Goal: Information Seeking & Learning: Learn about a topic

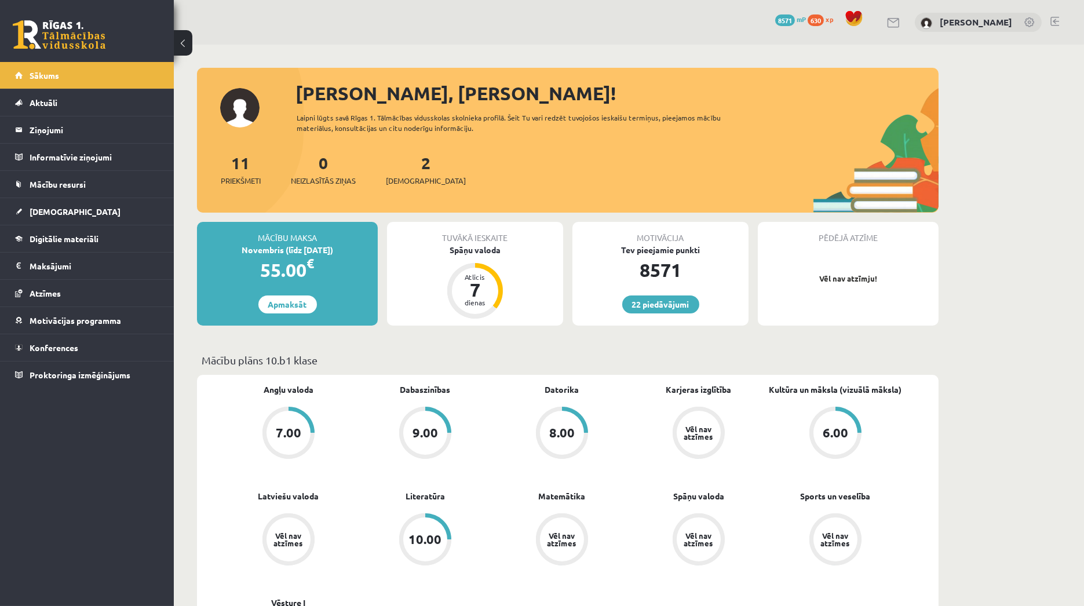
click at [847, 118] on div "Sveika, Emilija! Laipni lūgts savā Rīgas 1. Tālmācības vidusskolas skolnieka pr…" at bounding box center [568, 145] width 742 height 133
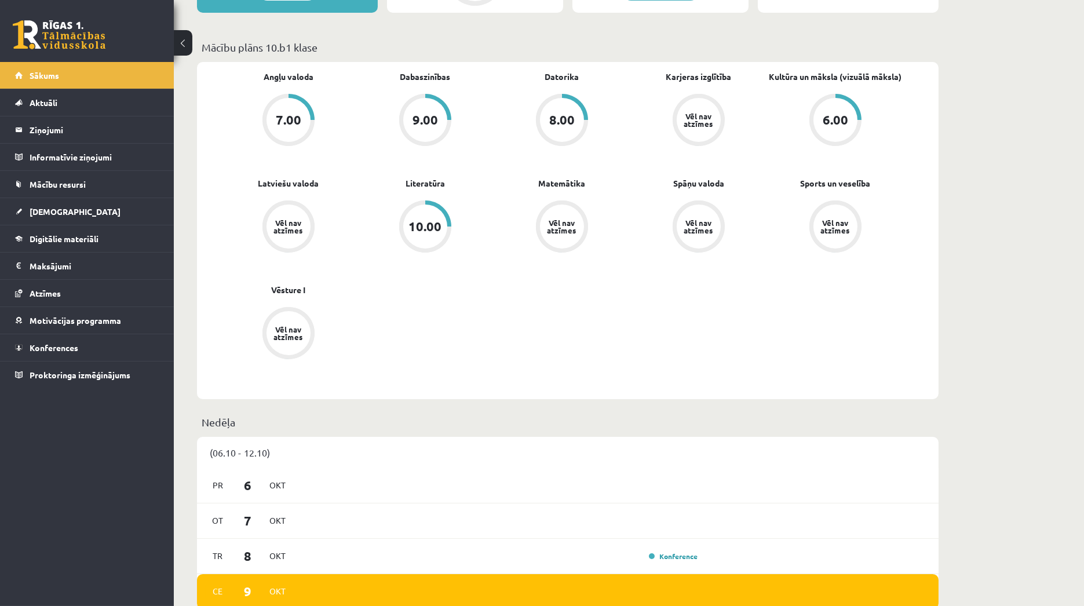
scroll to position [386, 0]
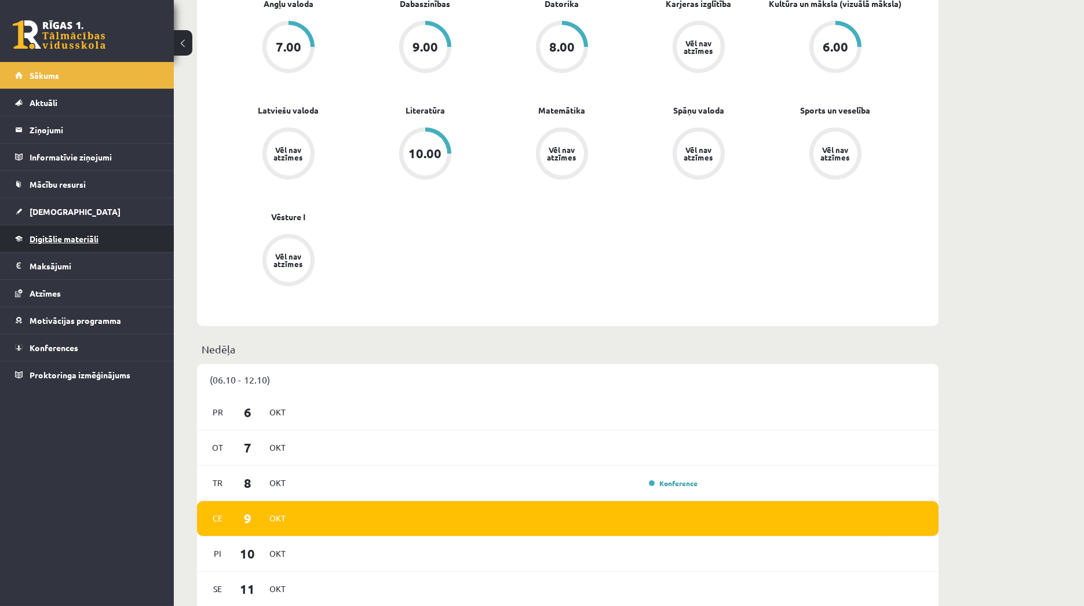
click at [25, 233] on link "Digitālie materiāli" at bounding box center [87, 238] width 144 height 27
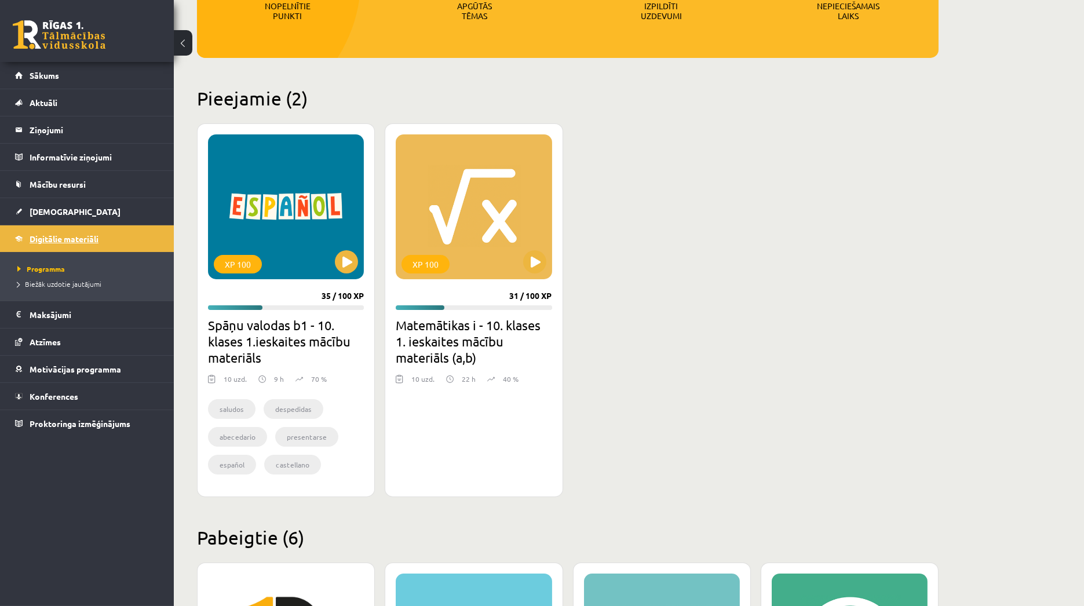
scroll to position [193, 0]
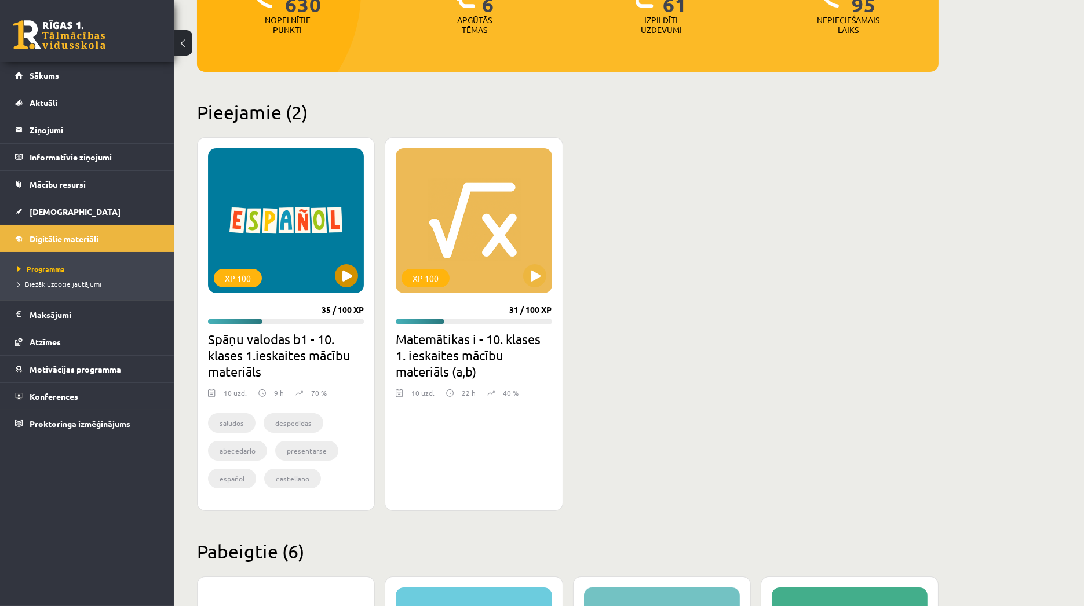
click at [358, 269] on div "XP 100" at bounding box center [286, 220] width 156 height 145
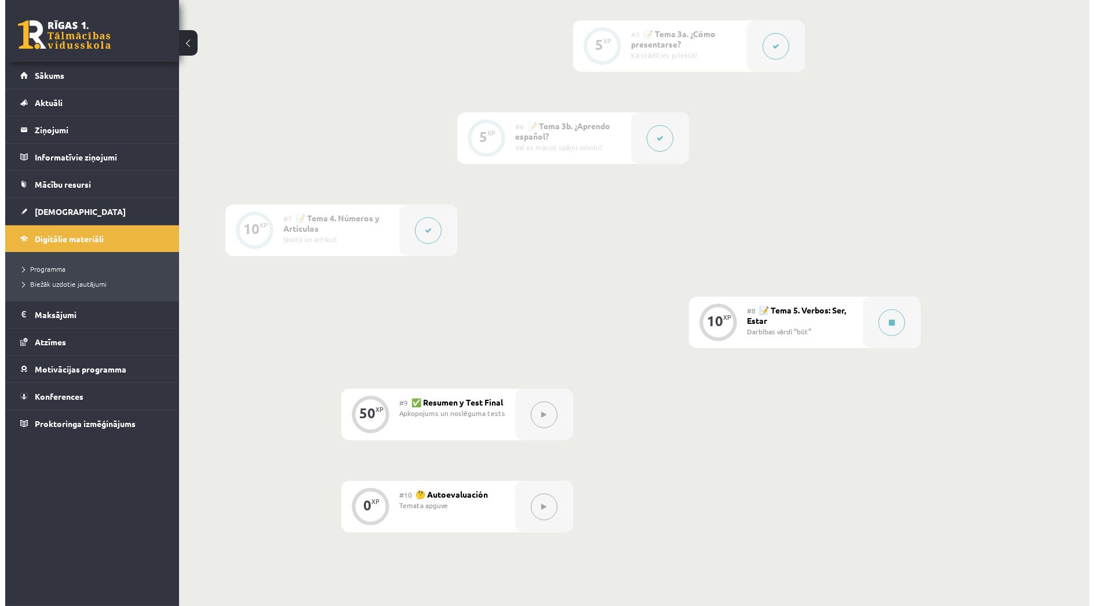
scroll to position [708, 0]
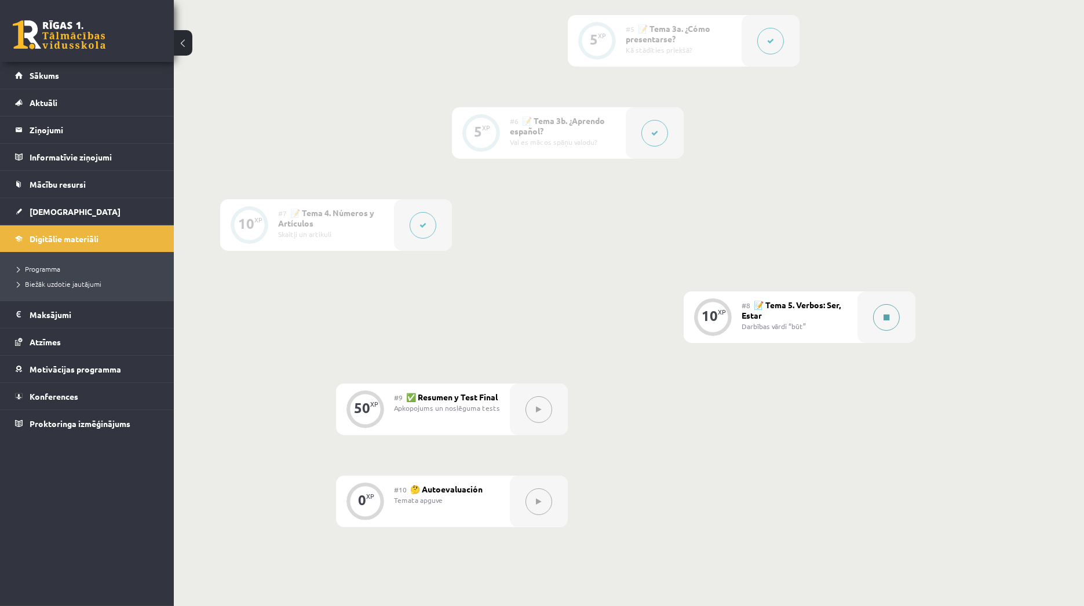
click at [889, 307] on button at bounding box center [886, 317] width 27 height 27
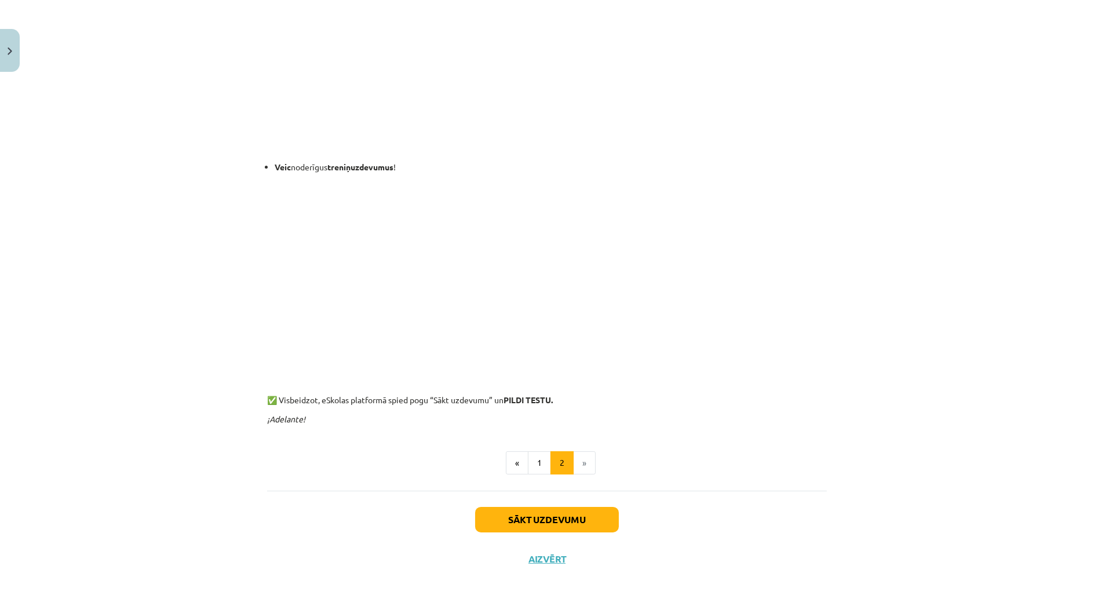
scroll to position [357, 0]
click at [533, 460] on button "1" at bounding box center [539, 462] width 23 height 23
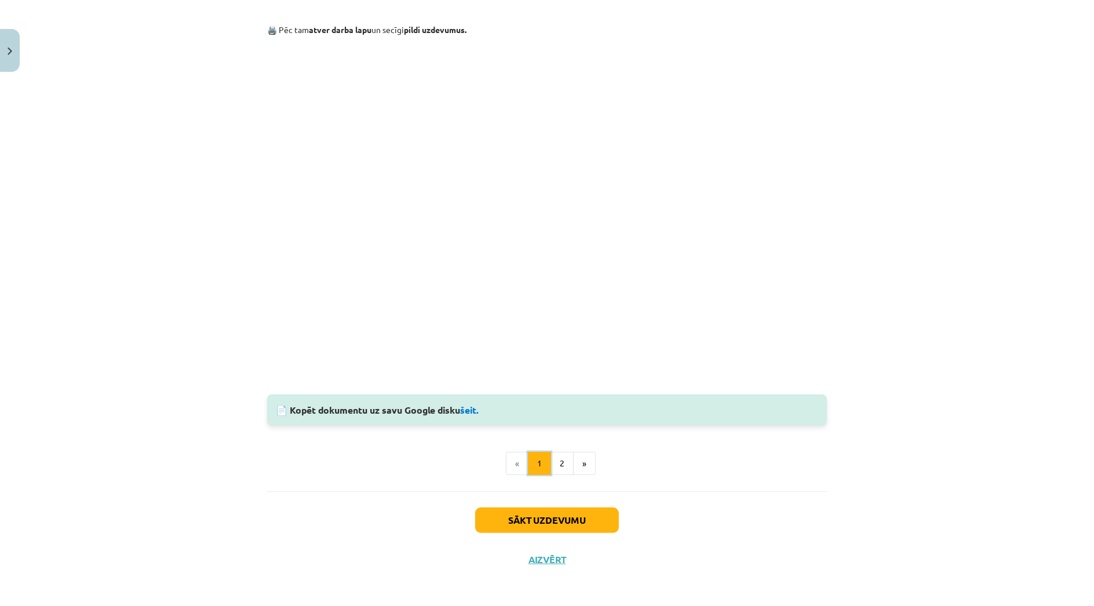
scroll to position [680, 0]
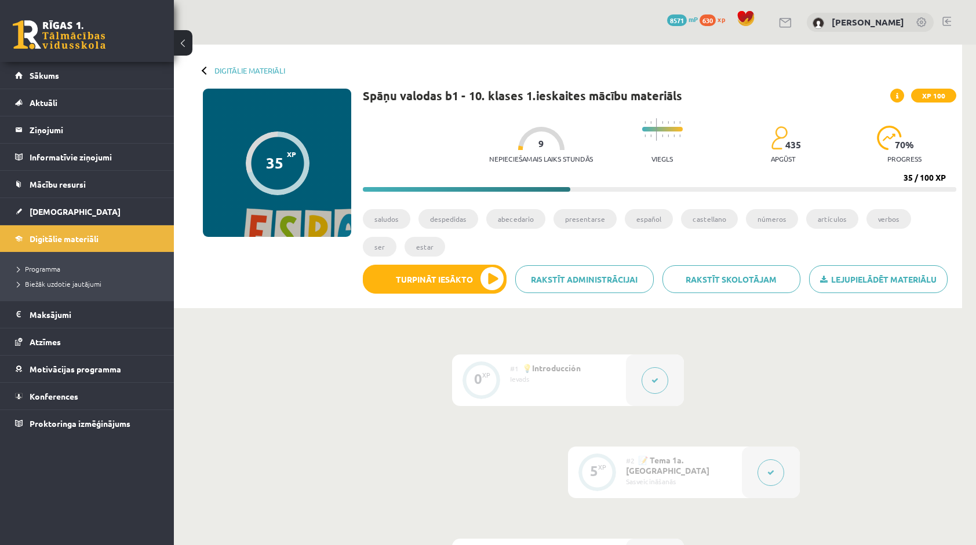
drag, startPoint x: 1047, startPoint y: 0, endPoint x: 370, endPoint y: 357, distance: 766.0
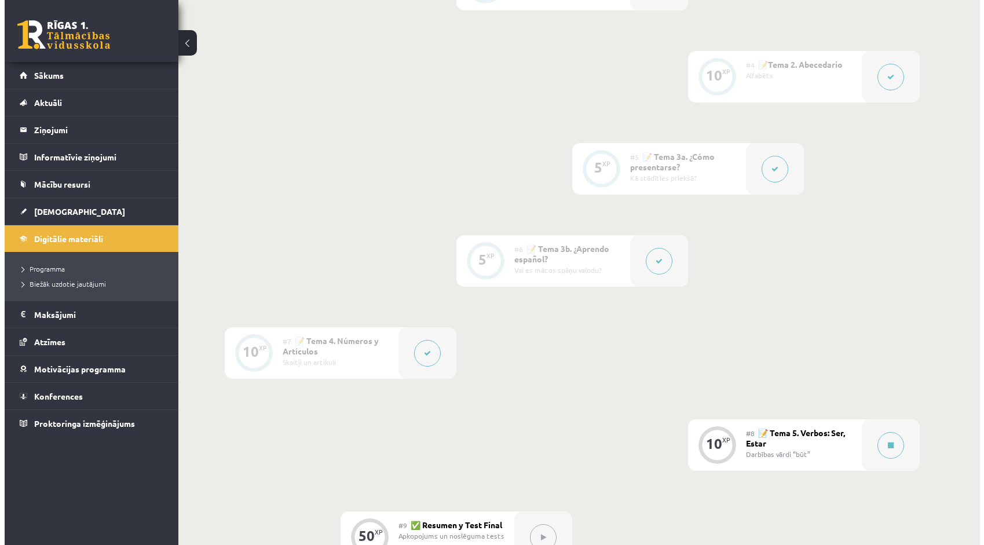
scroll to position [695, 0]
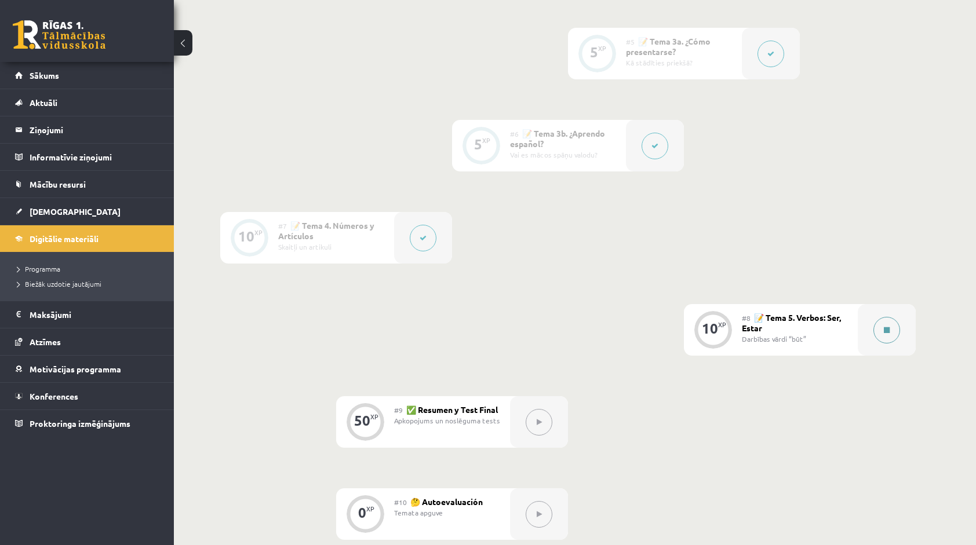
click at [875, 328] on button at bounding box center [886, 330] width 27 height 27
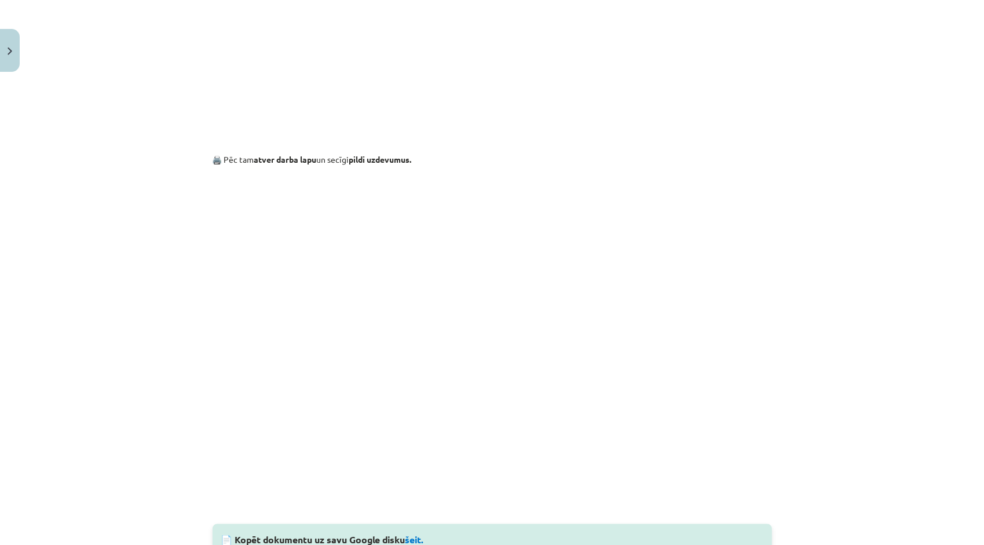
scroll to position [753, 0]
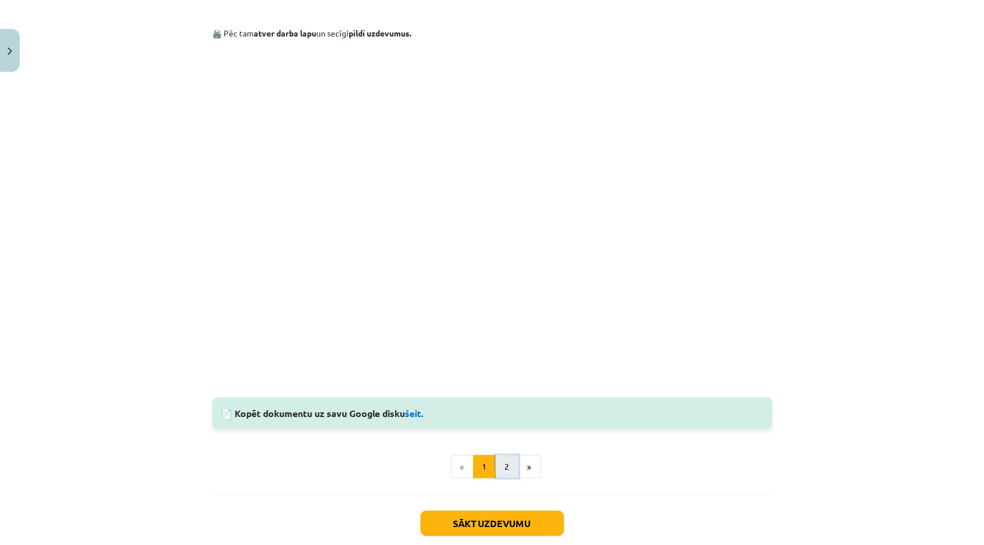
click at [510, 458] on button "2" at bounding box center [507, 466] width 23 height 23
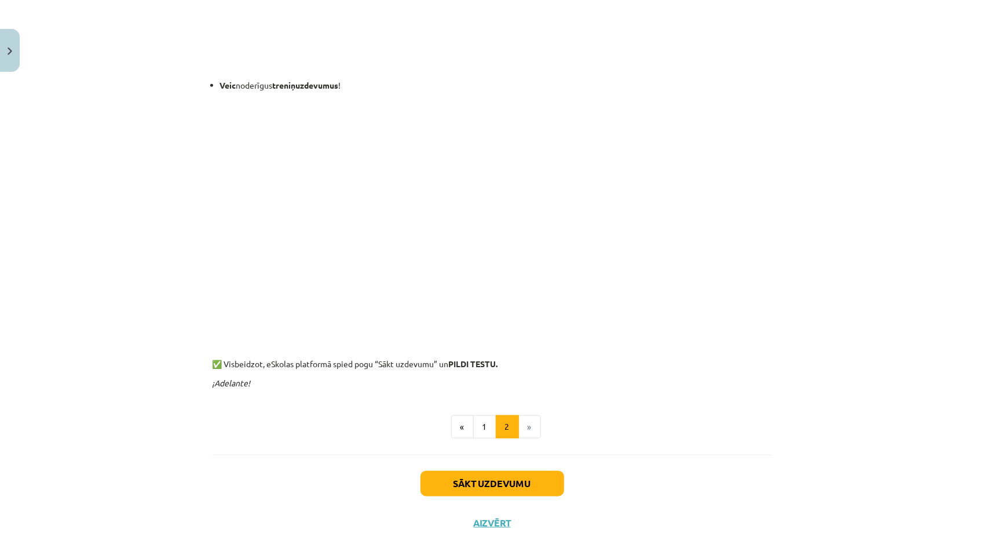
scroll to position [371, 0]
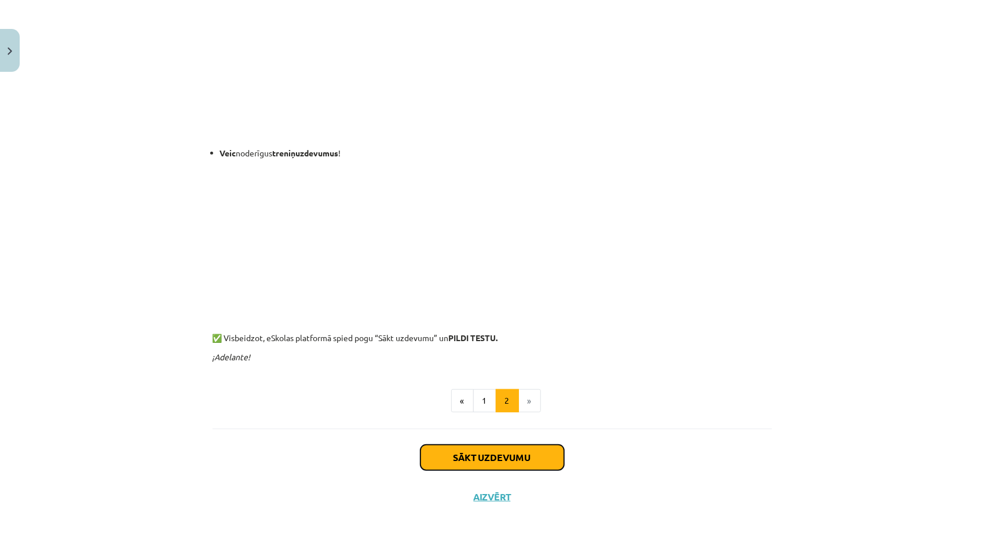
click at [510, 450] on button "Sākt uzdevumu" at bounding box center [493, 457] width 144 height 25
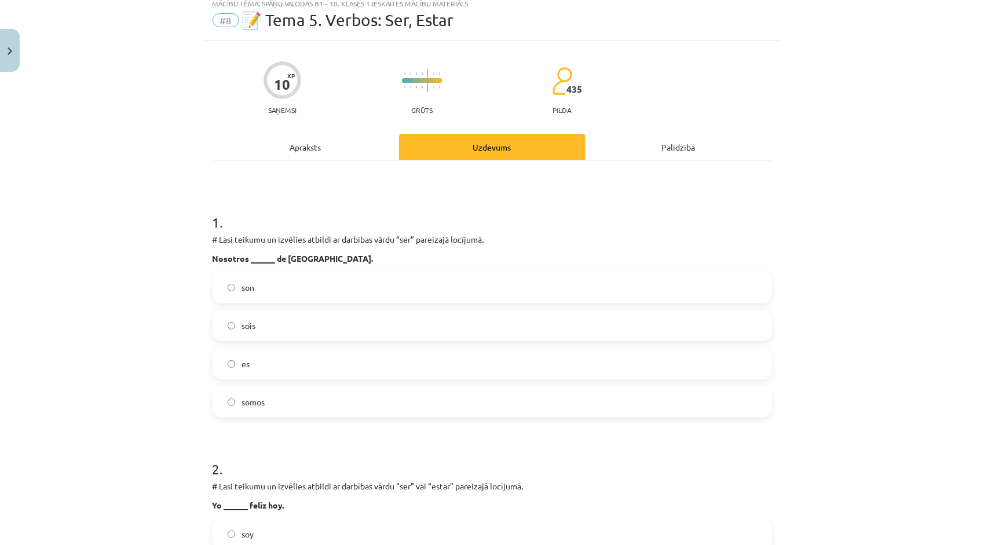
scroll to position [29, 0]
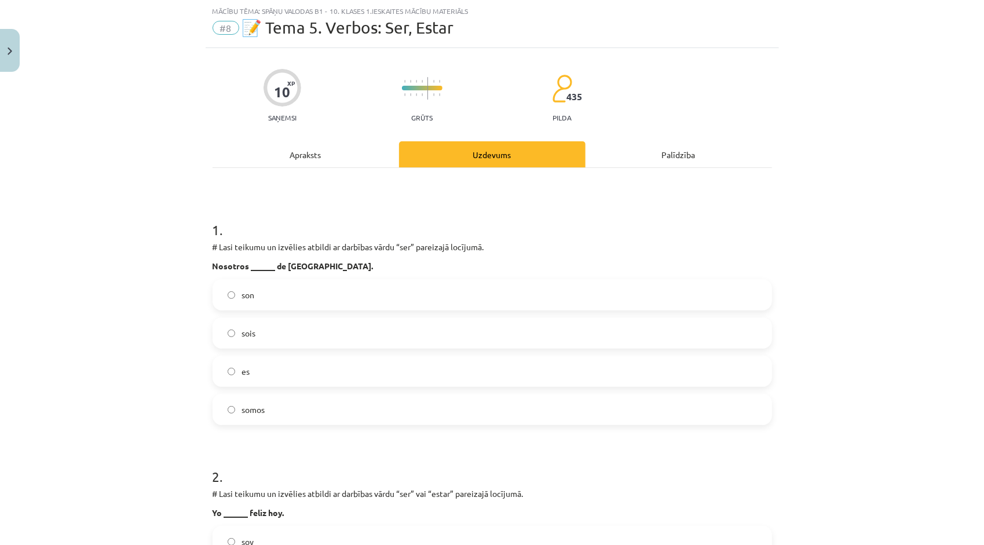
click at [300, 404] on label "somos" at bounding box center [492, 409] width 557 height 29
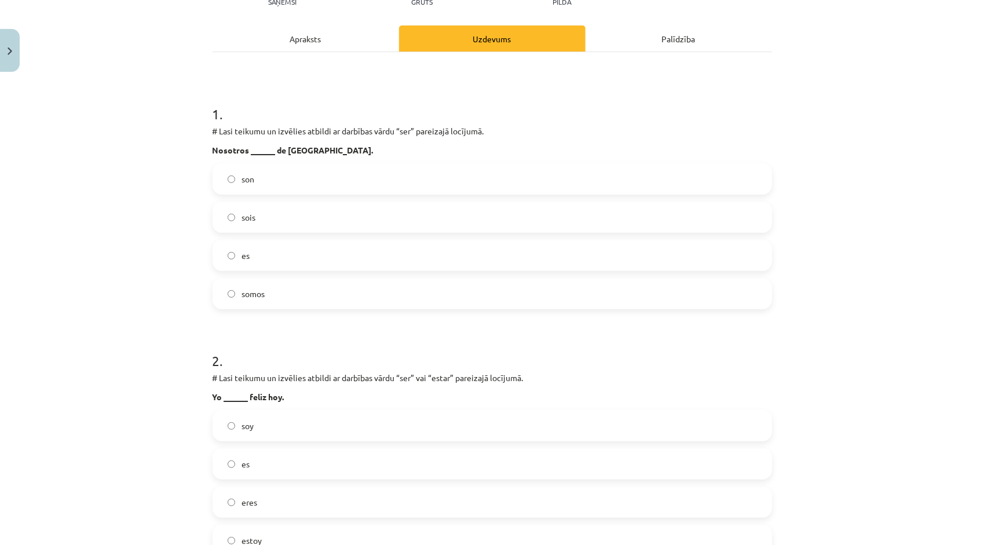
scroll to position [261, 0]
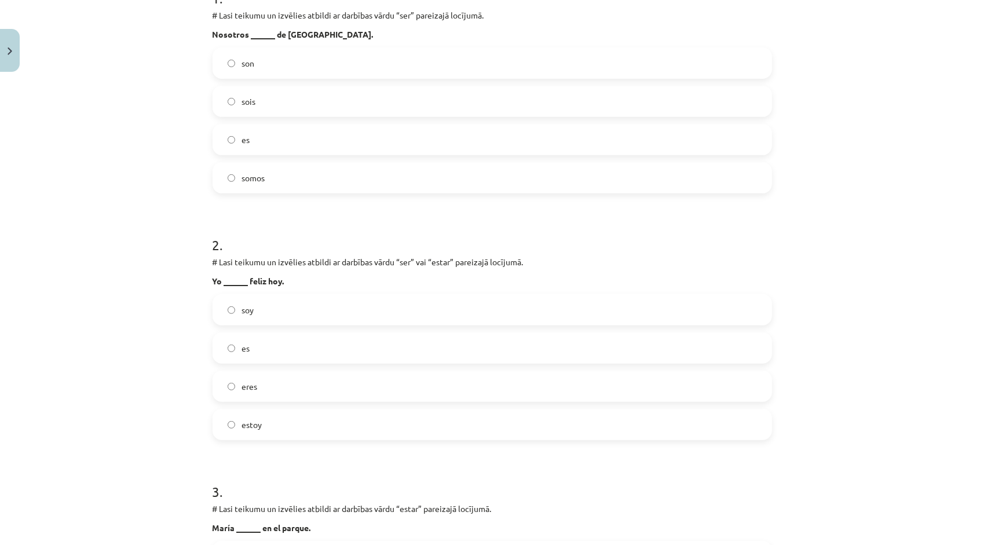
click at [284, 429] on label "estoy" at bounding box center [492, 424] width 557 height 29
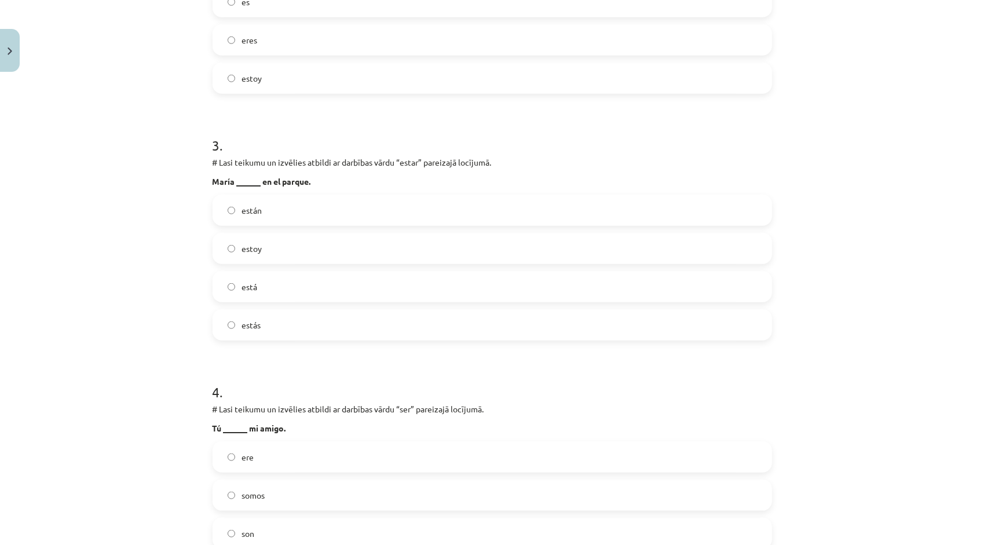
scroll to position [608, 0]
click at [301, 293] on label "está" at bounding box center [492, 285] width 557 height 29
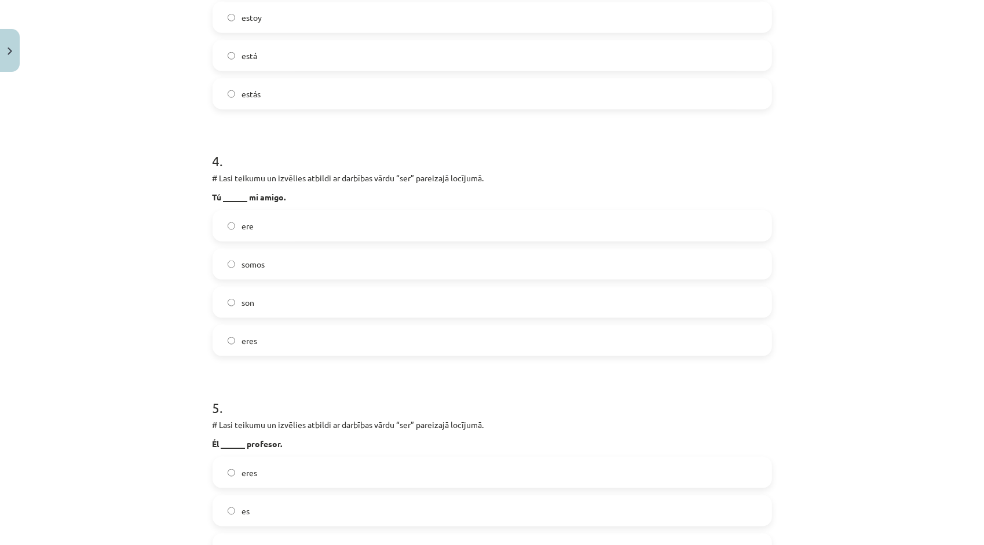
scroll to position [840, 0]
click at [281, 342] on label "eres" at bounding box center [492, 338] width 557 height 29
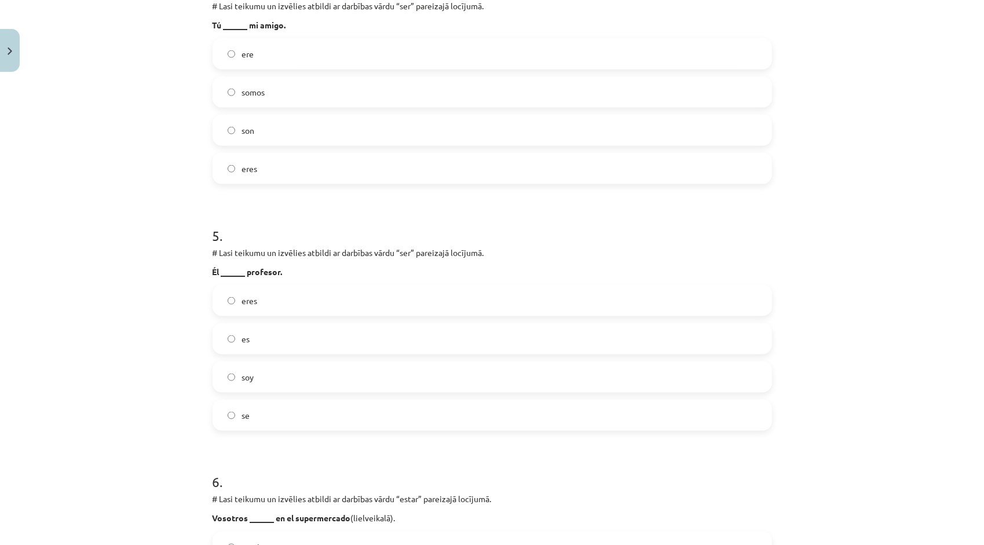
scroll to position [1014, 0]
click at [281, 342] on label "es" at bounding box center [492, 335] width 557 height 29
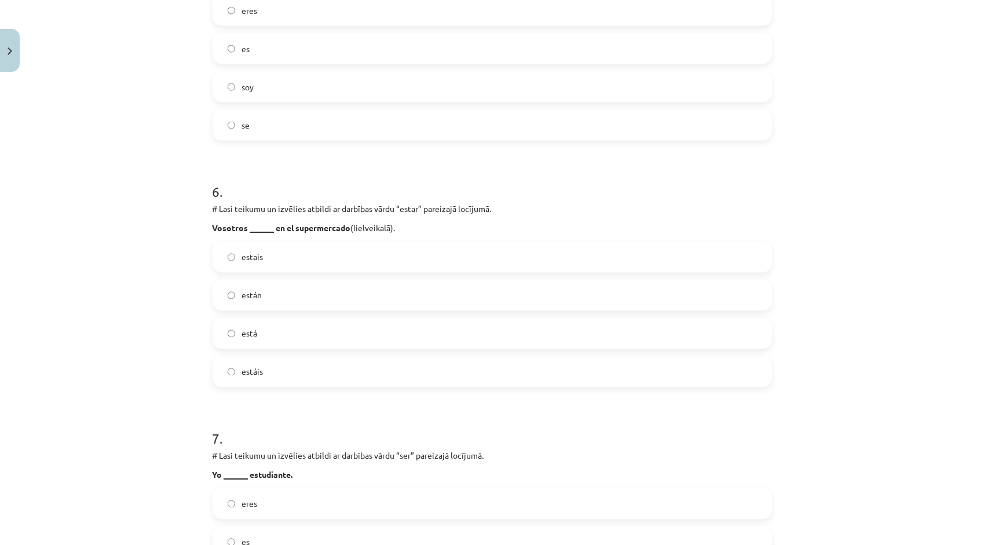
scroll to position [1303, 0]
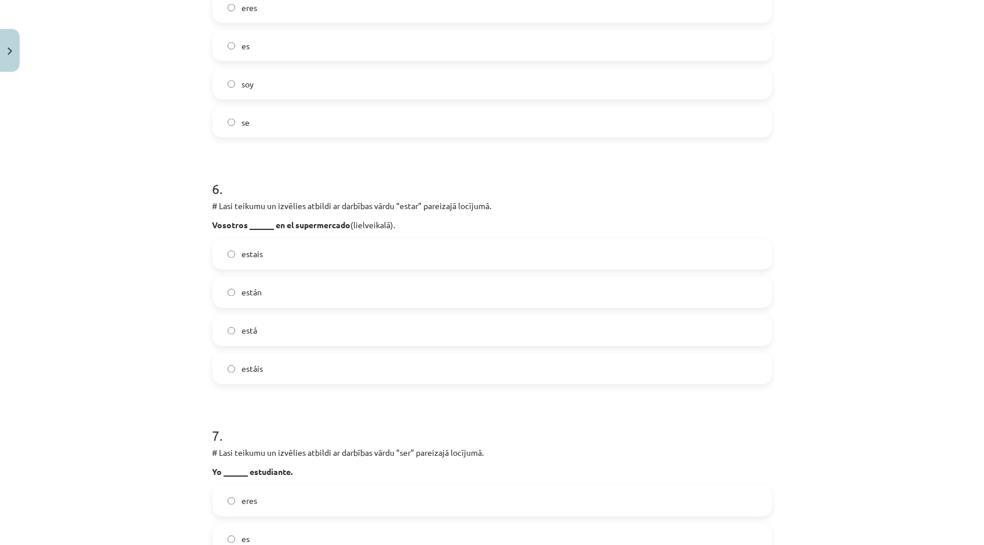
click at [270, 266] on label "estais" at bounding box center [492, 254] width 557 height 29
click at [284, 375] on label "estáis" at bounding box center [492, 369] width 557 height 29
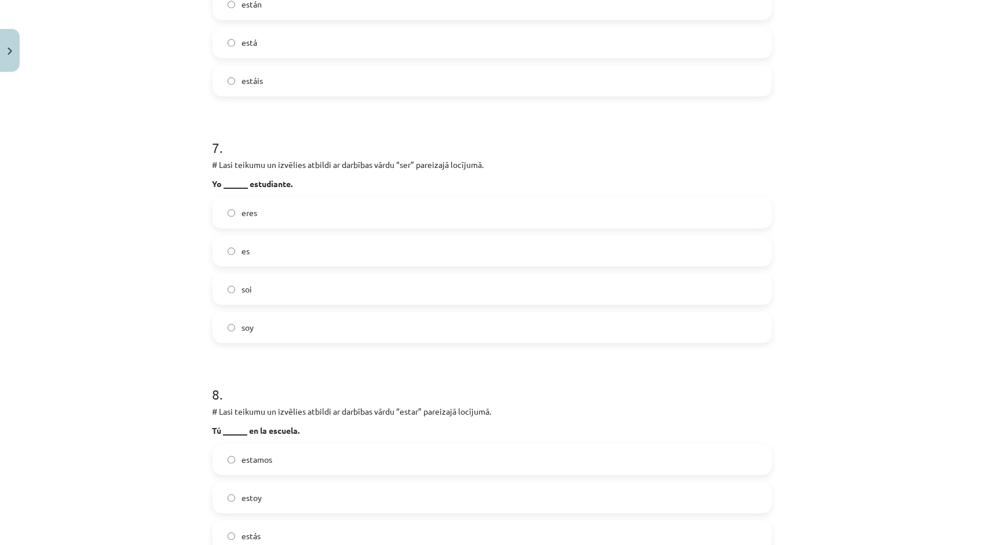
scroll to position [1593, 0]
click at [277, 327] on label "soy" at bounding box center [492, 326] width 557 height 29
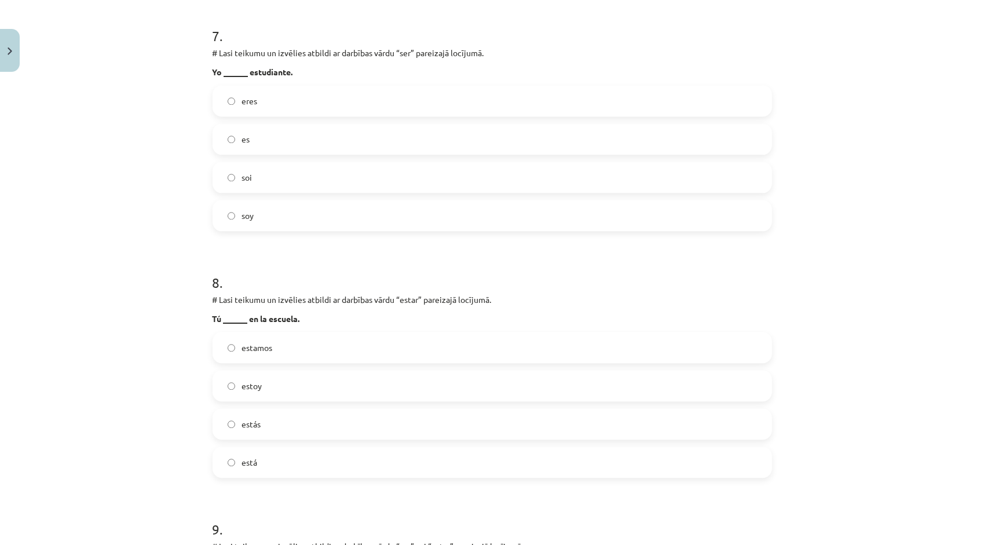
scroll to position [1767, 0]
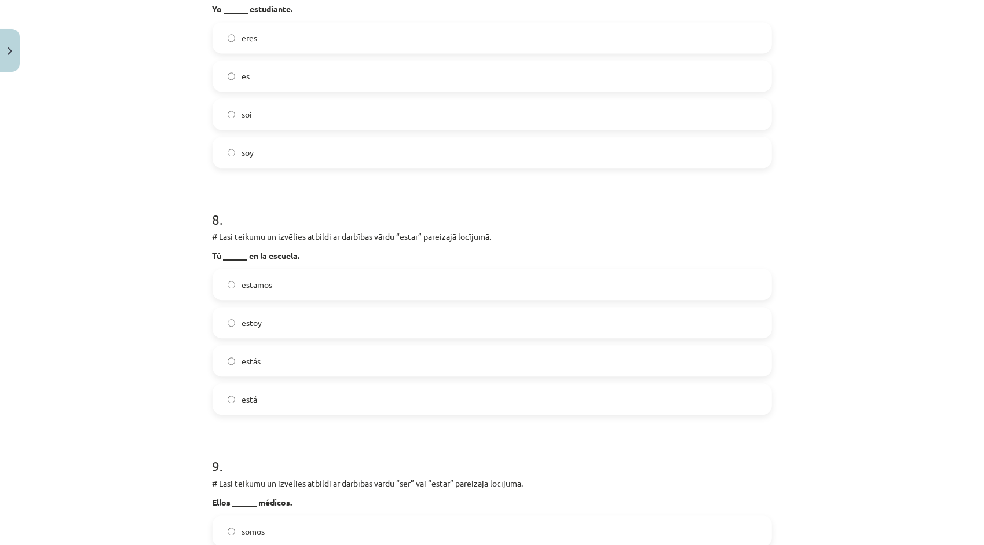
click at [300, 366] on label "estás" at bounding box center [492, 360] width 557 height 29
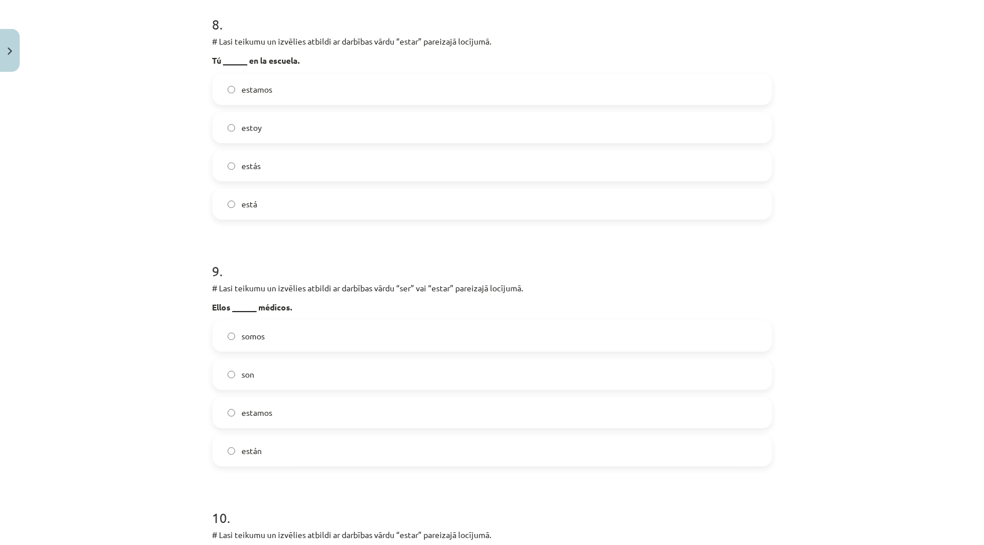
scroll to position [1999, 0]
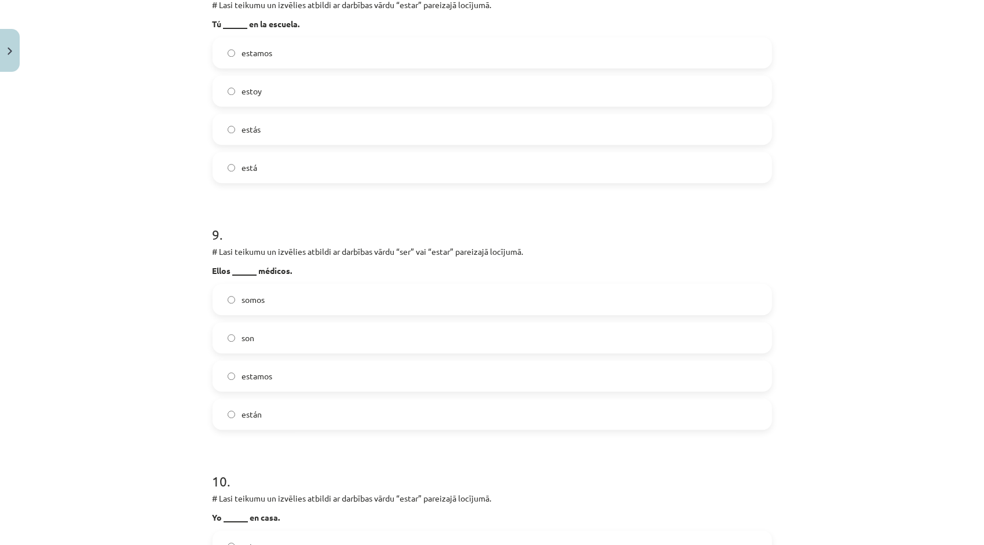
click at [273, 342] on label "son" at bounding box center [492, 337] width 557 height 29
click at [297, 412] on label "están" at bounding box center [492, 414] width 557 height 29
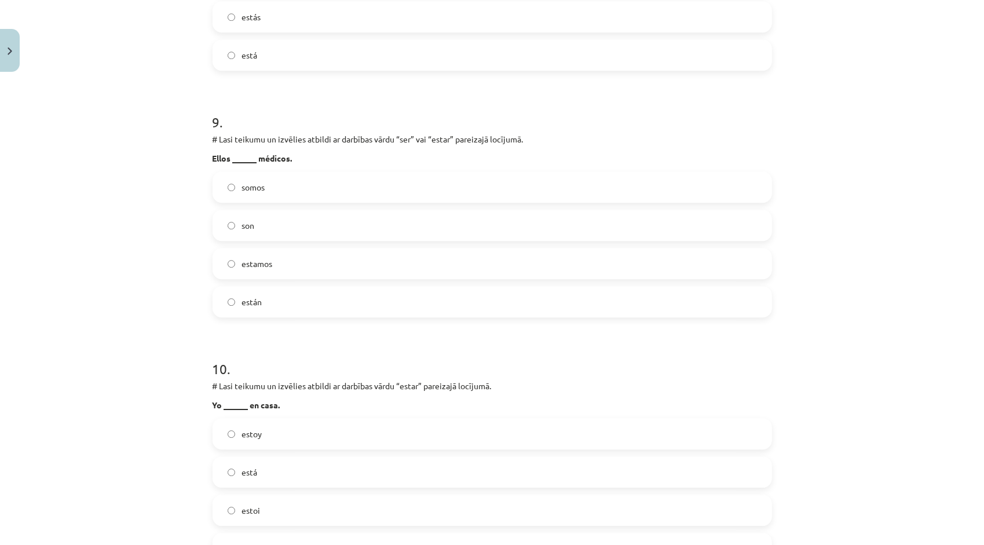
scroll to position [2114, 0]
click at [251, 216] on label "son" at bounding box center [492, 221] width 557 height 29
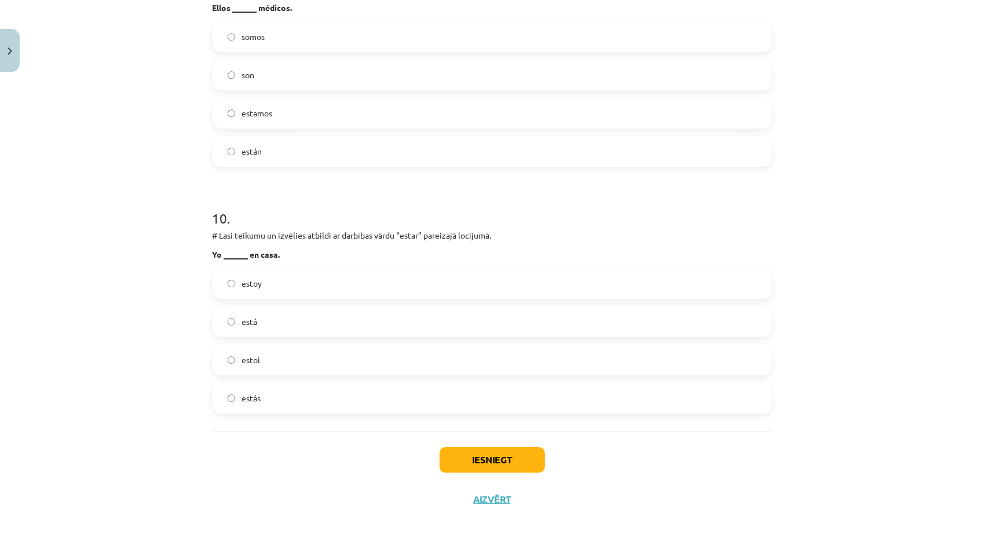
scroll to position [2264, 0]
click at [247, 290] on label "estoy" at bounding box center [492, 280] width 557 height 29
click at [445, 465] on button "Iesniegt" at bounding box center [492, 457] width 105 height 25
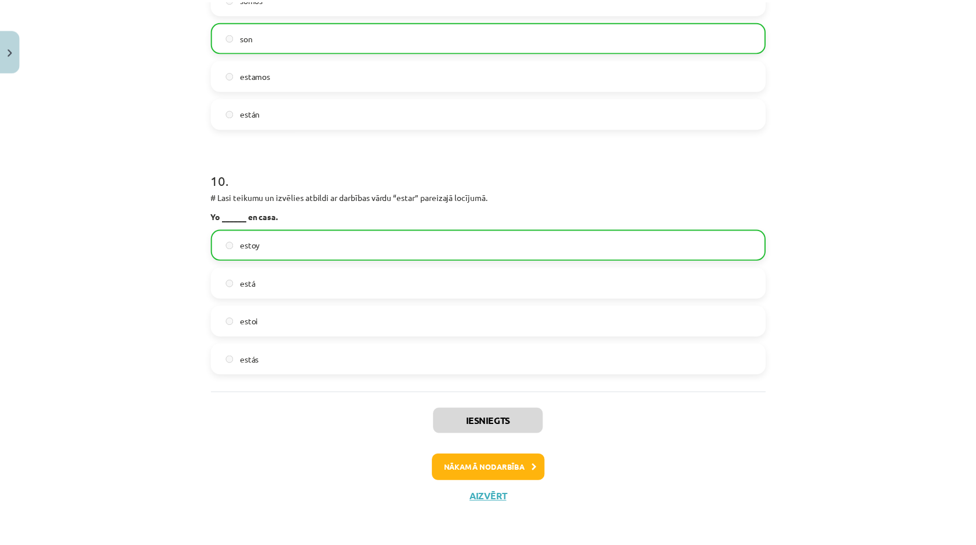
scroll to position [2300, 0]
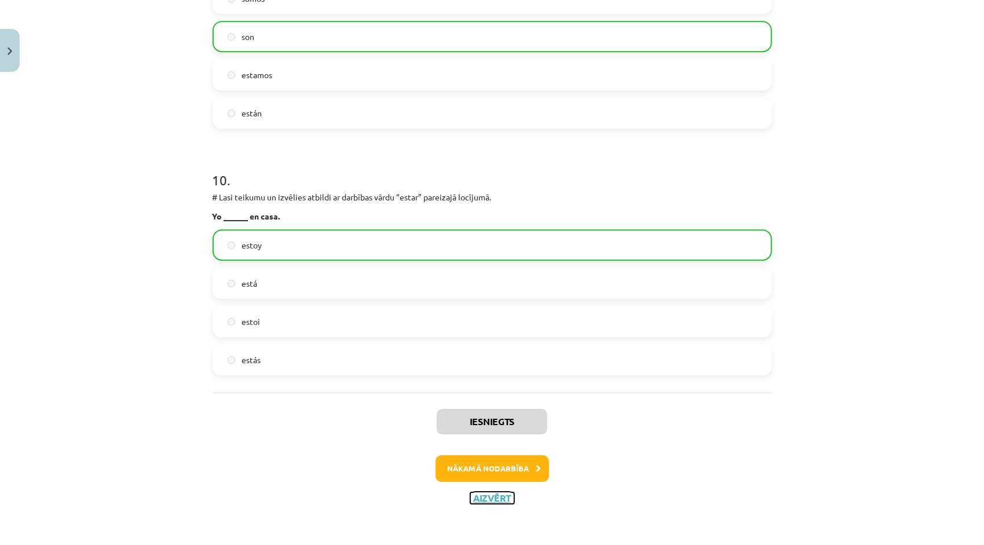
click at [504, 496] on button "Aizvērt" at bounding box center [492, 498] width 44 height 12
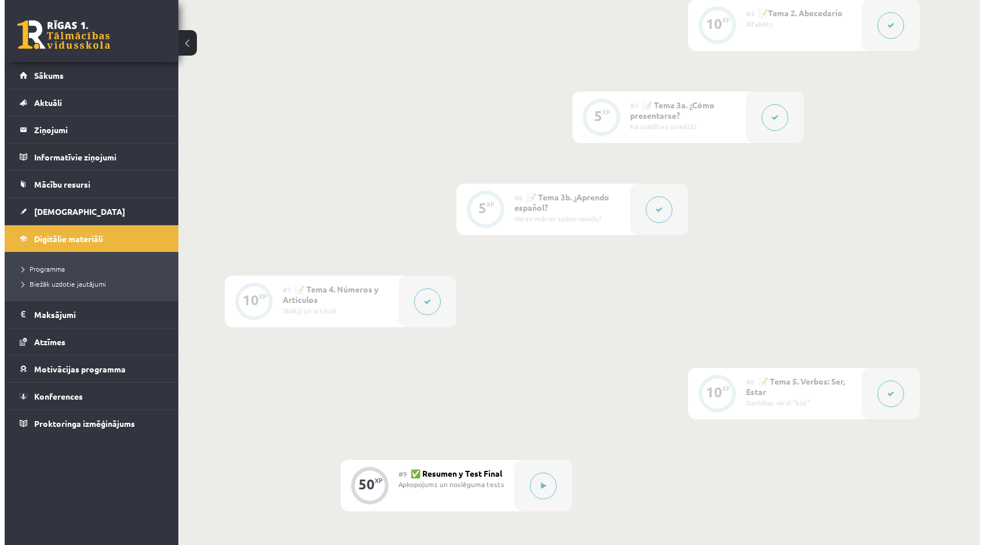
scroll to position [811, 0]
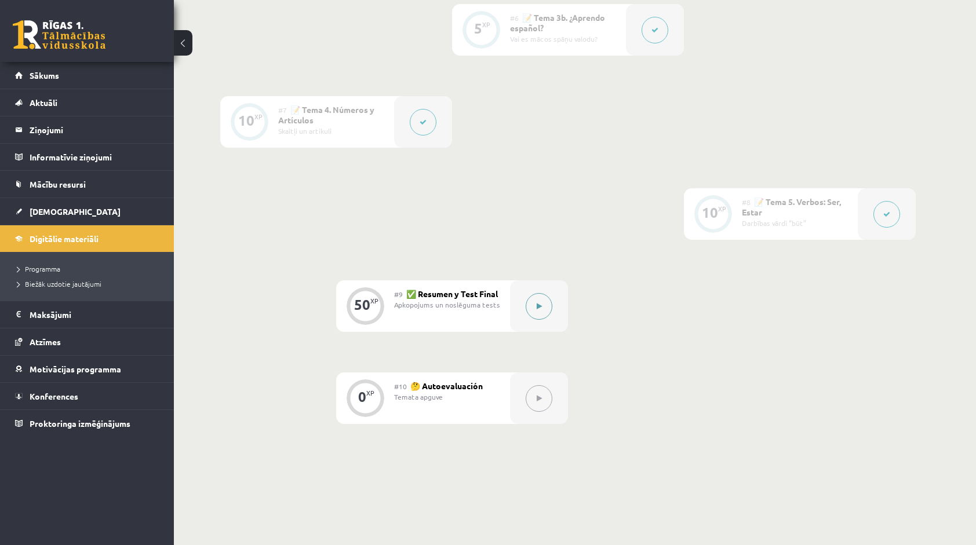
click at [534, 306] on button at bounding box center [538, 306] width 27 height 27
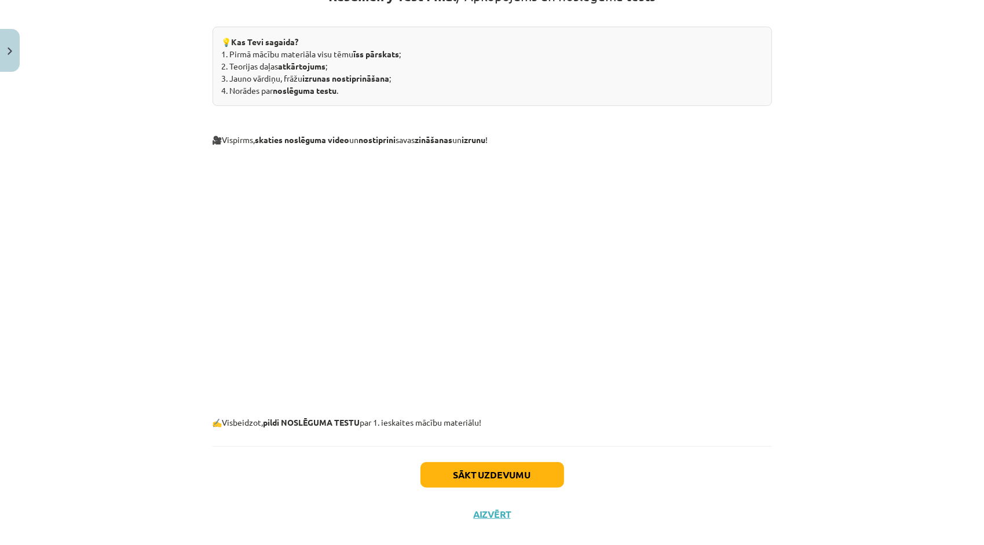
scroll to position [256, 0]
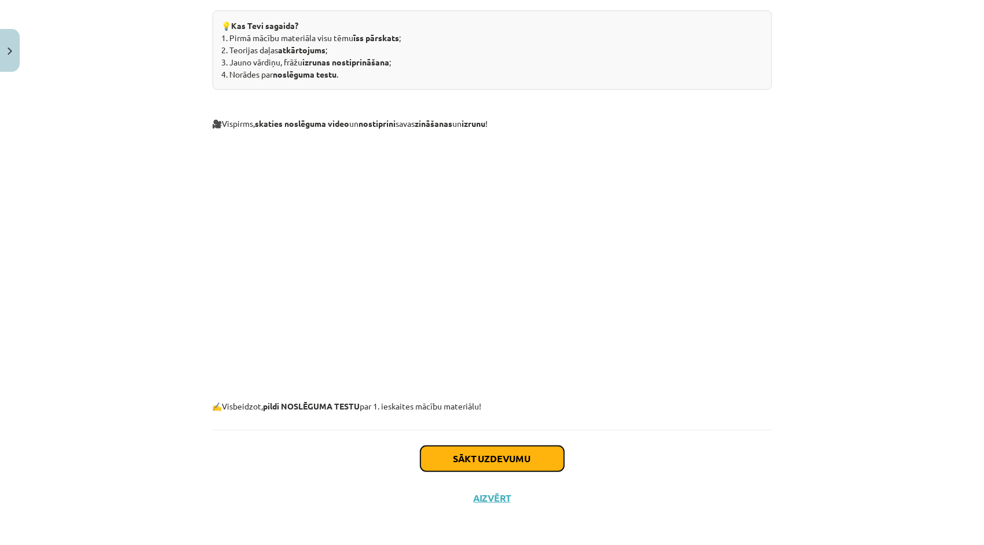
click at [531, 461] on button "Sākt uzdevumu" at bounding box center [493, 458] width 144 height 25
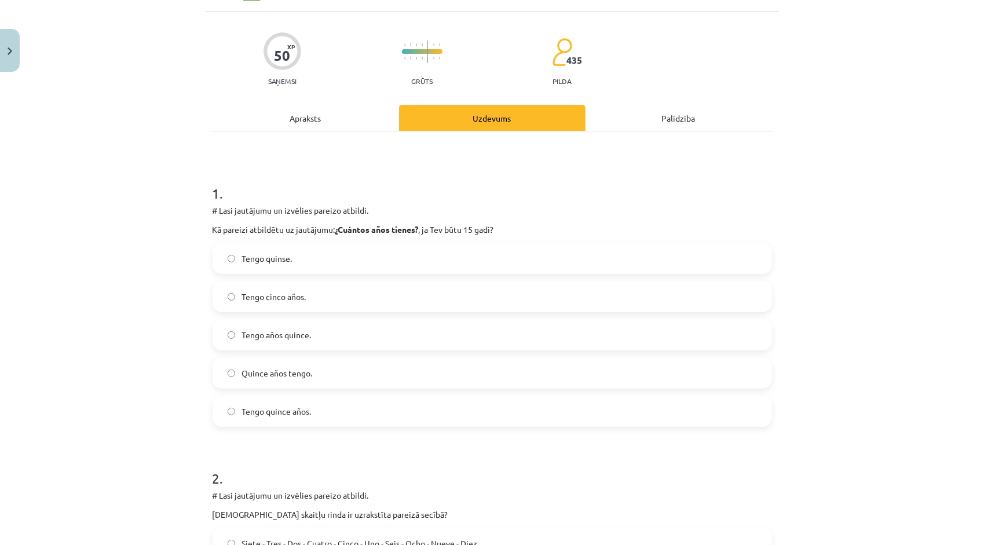
scroll to position [29, 0]
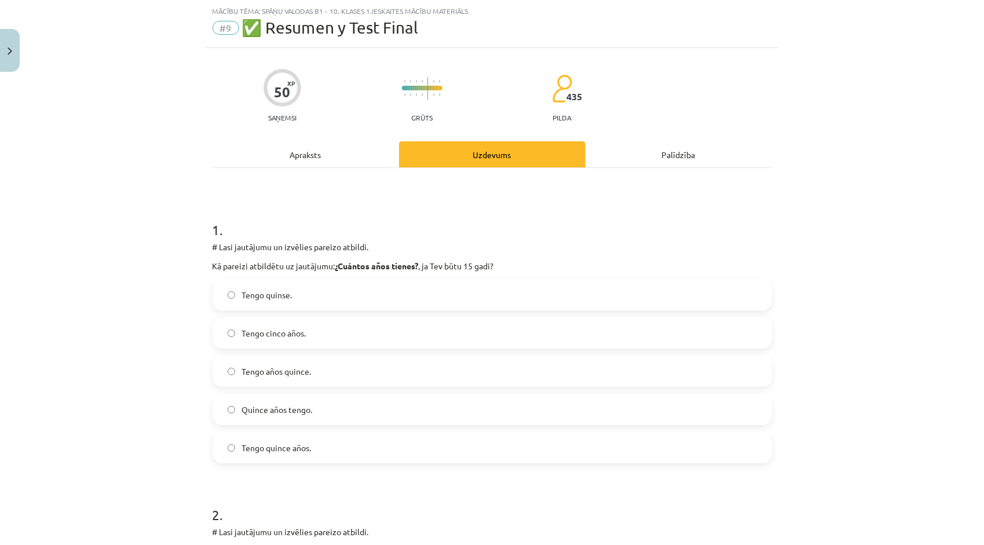
click at [324, 445] on label "Tengo quince años." at bounding box center [492, 447] width 557 height 29
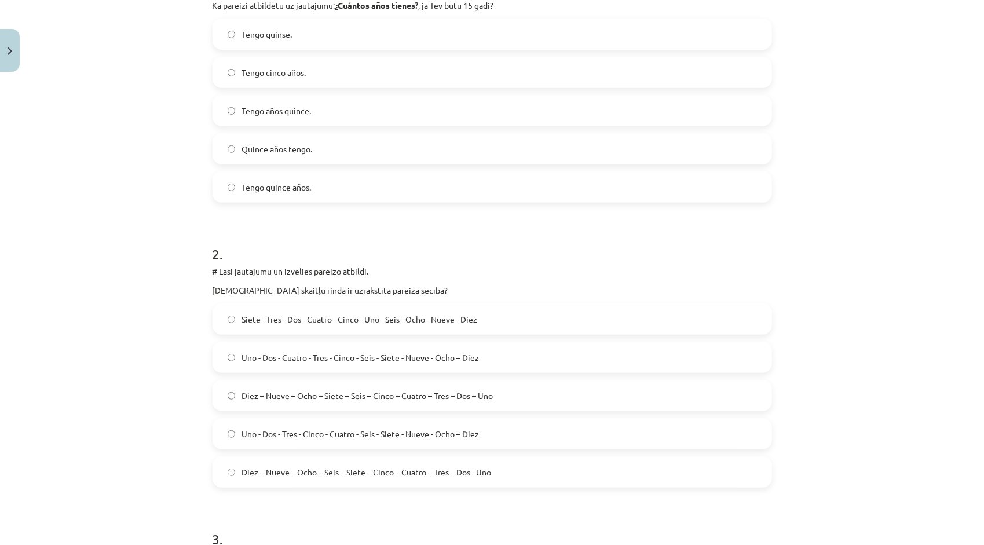
scroll to position [319, 0]
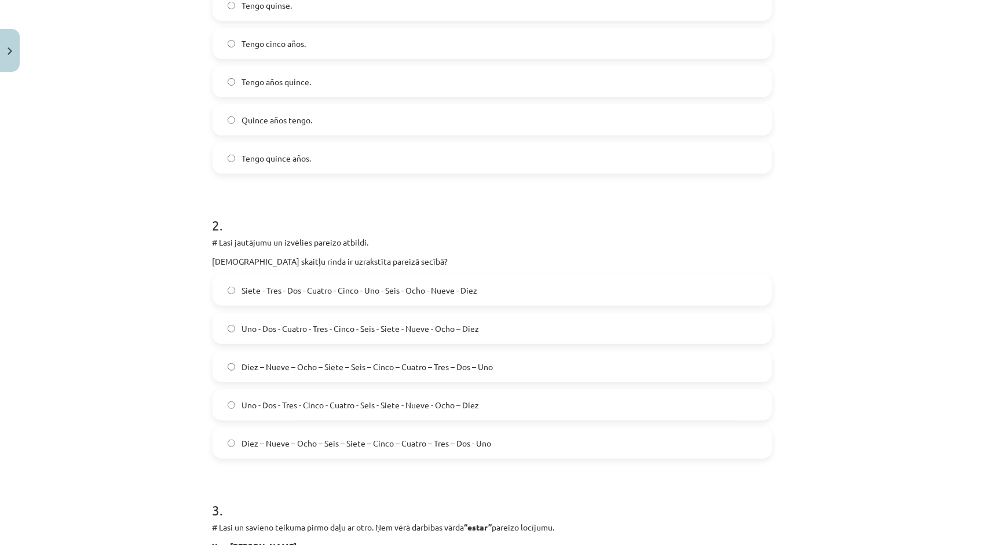
click at [298, 404] on span "Uno - Dos - Tres - Cinco - Cuatro - Seis - Siete - Nueve - Ocho – Diez" at bounding box center [361, 405] width 238 height 12
click at [421, 448] on span "Diez – Nueve – Ocho – Seis – Siete – Cinco – Cuatro – Tres – Dos - Uno" at bounding box center [367, 443] width 250 height 12
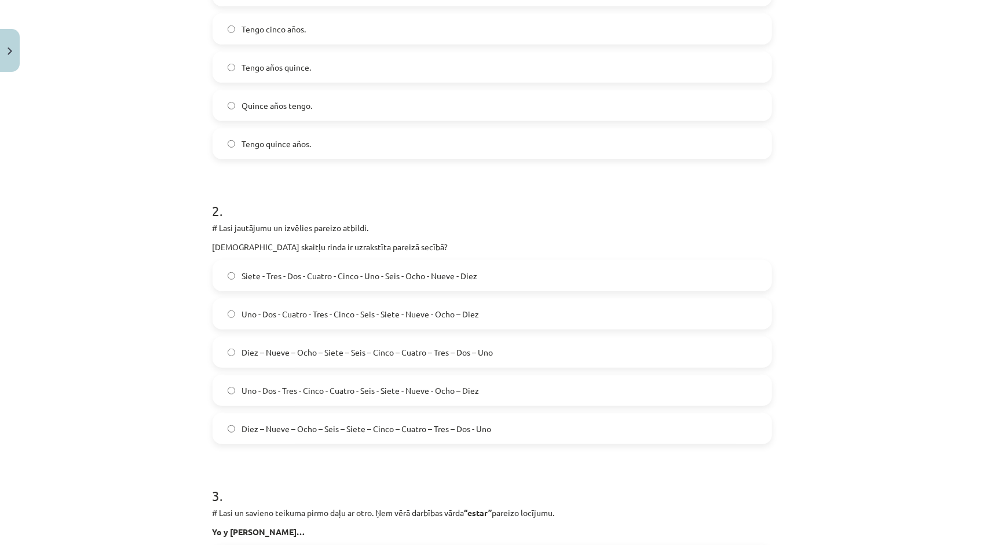
scroll to position [377, 0]
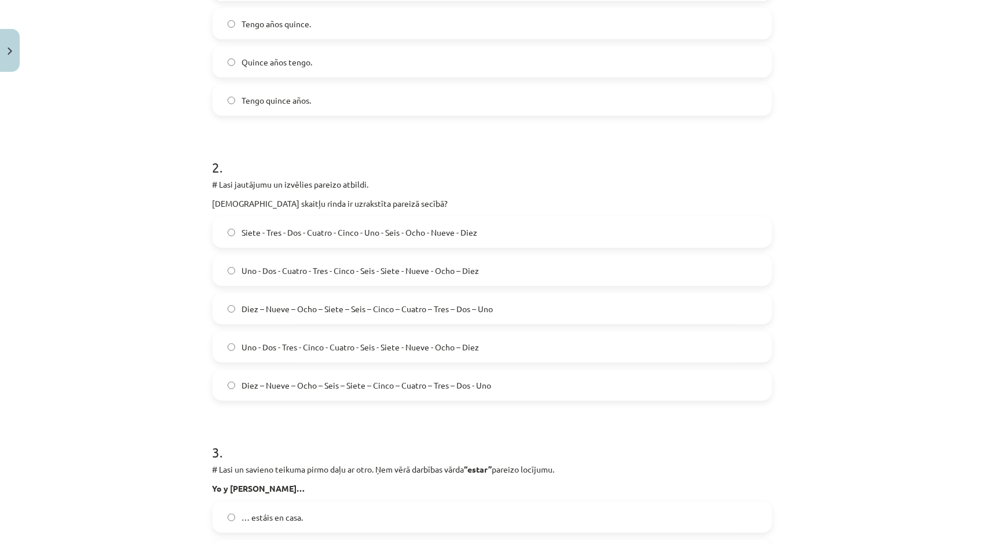
click at [294, 316] on label "Diez – Nueve – Ocho – Siete – Seis – Cinco – Cuatro – Tres – Dos – Uno" at bounding box center [492, 308] width 557 height 29
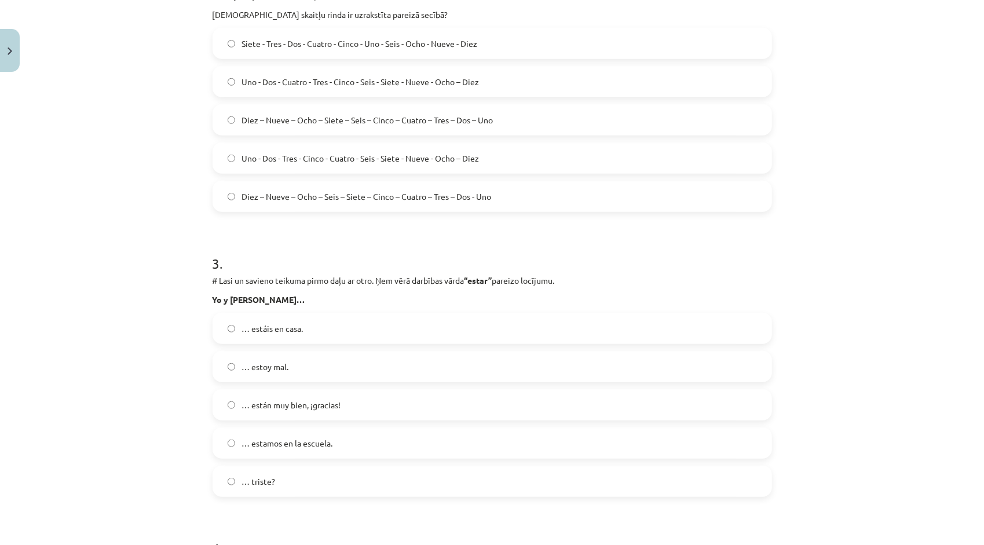
scroll to position [666, 0]
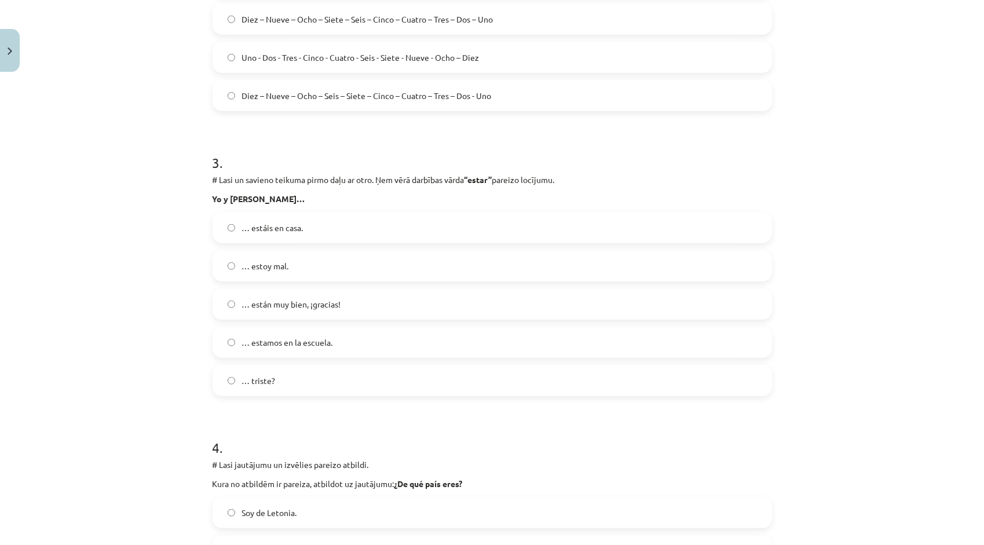
click at [305, 266] on label "… estoy mal." at bounding box center [492, 265] width 557 height 29
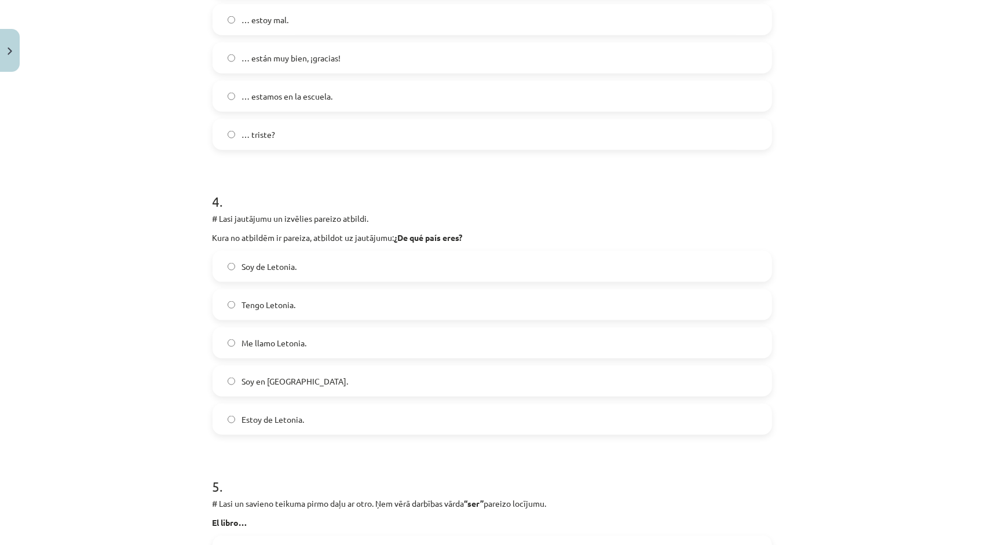
scroll to position [956, 0]
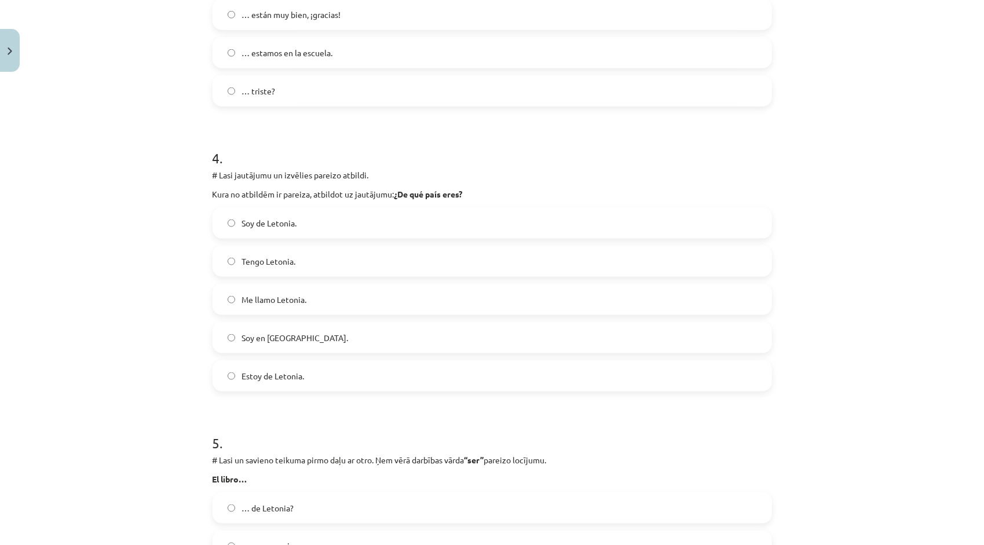
click at [263, 224] on span "Soy de Letonia." at bounding box center [269, 223] width 55 height 12
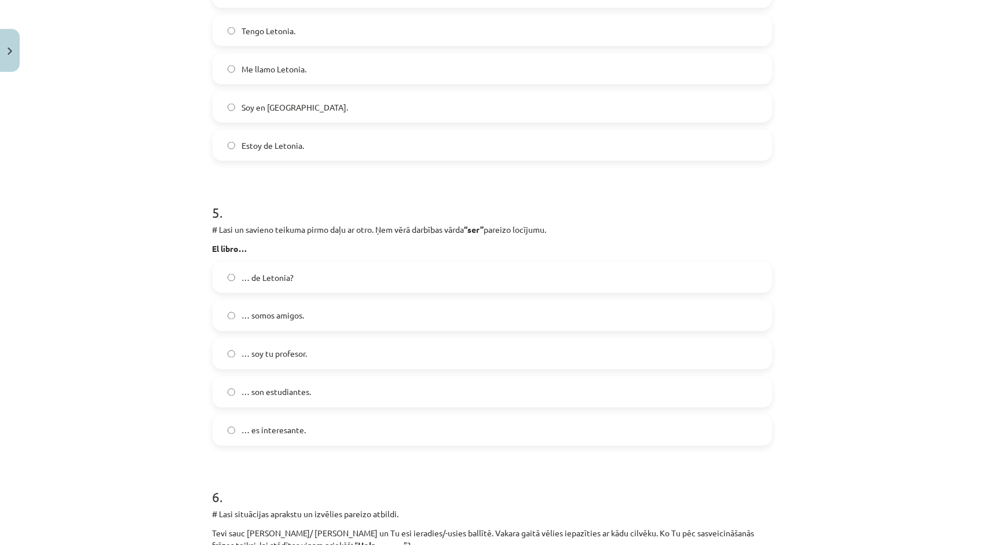
scroll to position [1188, 0]
click at [255, 437] on label "… es interesante." at bounding box center [492, 429] width 557 height 29
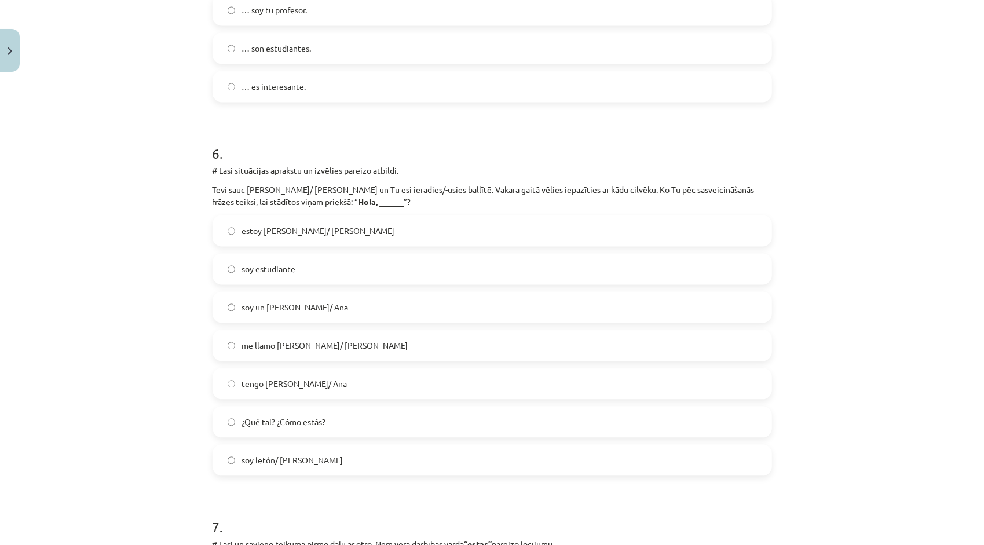
scroll to position [1593, 0]
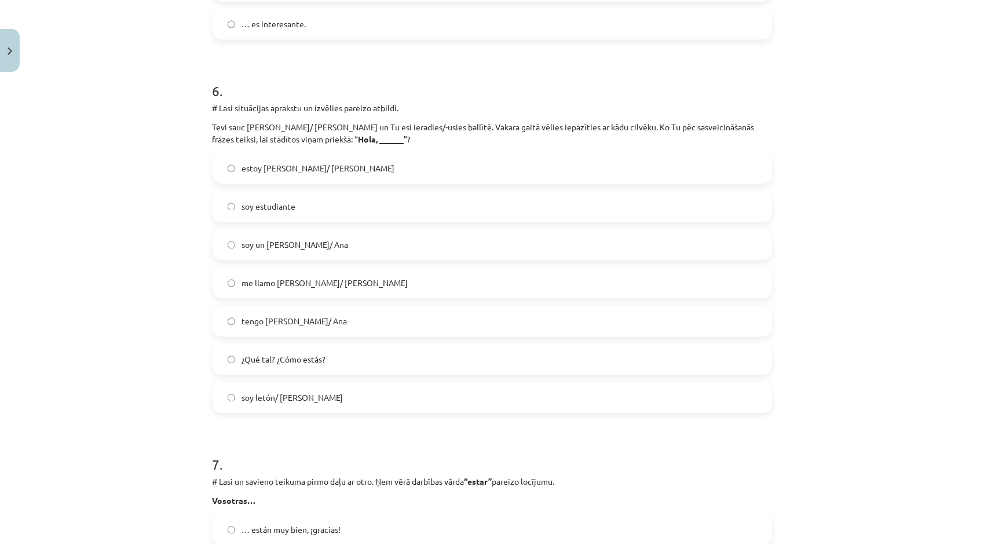
click at [251, 352] on label "¿Qué tal? ¿Cómo estás?" at bounding box center [492, 359] width 557 height 29
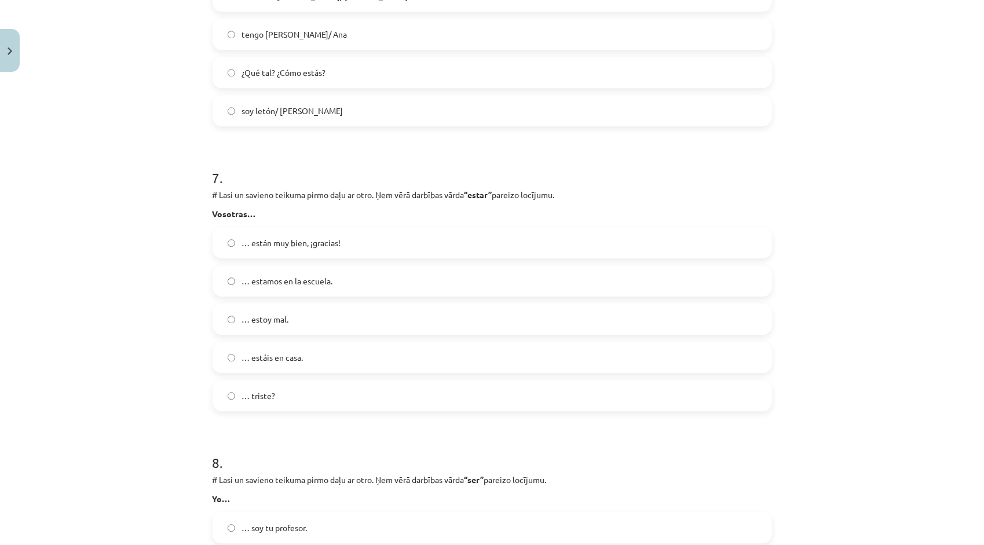
scroll to position [1883, 0]
click at [282, 361] on label "… estáis en casa." at bounding box center [492, 354] width 557 height 29
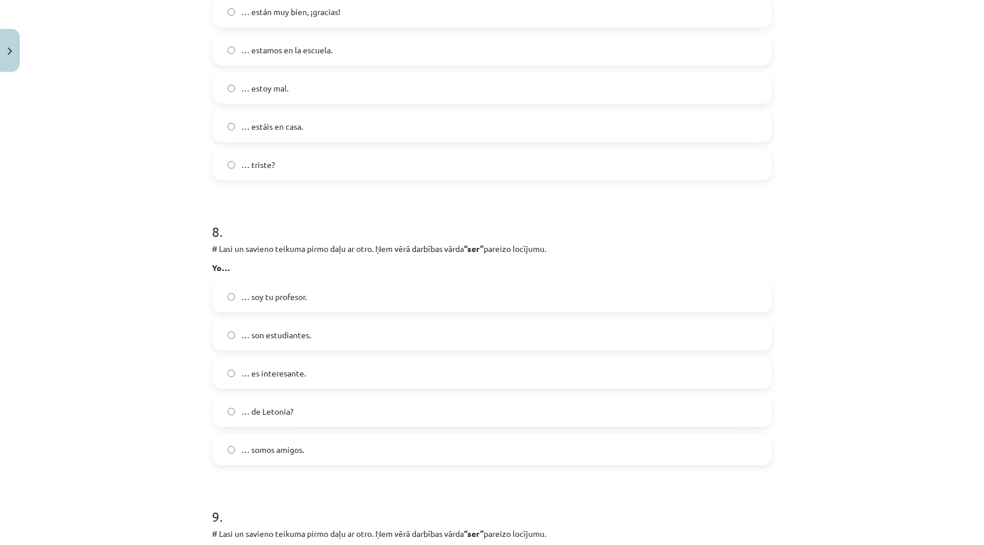
scroll to position [2114, 0]
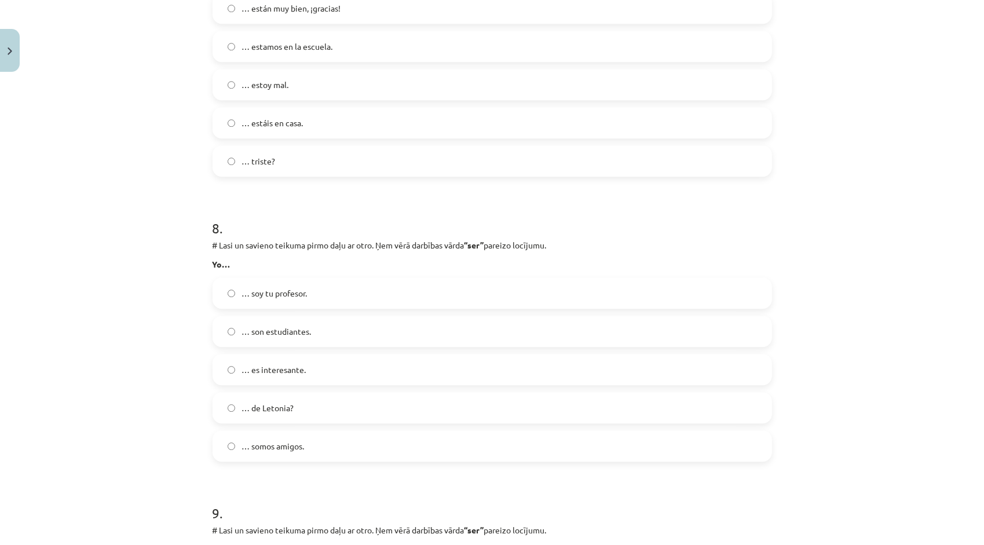
click at [285, 302] on label "… soy tu profesor." at bounding box center [492, 293] width 557 height 29
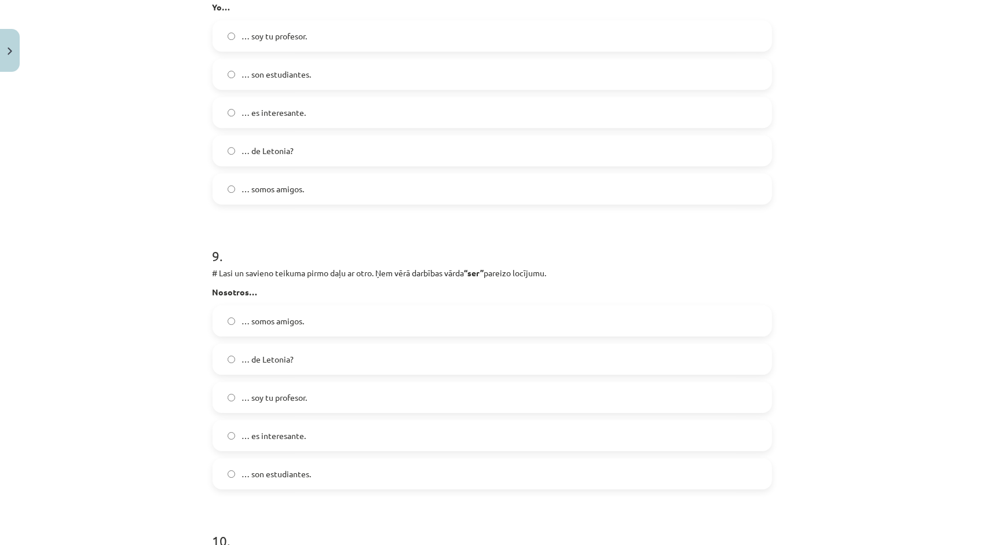
scroll to position [2462, 0]
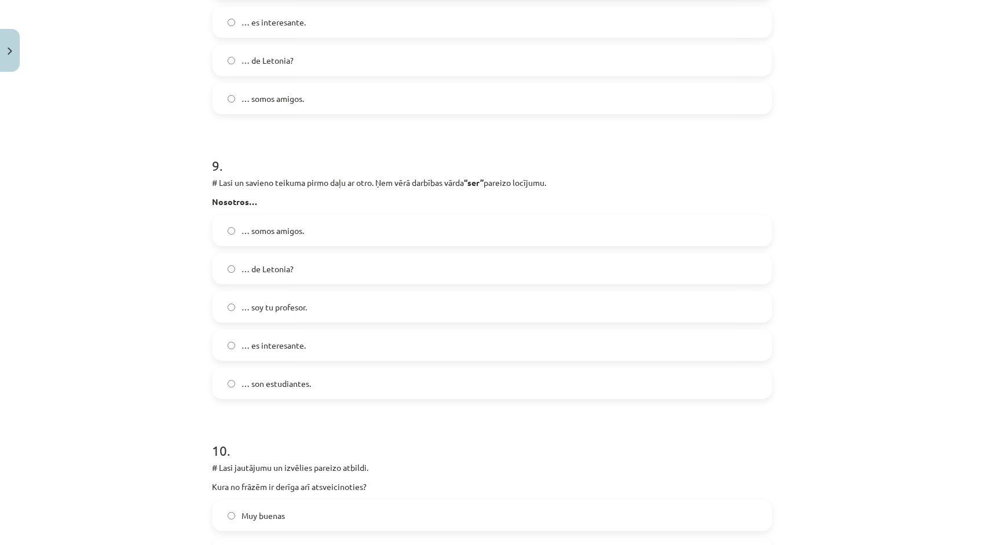
click at [298, 235] on span "… somos amigos." at bounding box center [273, 231] width 63 height 12
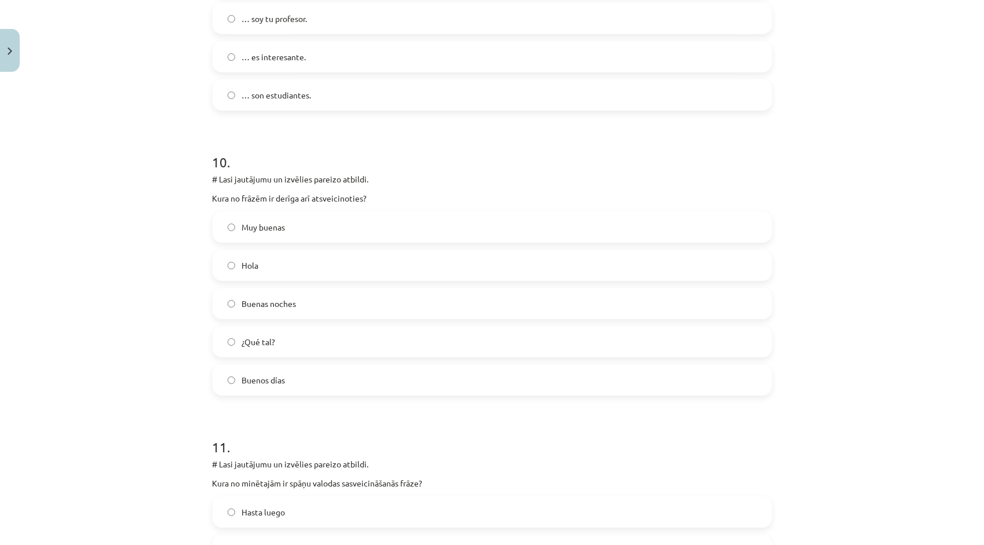
scroll to position [2752, 0]
click at [244, 384] on span "Buenos días" at bounding box center [263, 379] width 43 height 12
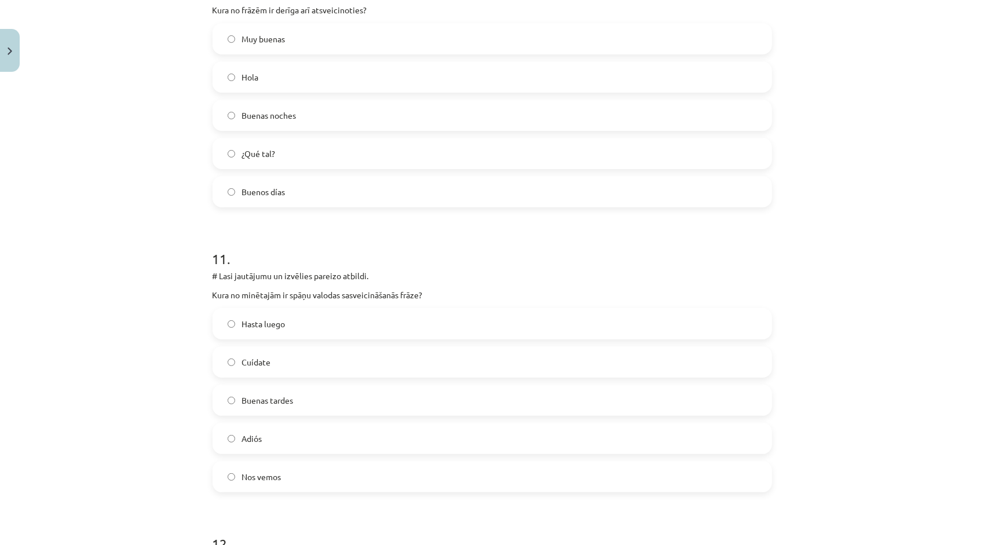
scroll to position [2938, 0]
click at [288, 391] on label "Buenas tardes" at bounding box center [492, 400] width 557 height 29
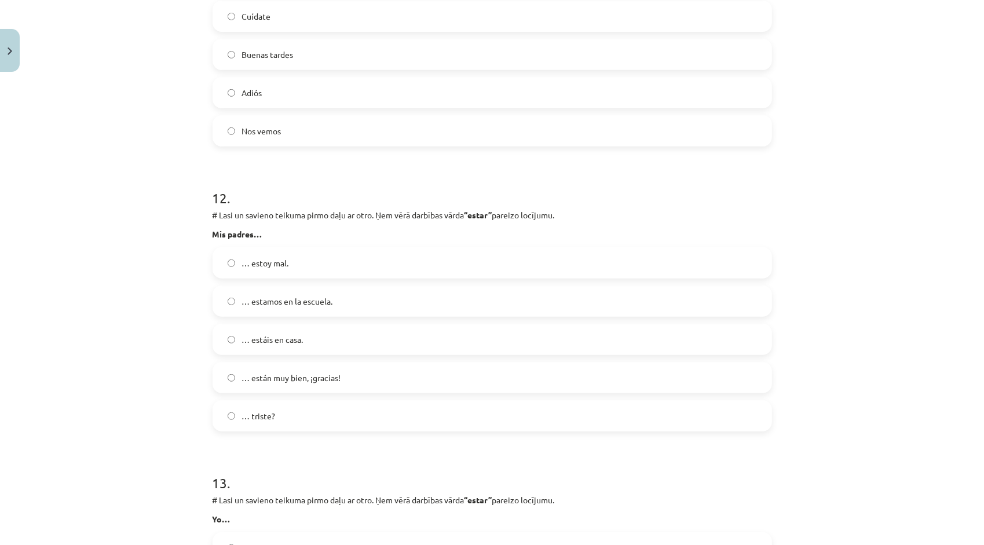
scroll to position [3286, 0]
click at [364, 299] on label "… estamos en la escuela." at bounding box center [492, 300] width 557 height 29
click at [315, 343] on label "… estáis en casa." at bounding box center [492, 338] width 557 height 29
click at [308, 367] on label "… están muy bien, ¡gracias!" at bounding box center [492, 376] width 557 height 29
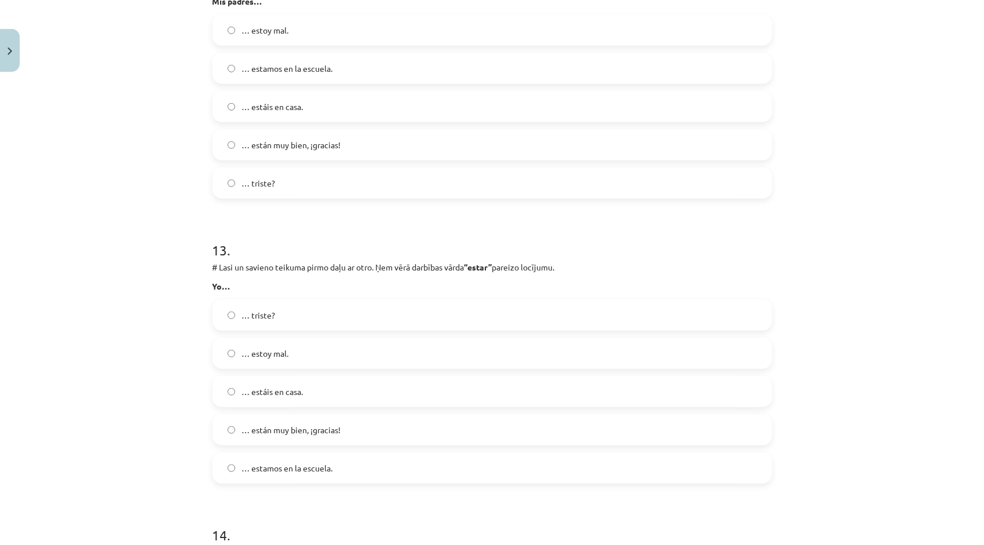
click at [349, 354] on label "… estoy mal." at bounding box center [492, 353] width 557 height 29
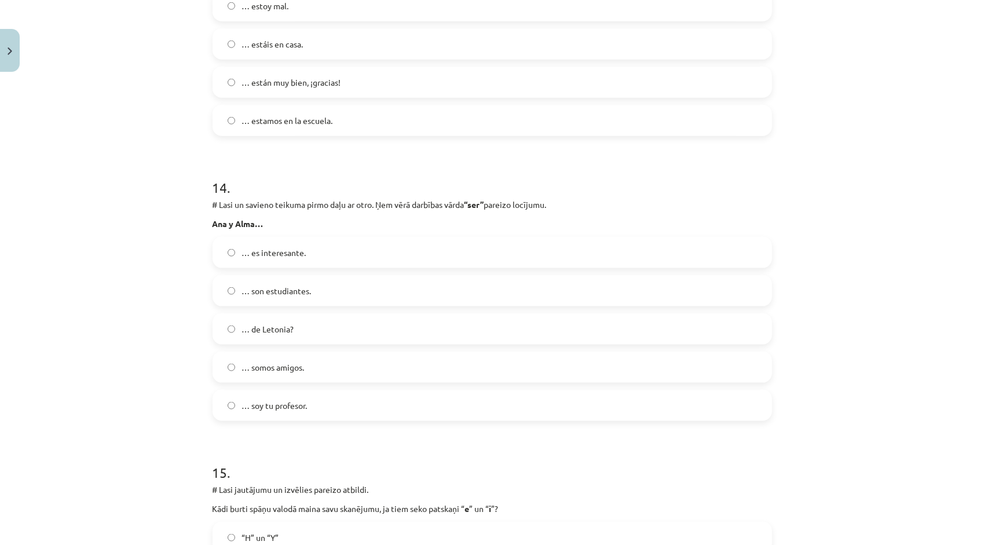
scroll to position [3865, 0]
click at [336, 367] on label "… somos amigos." at bounding box center [492, 367] width 557 height 29
click at [336, 301] on label "… son estudiantes." at bounding box center [492, 290] width 557 height 29
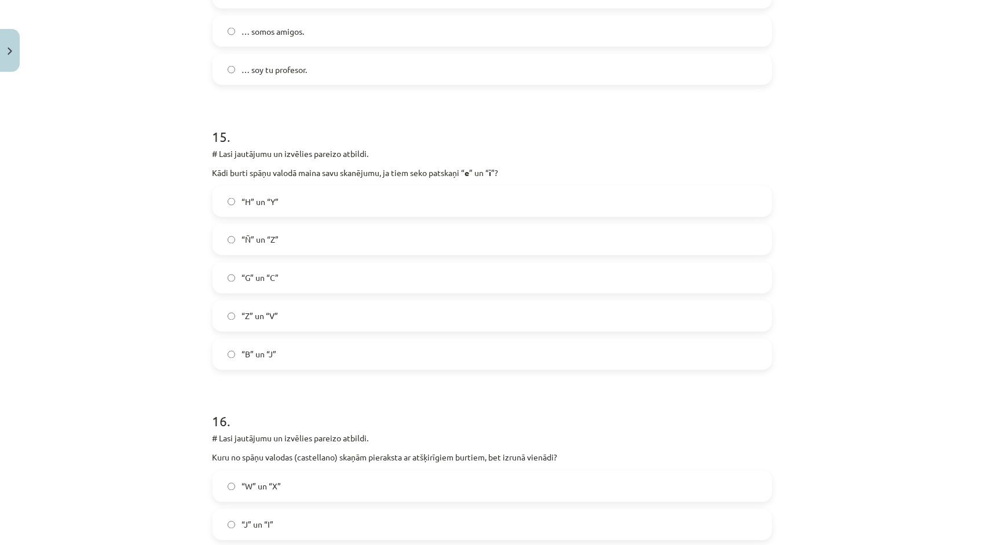
scroll to position [4213, 0]
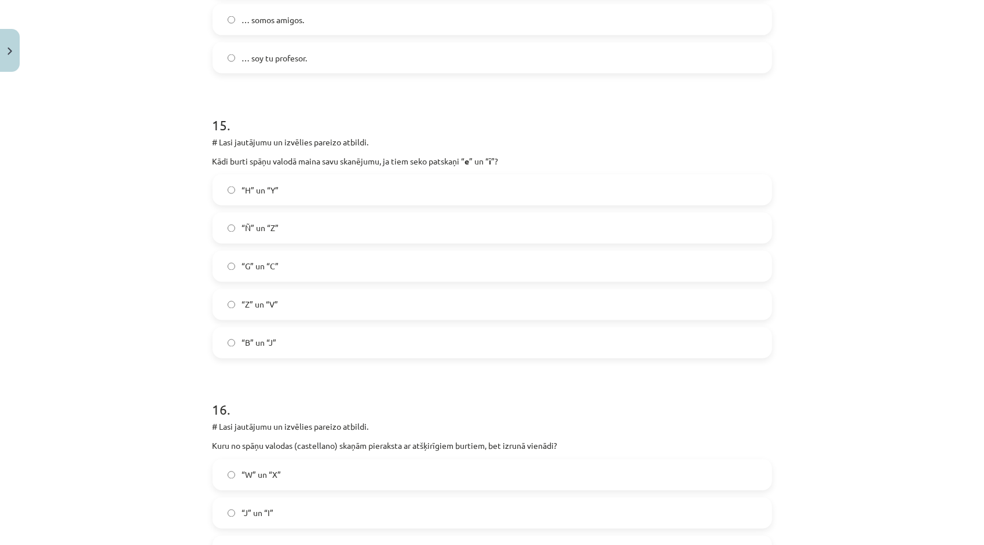
click at [337, 272] on label "“G” un “C”" at bounding box center [492, 266] width 557 height 29
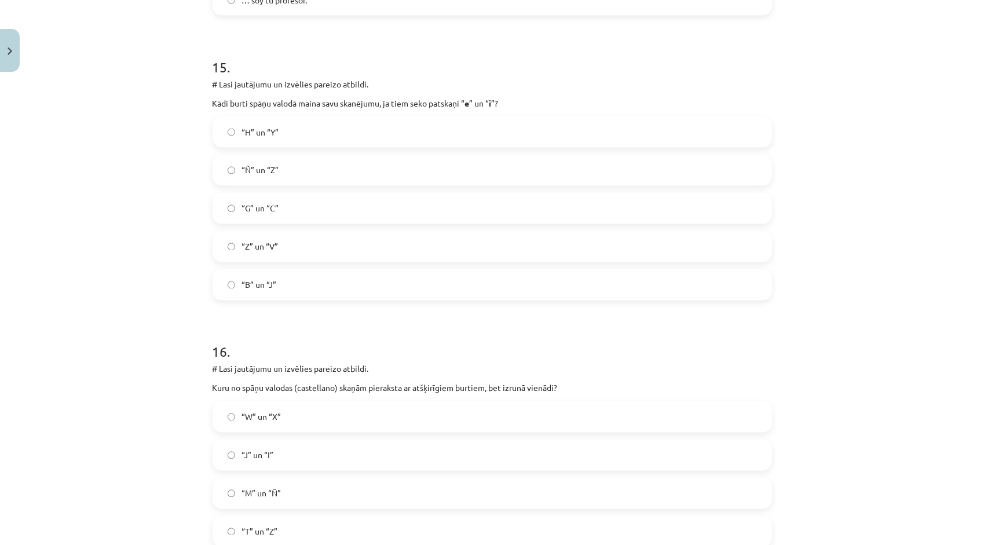
scroll to position [4444, 0]
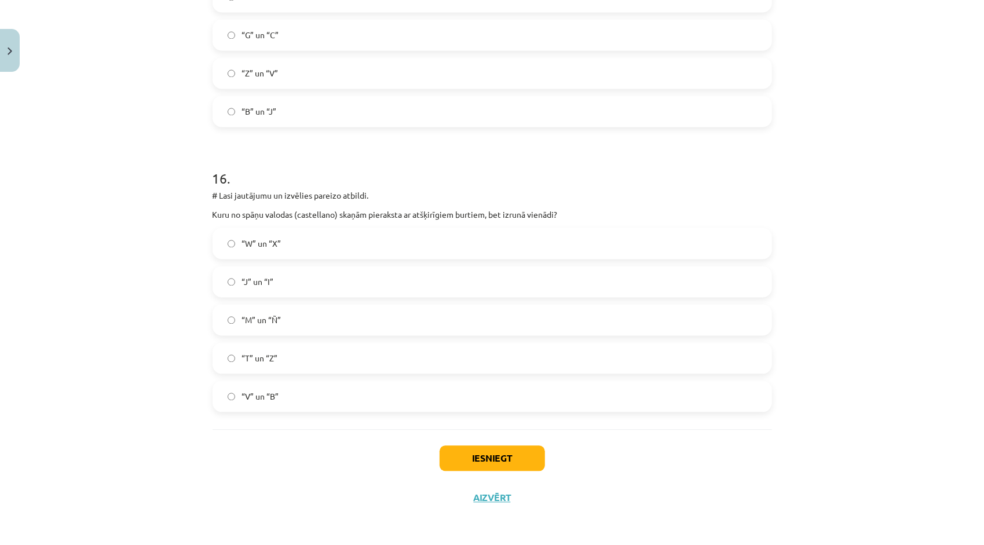
click at [277, 395] on label "“V” un “B”" at bounding box center [492, 396] width 557 height 29
click at [259, 366] on label "“T” un “Z”" at bounding box center [492, 358] width 557 height 29
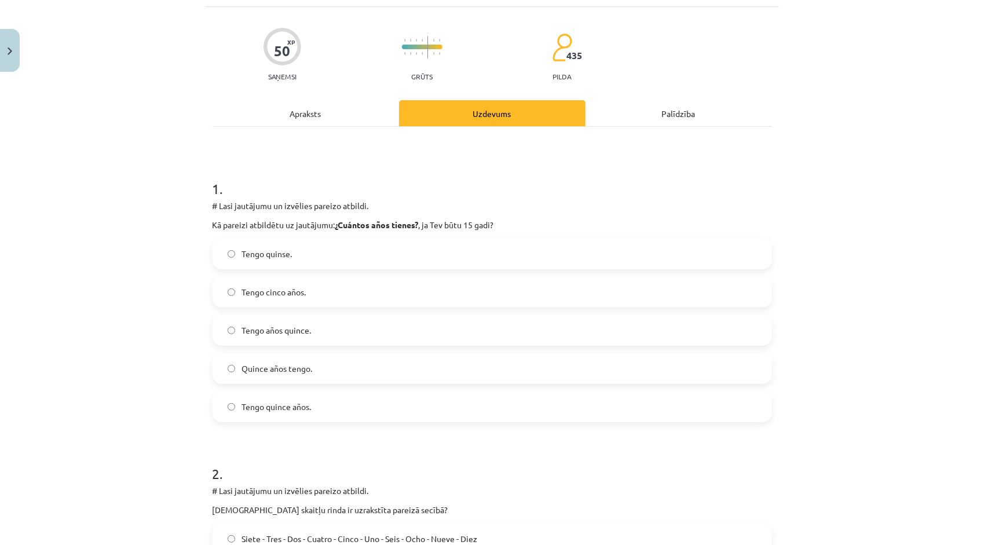
scroll to position [42, 0]
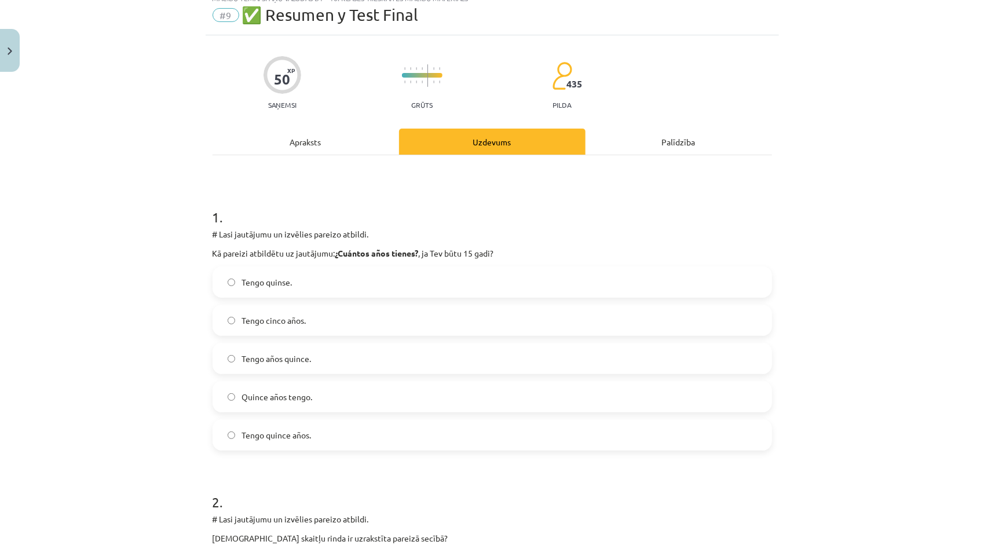
click at [306, 145] on div "Apraksts" at bounding box center [306, 142] width 187 height 26
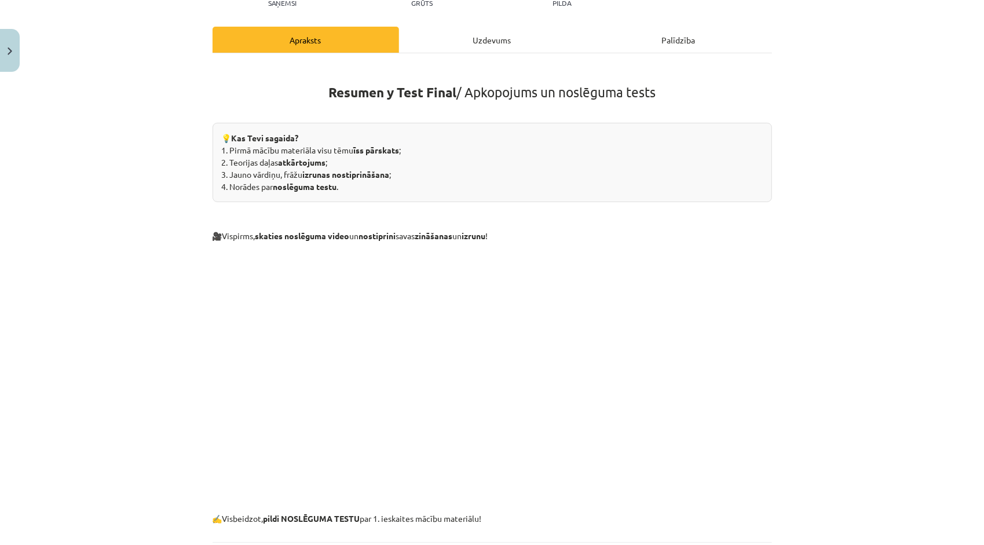
scroll to position [140, 0]
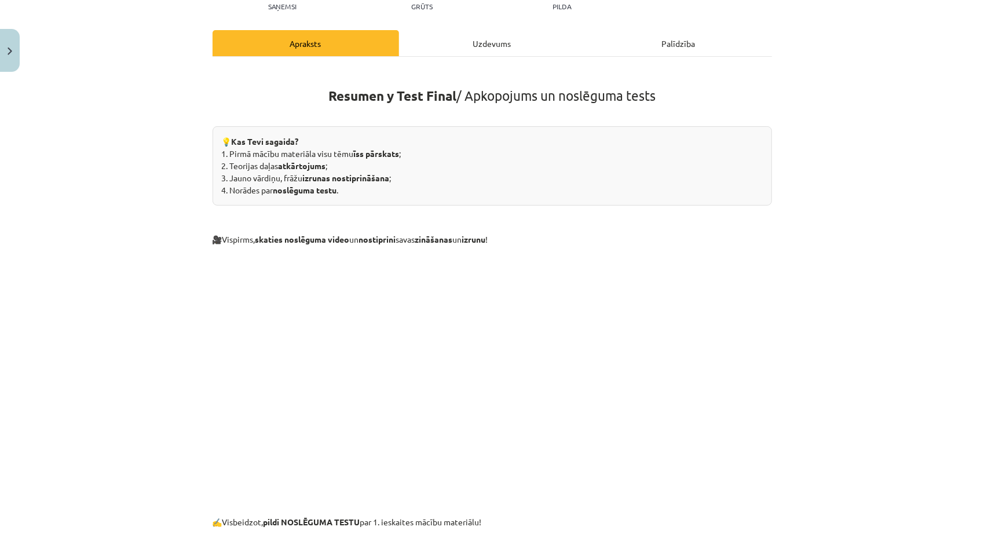
click at [496, 48] on div "Uzdevums" at bounding box center [492, 43] width 187 height 26
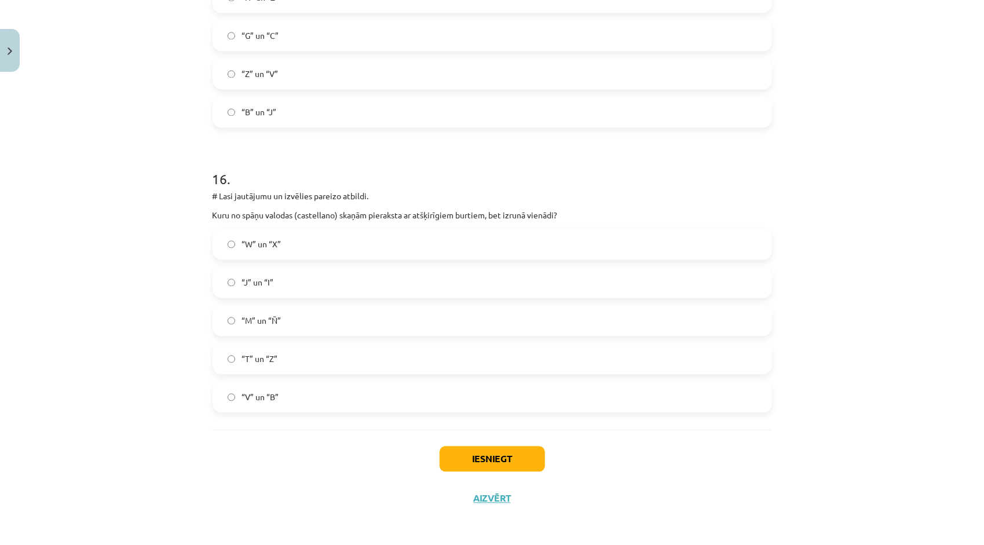
scroll to position [4444, 0]
click at [319, 401] on label "“V” un “B”" at bounding box center [492, 396] width 557 height 29
click at [461, 452] on button "Iesniegt" at bounding box center [492, 457] width 105 height 25
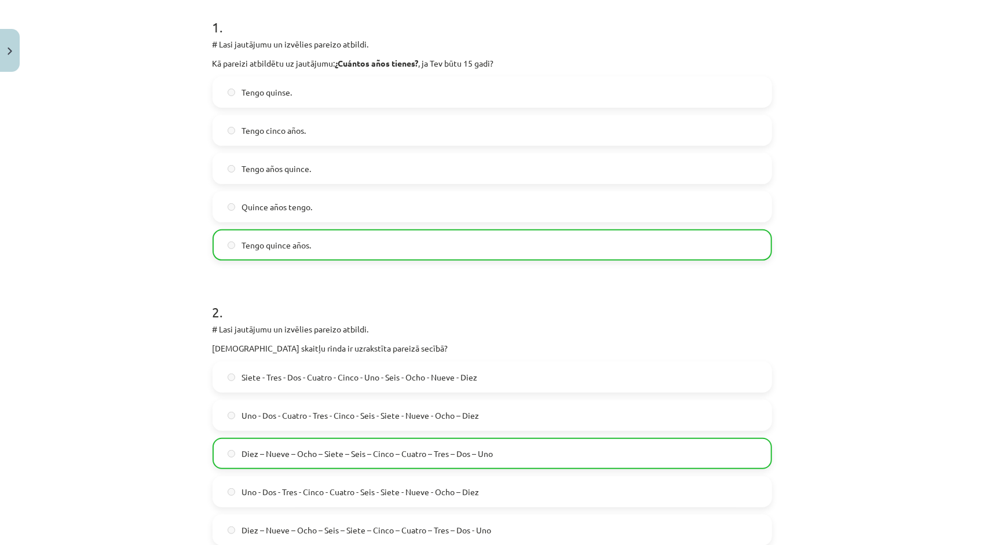
scroll to position [463, 0]
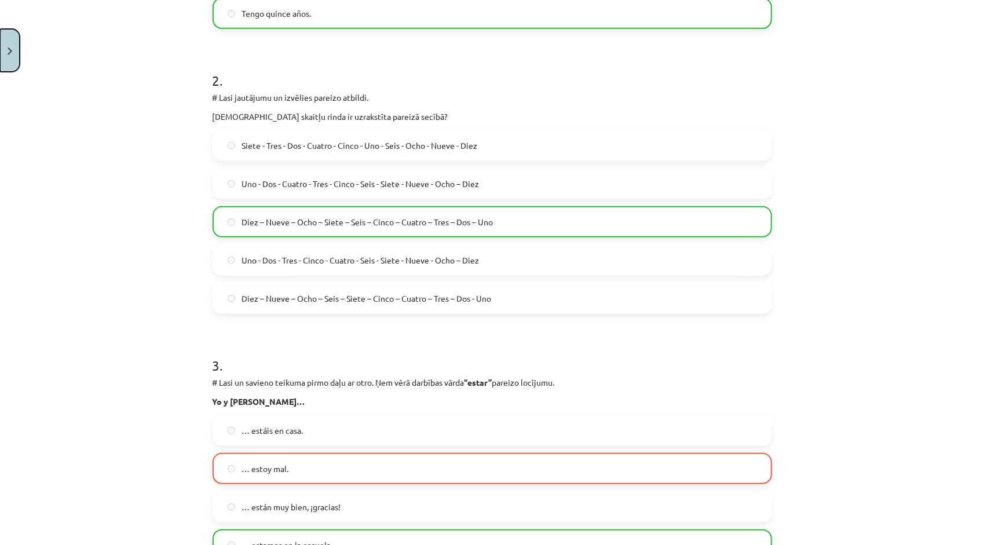
click at [7, 67] on button "Close" at bounding box center [10, 50] width 20 height 43
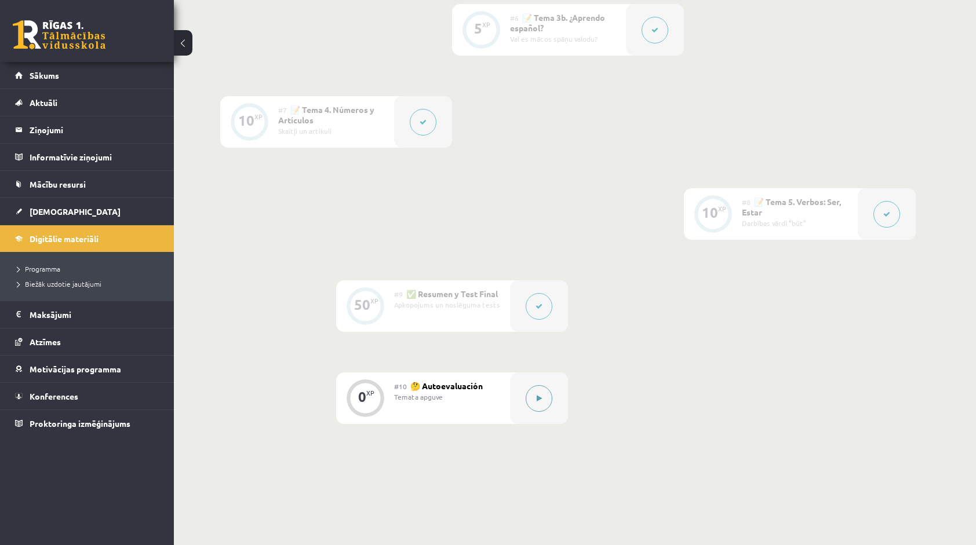
click at [546, 397] on button at bounding box center [538, 398] width 27 height 27
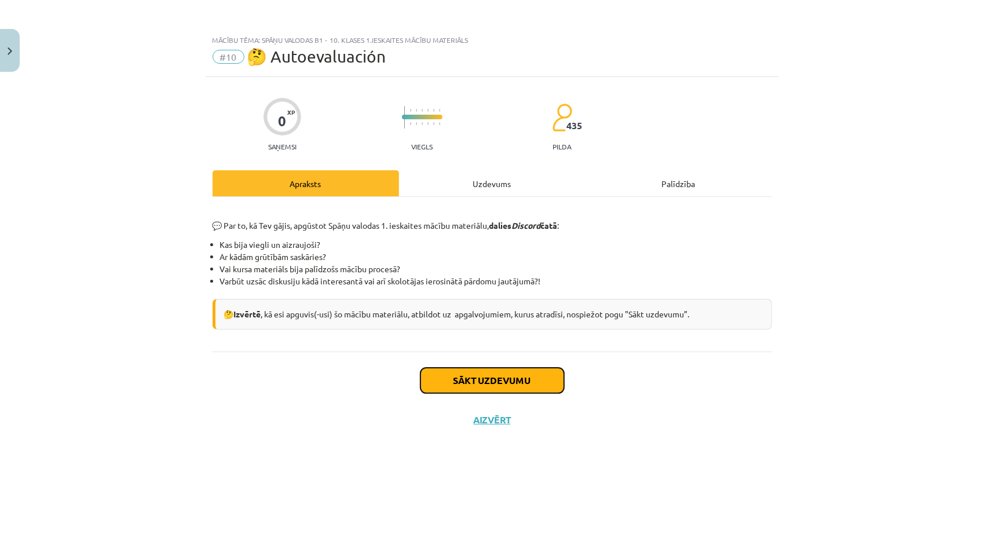
click at [490, 381] on button "Sākt uzdevumu" at bounding box center [493, 380] width 144 height 25
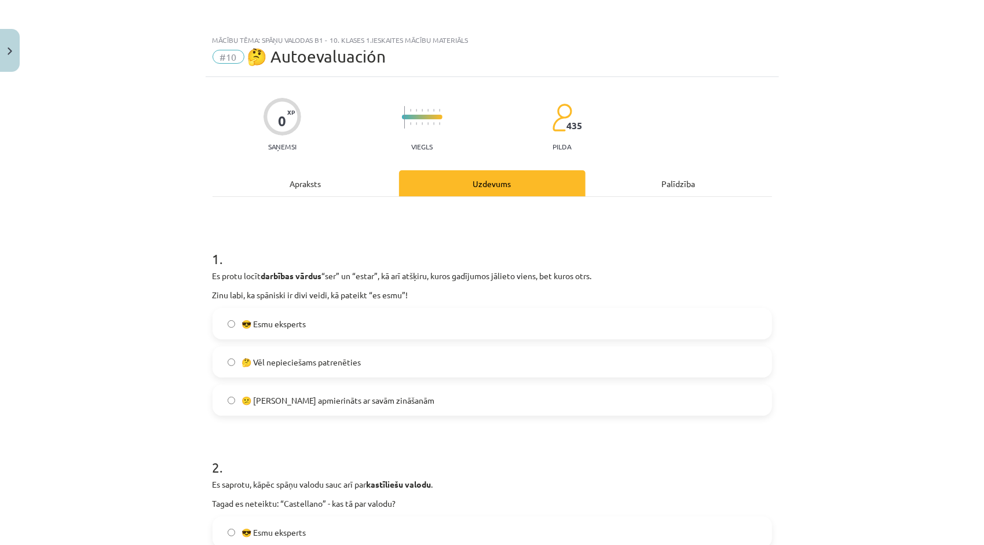
click at [369, 370] on label "🤔 Vēl nepieciešams patrenēties" at bounding box center [492, 362] width 557 height 29
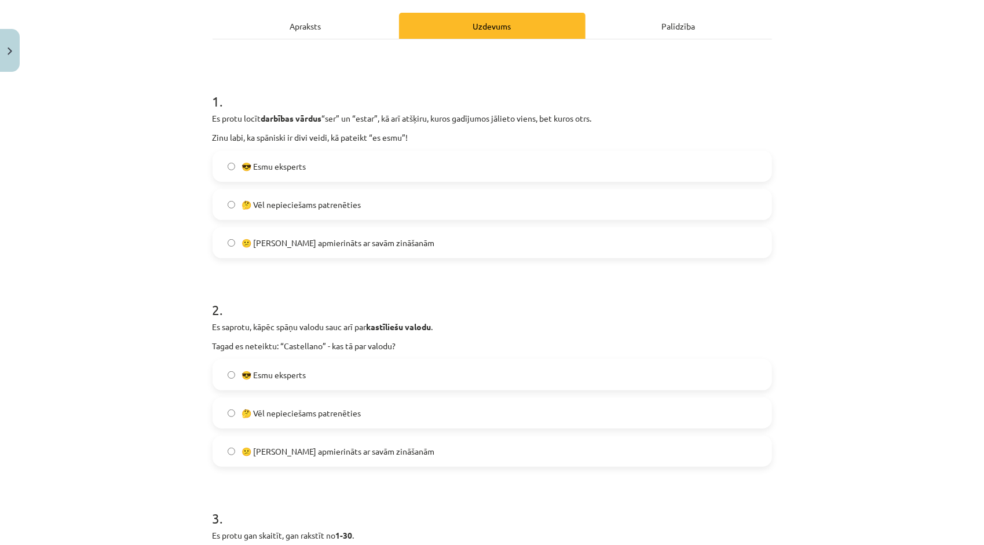
scroll to position [174, 0]
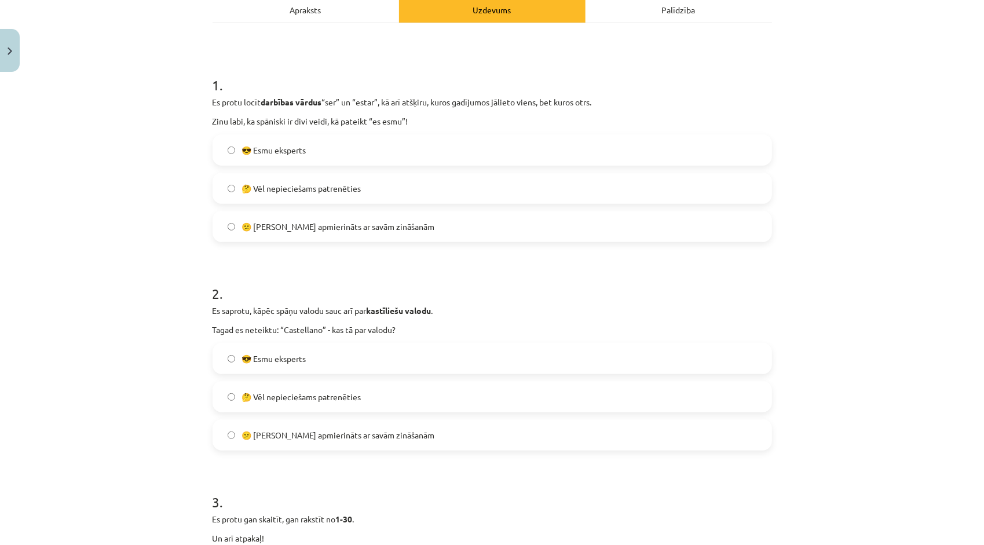
click at [367, 366] on label "😎 Esmu eksperts" at bounding box center [492, 358] width 557 height 29
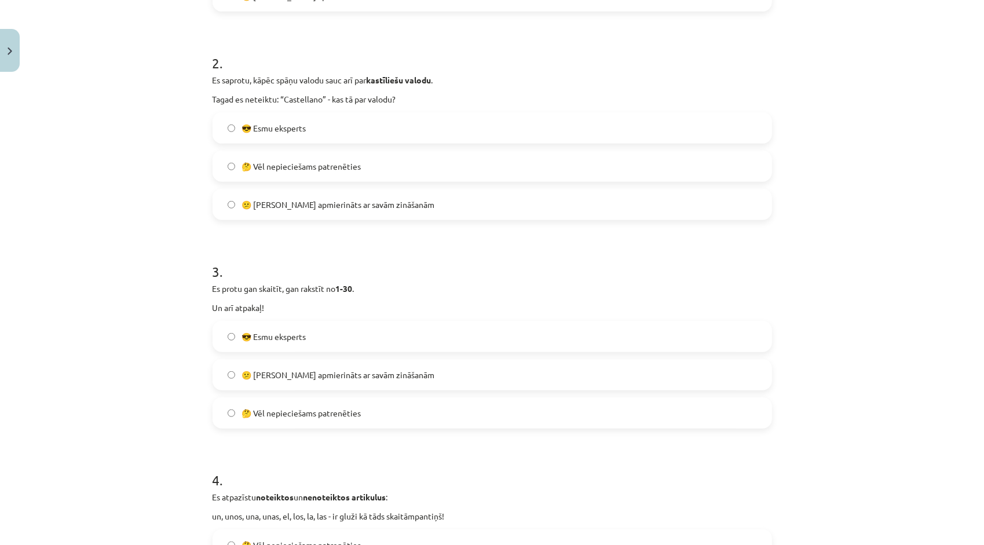
scroll to position [406, 0]
click at [370, 377] on span "😕 Neesmu apmierināts ar savām zināšanām" at bounding box center [338, 374] width 193 height 12
click at [370, 407] on label "🤔 Vēl nepieciešams patrenēties" at bounding box center [492, 411] width 557 height 29
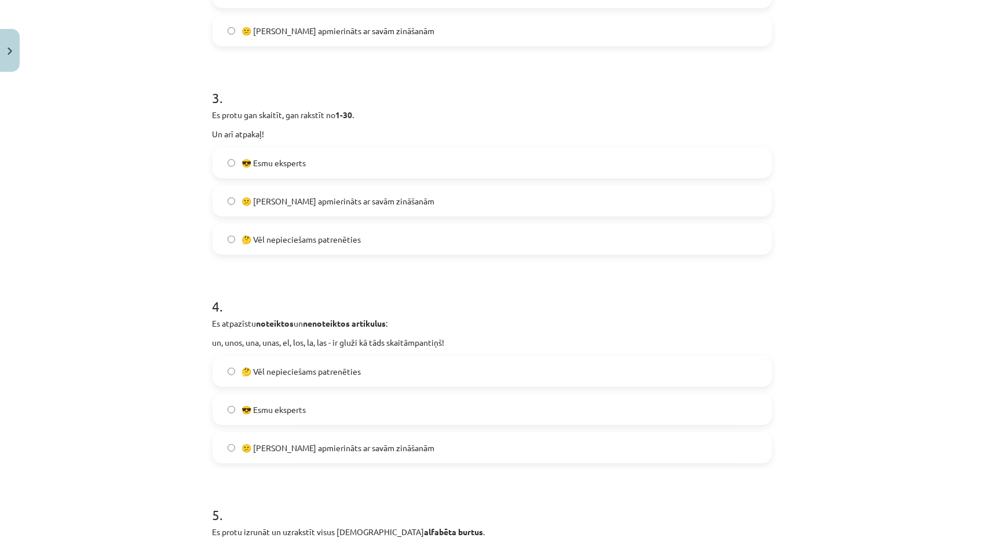
scroll to position [579, 0]
click at [370, 410] on label "😎 Esmu eksperts" at bounding box center [492, 408] width 557 height 29
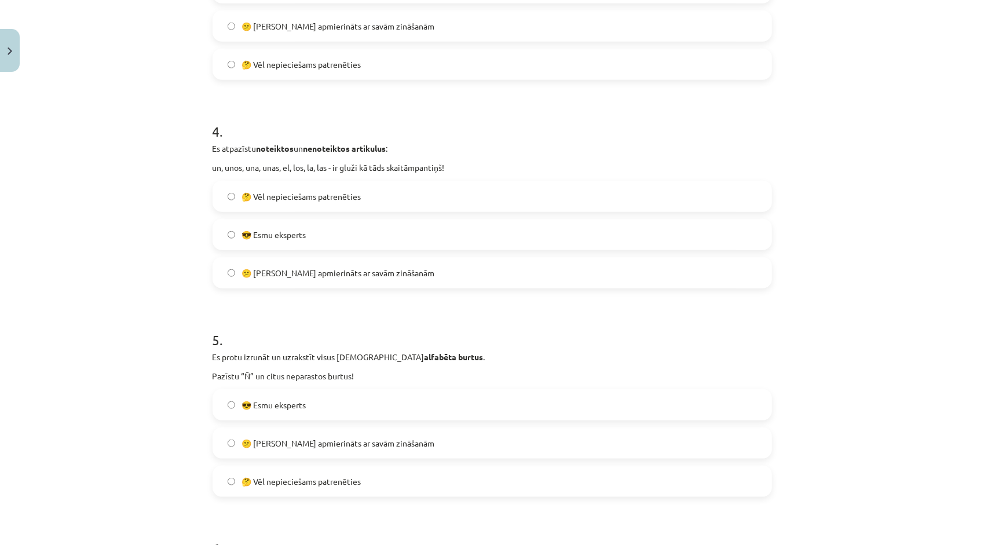
click at [370, 410] on label "😎 Esmu eksperts" at bounding box center [492, 404] width 557 height 29
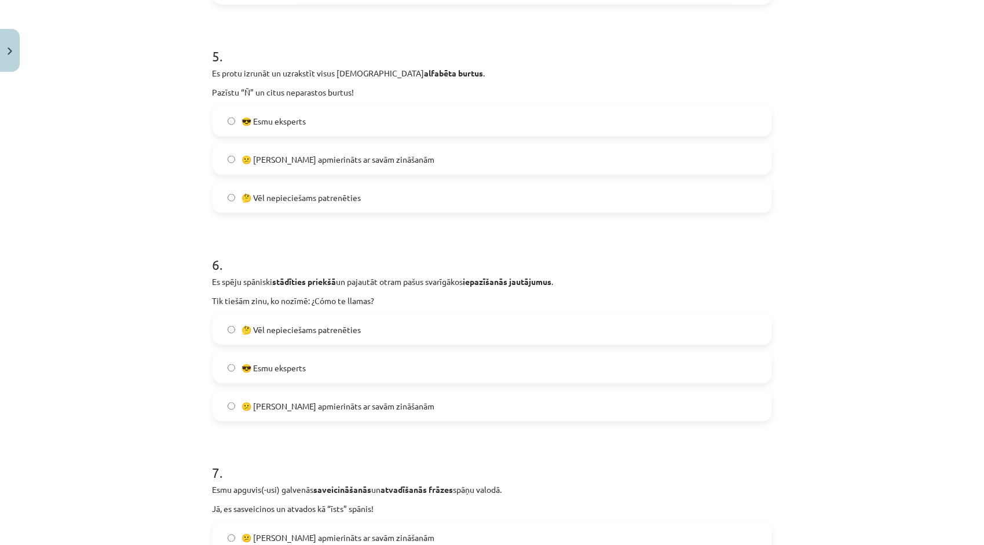
scroll to position [1043, 0]
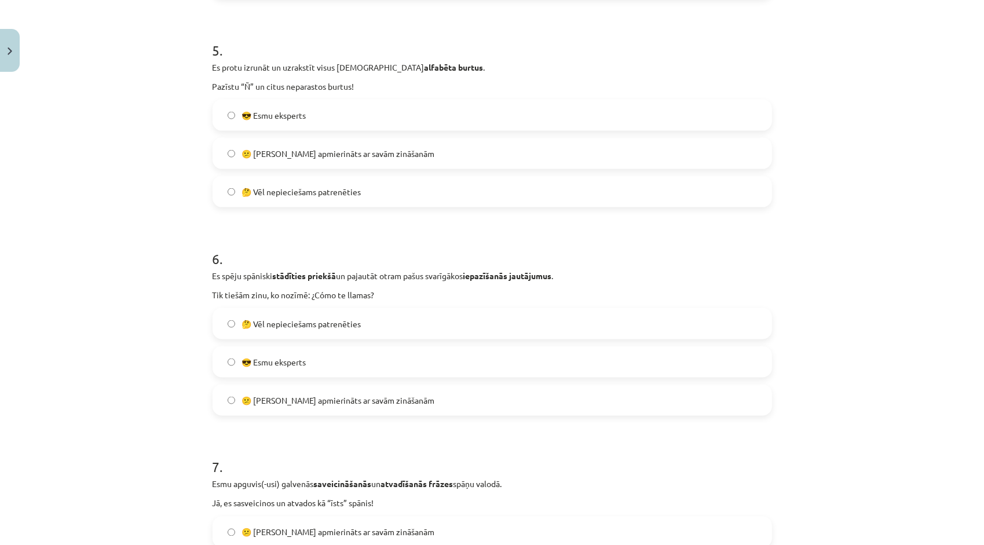
click at [366, 364] on label "😎 Esmu eksperts" at bounding box center [492, 362] width 557 height 29
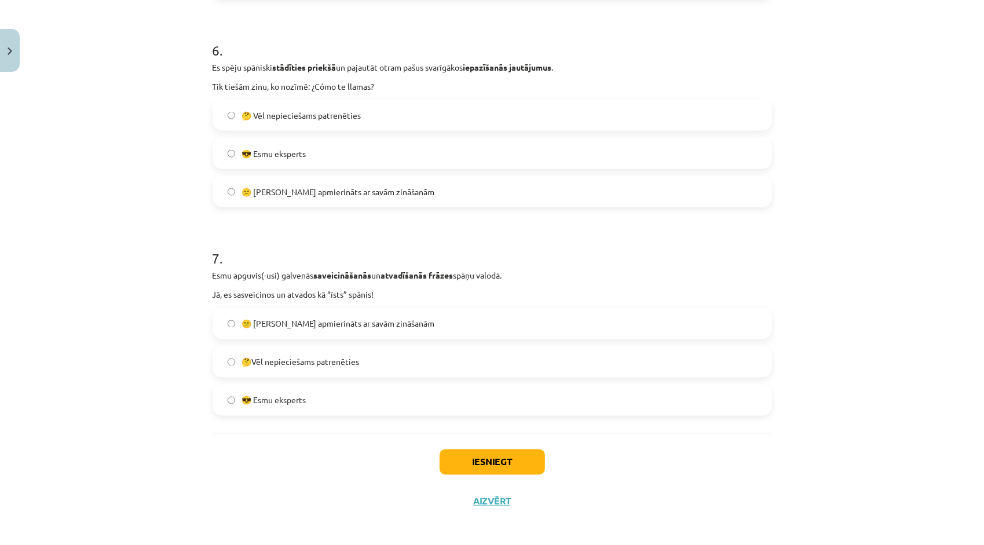
scroll to position [1256, 0]
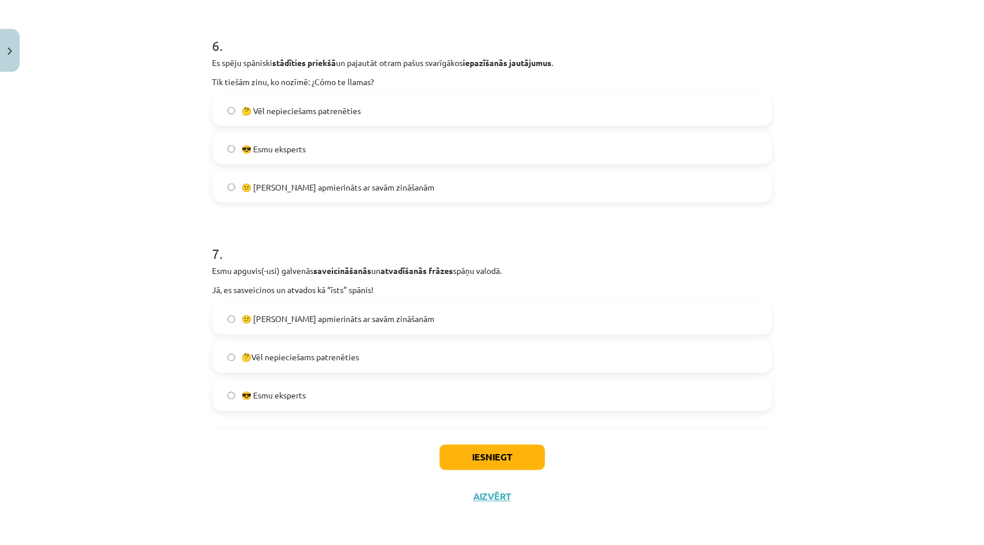
click at [359, 366] on label "🤔Vēl nepieciešams patrenēties" at bounding box center [492, 357] width 557 height 29
click at [454, 463] on button "Iesniegt" at bounding box center [492, 457] width 105 height 25
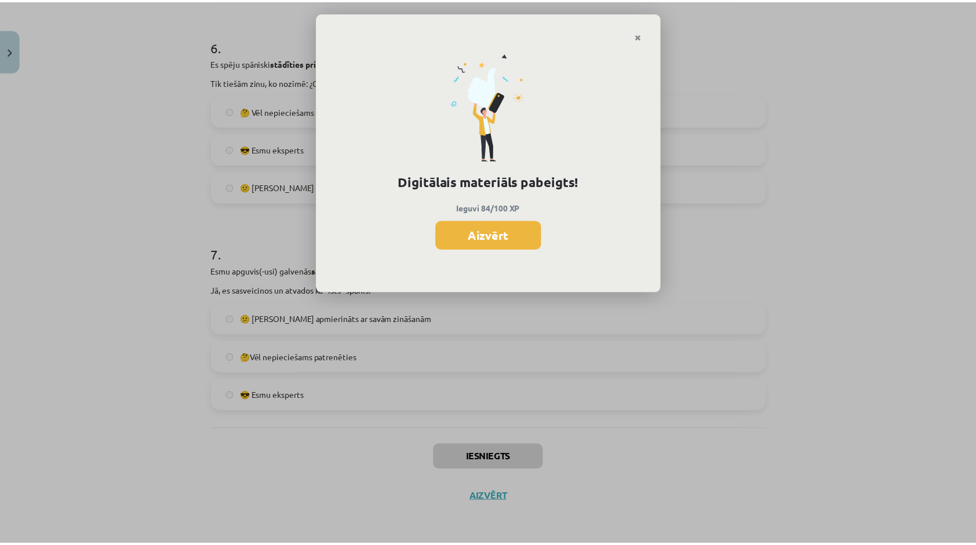
scroll to position [810, 0]
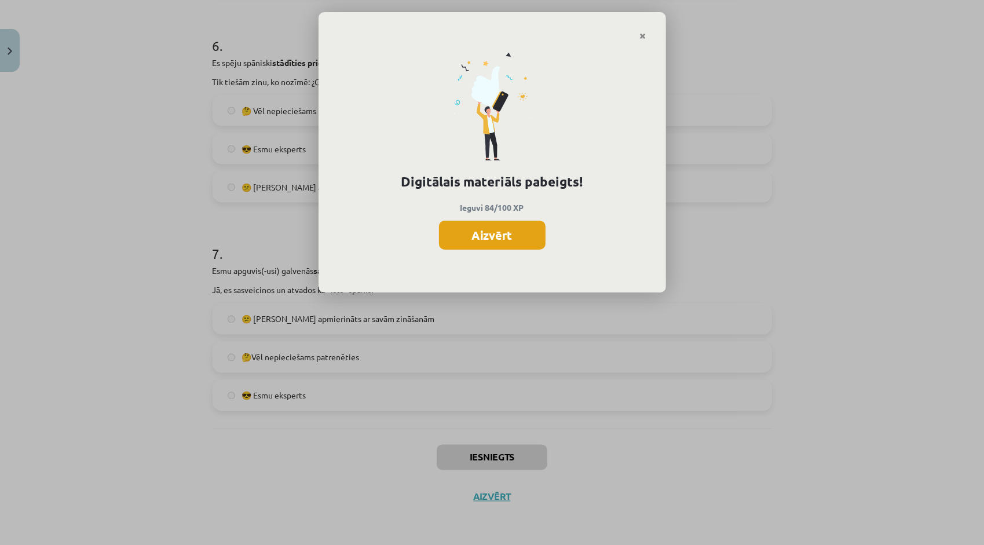
click at [535, 235] on button "Aizvērt" at bounding box center [492, 235] width 107 height 29
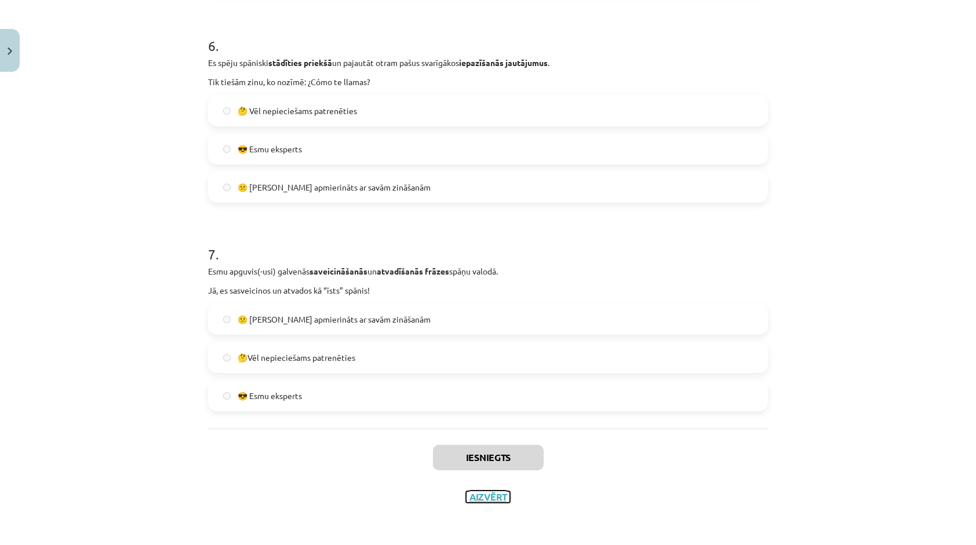
click at [488, 493] on button "Aizvērt" at bounding box center [488, 497] width 44 height 12
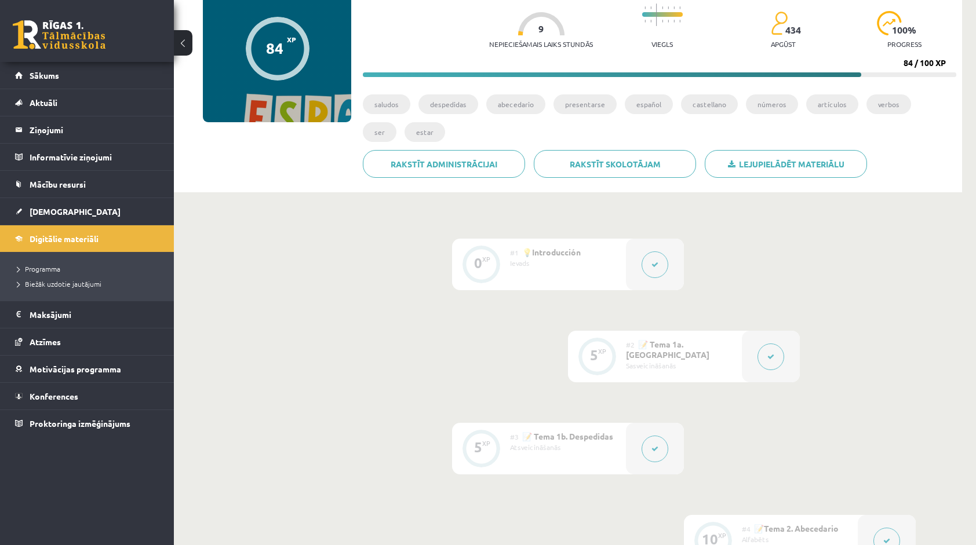
scroll to position [0, 0]
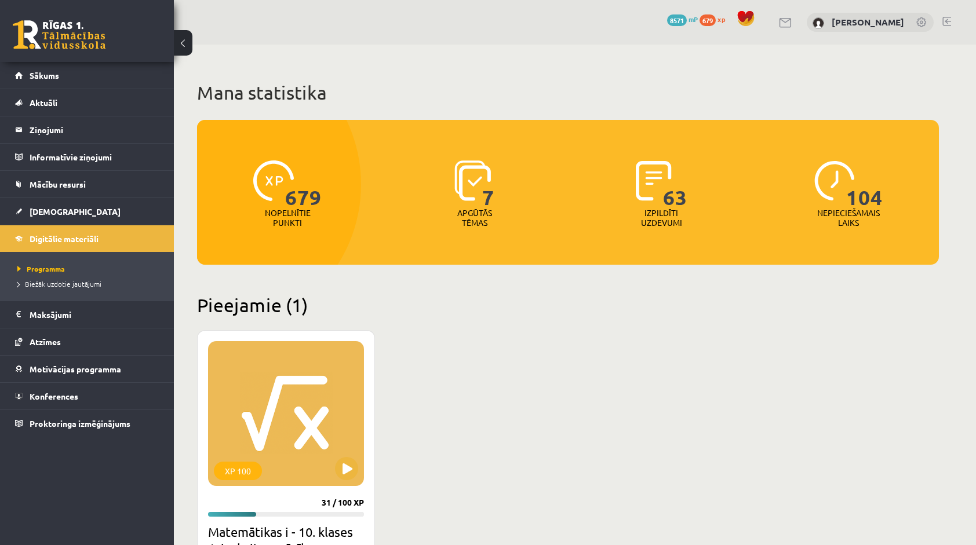
scroll to position [177, 0]
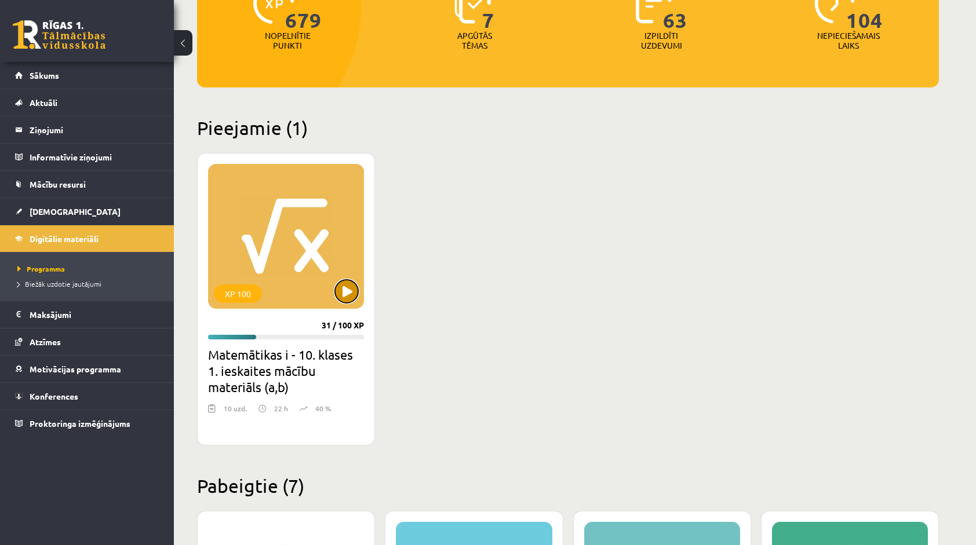
click at [350, 290] on button at bounding box center [346, 291] width 23 height 23
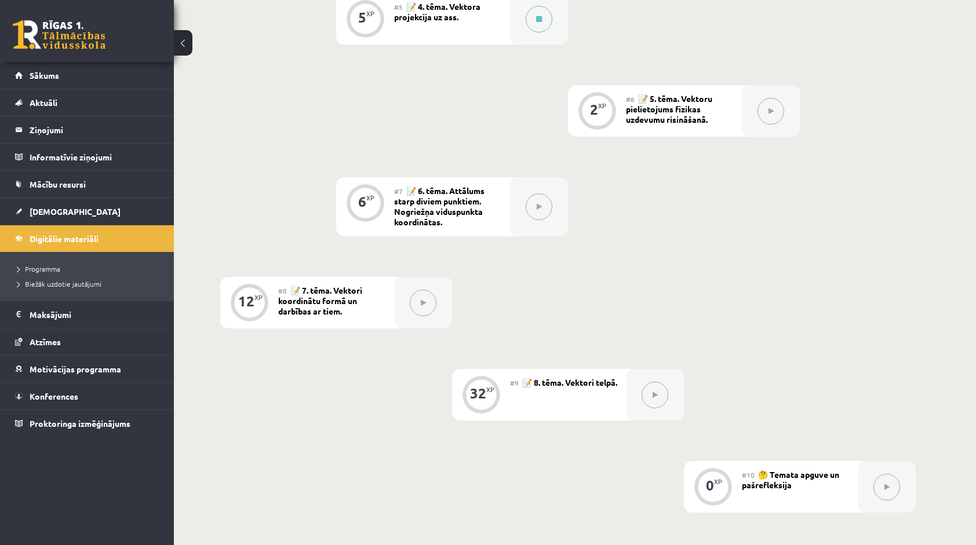
scroll to position [637, 0]
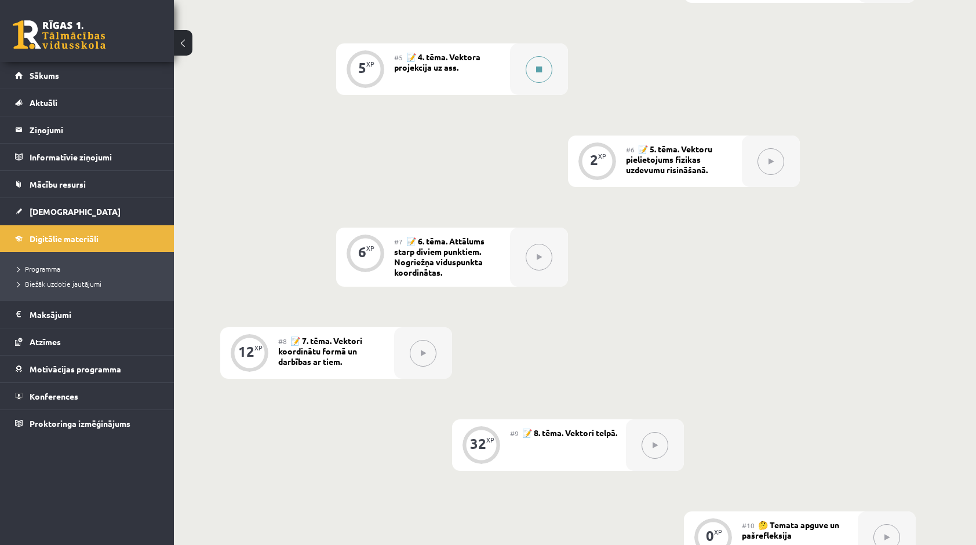
click at [531, 65] on button at bounding box center [538, 69] width 27 height 27
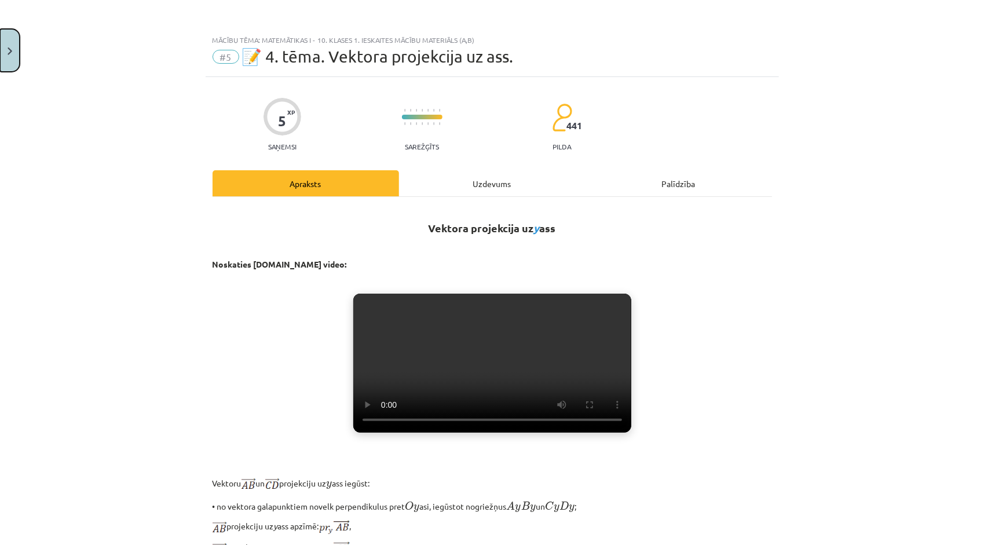
click at [6, 55] on button "Close" at bounding box center [10, 50] width 20 height 43
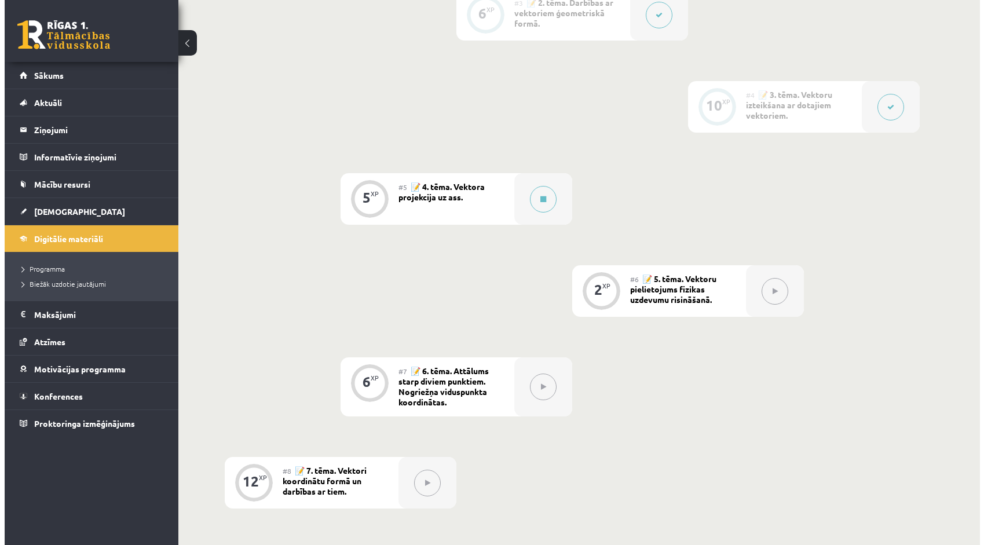
scroll to position [463, 0]
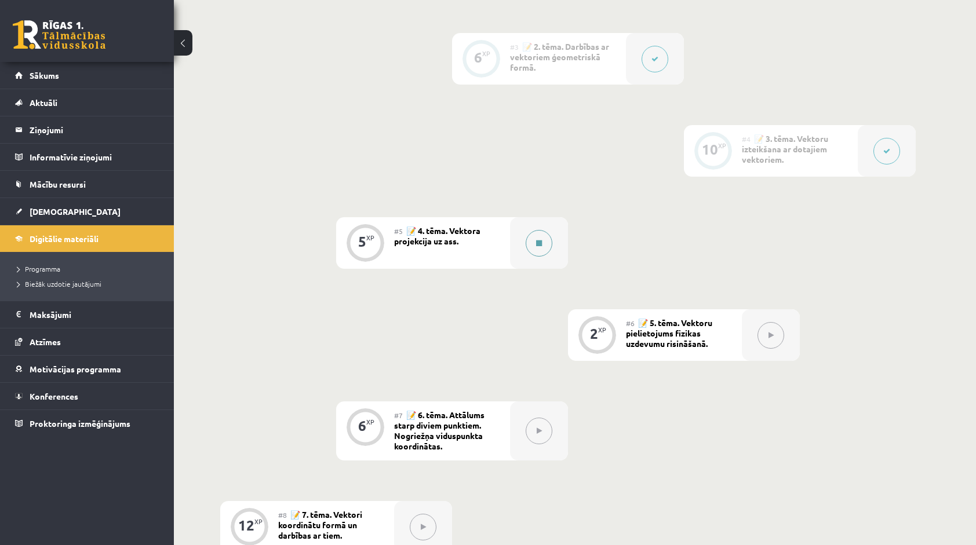
click at [528, 247] on button at bounding box center [538, 243] width 27 height 27
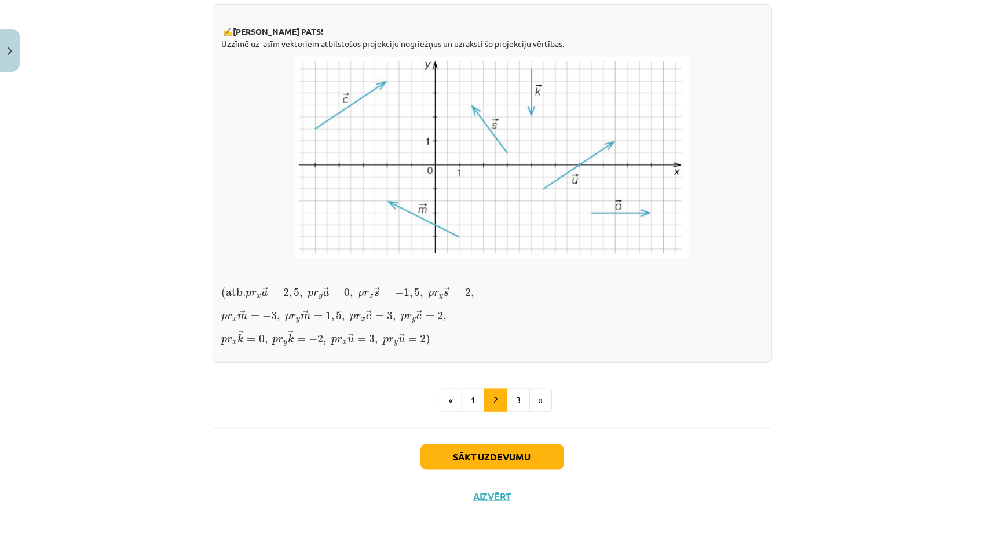
scroll to position [925, 0]
click at [516, 403] on button "3" at bounding box center [518, 400] width 23 height 23
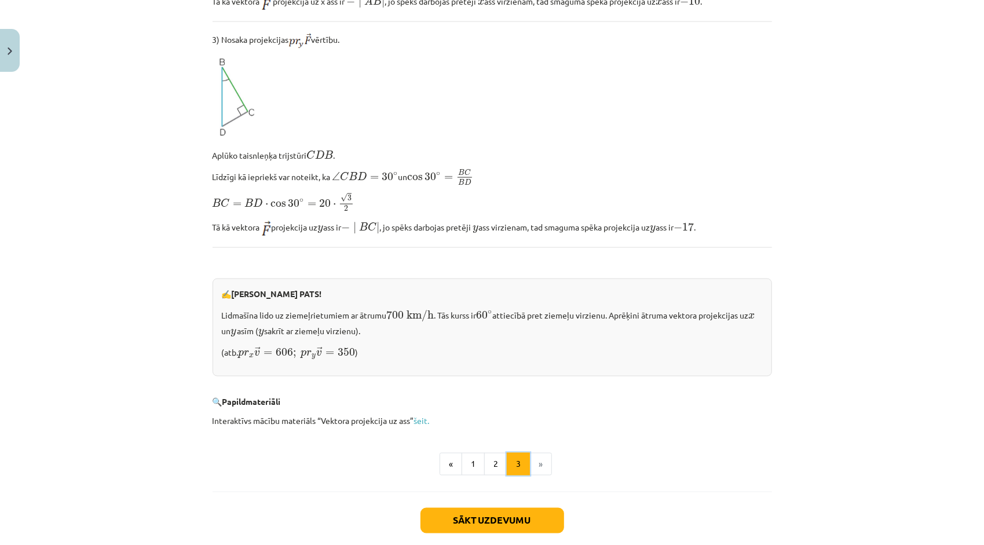
scroll to position [1009, 0]
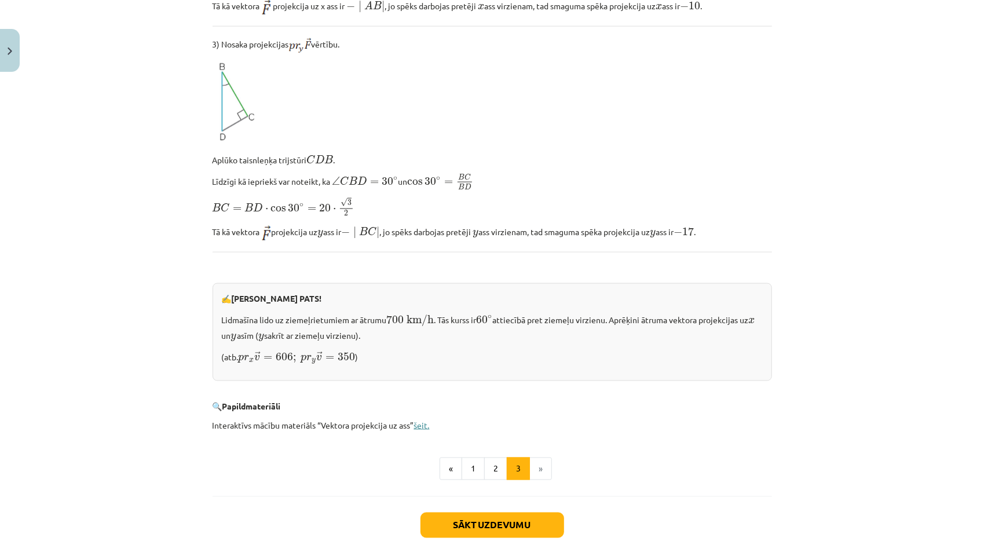
click at [414, 420] on link "šeit." at bounding box center [422, 425] width 16 height 10
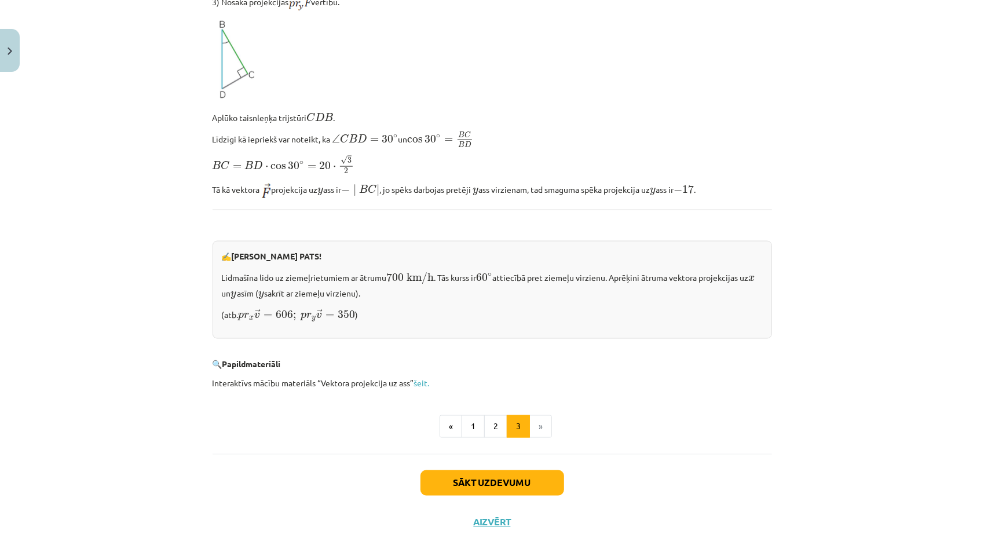
scroll to position [1067, 0]
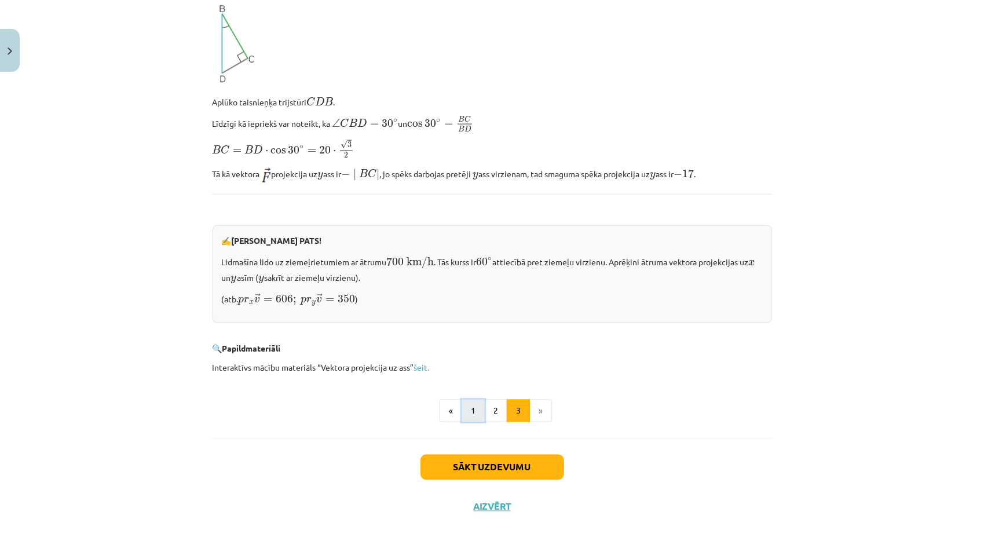
click at [462, 400] on button "1" at bounding box center [473, 411] width 23 height 23
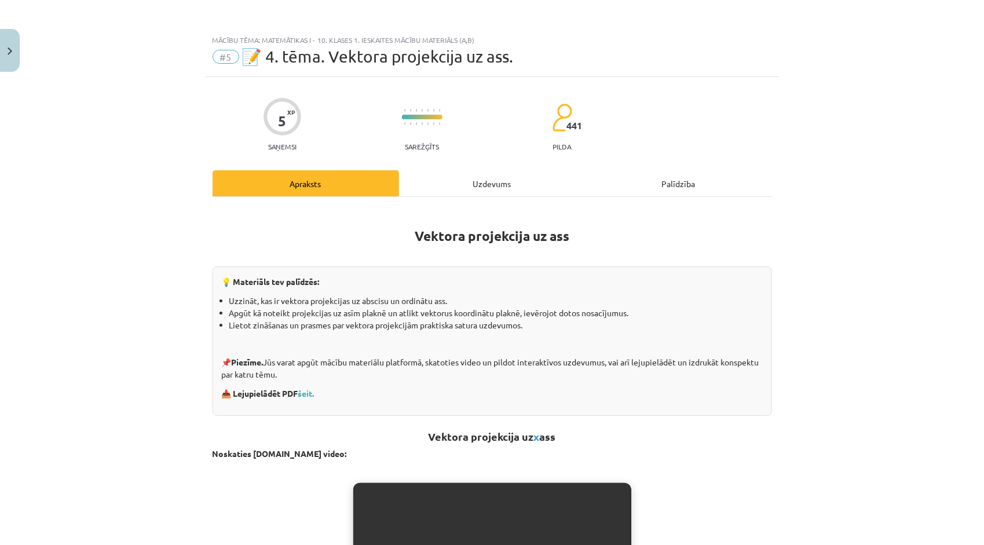
scroll to position [0, 0]
click at [313, 395] on link "šeit." at bounding box center [306, 393] width 16 height 10
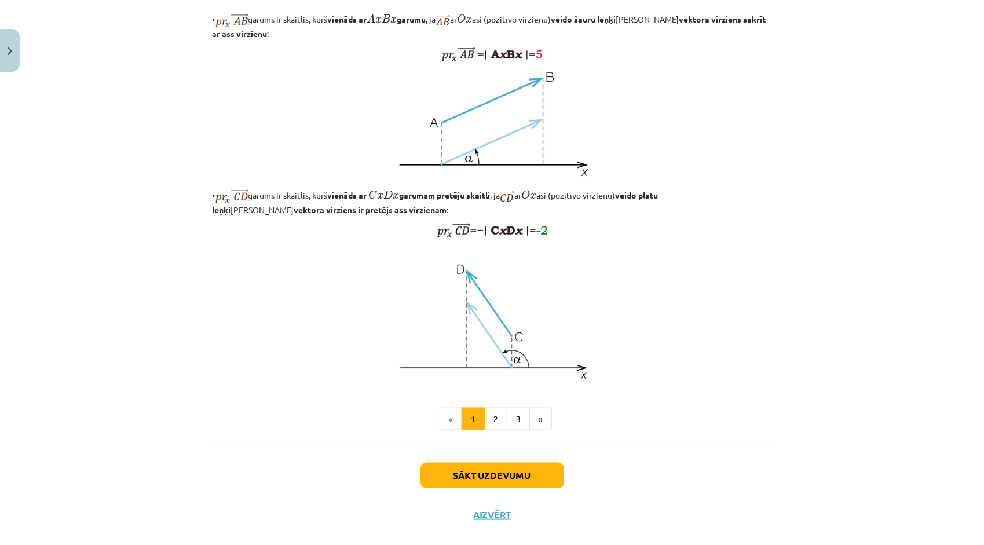
scroll to position [828, 0]
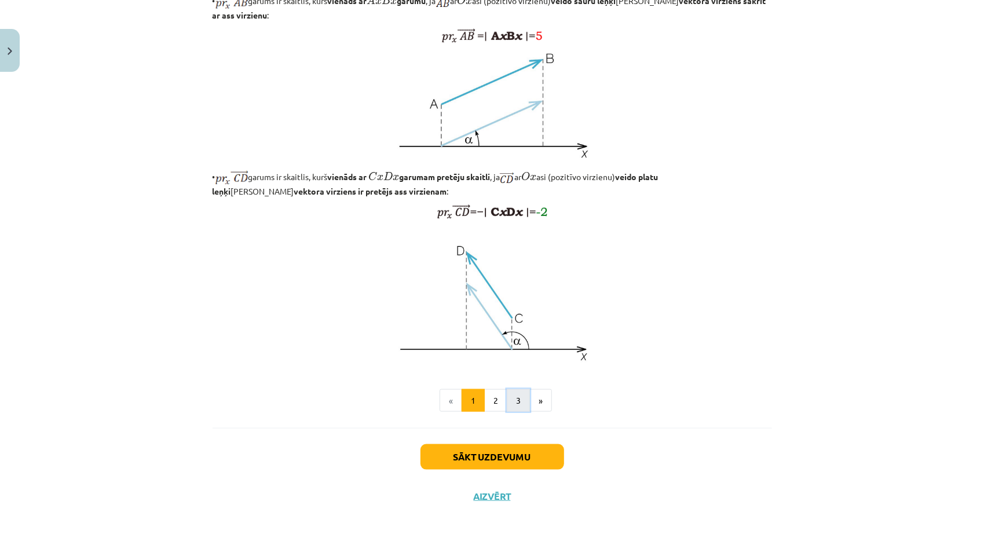
click at [514, 407] on button "3" at bounding box center [518, 400] width 23 height 23
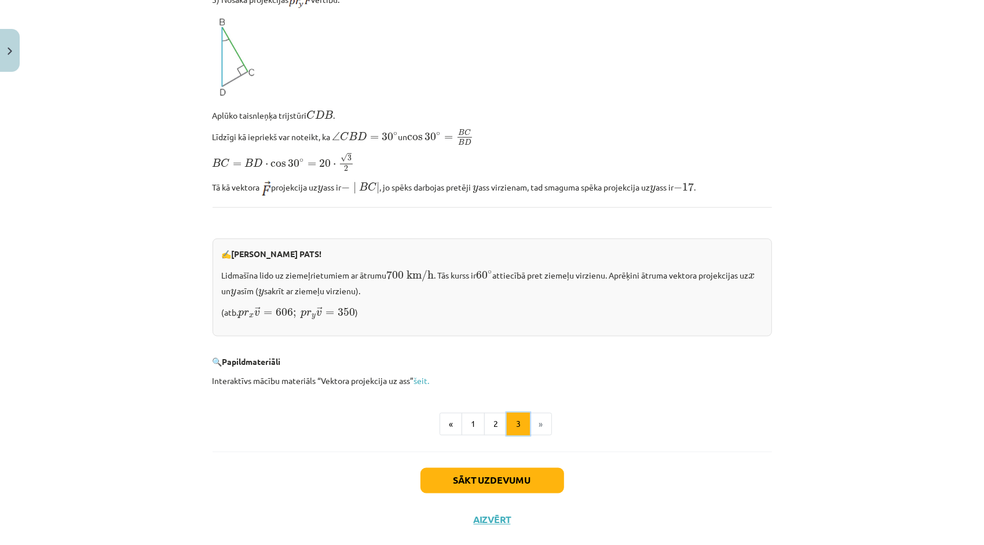
scroll to position [1067, 0]
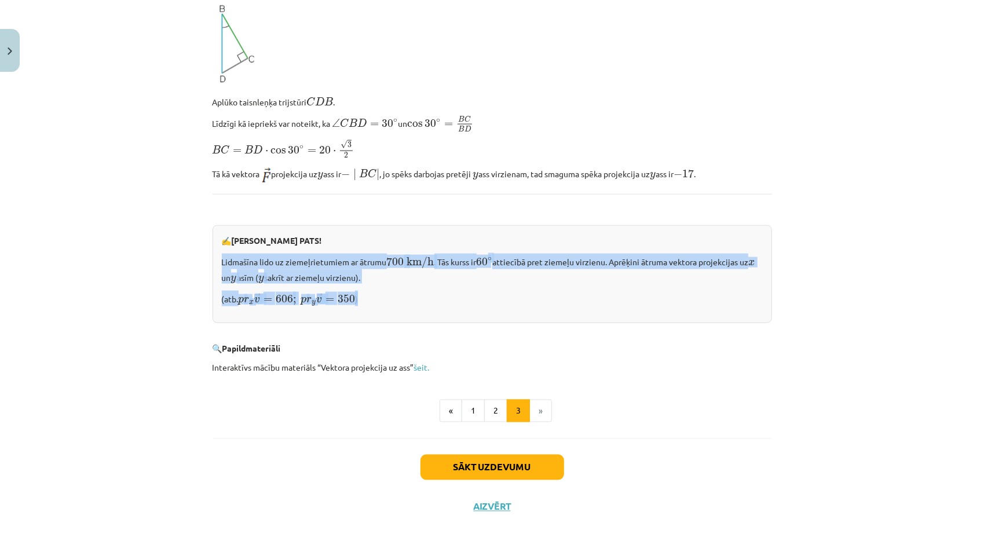
drag, startPoint x: 217, startPoint y: 253, endPoint x: 364, endPoint y: 294, distance: 152.9
click at [364, 294] on div "✍️ RISINI PATS! Lidmašīna lido uz ziemeļrietumiem ar ātrumu 700 km/h 700 km/h .…" at bounding box center [493, 274] width 560 height 98
copy div "Lidmašīna lido uz ziemeļrietumiem ar ātrumu 700 km/h 700 km/h . Tās kurss ir 60…"
click at [149, 288] on div "Mācību tēma: Matemātikas i - 10. klases 1. ieskaites mācību materiāls (a,b) #5 …" at bounding box center [492, 272] width 984 height 545
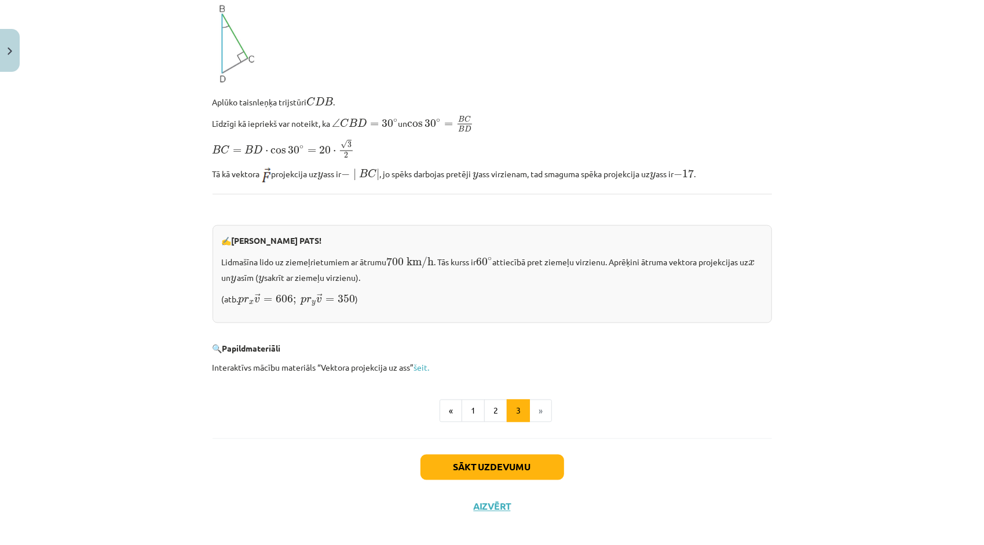
drag, startPoint x: 216, startPoint y: 252, endPoint x: 374, endPoint y: 272, distance: 160.0
click at [374, 272] on div "✍️ RISINI PATS! Lidmašīna lido uz ziemeļrietumiem ar ātrumu 700 km/h 700 km/h .…" at bounding box center [493, 274] width 560 height 98
copy p "Lidmašīna lido uz ziemeļrietumiem ar ātrumu 700 km/h 700 km/h . Tās kurss ir 60…"
click at [526, 455] on button "Sākt uzdevumu" at bounding box center [493, 467] width 144 height 25
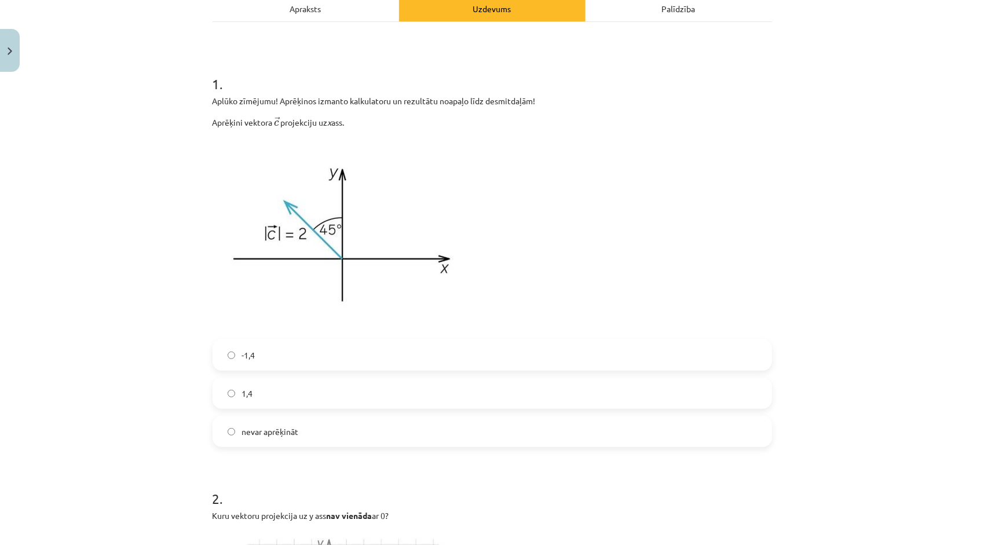
scroll to position [174, 0]
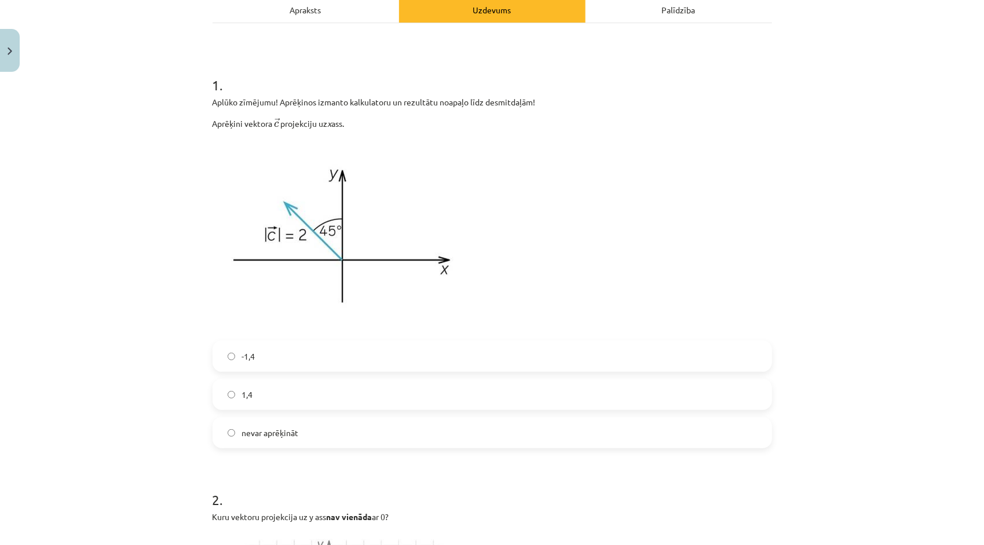
click at [265, 433] on span "nevar aprēķināt" at bounding box center [270, 433] width 57 height 12
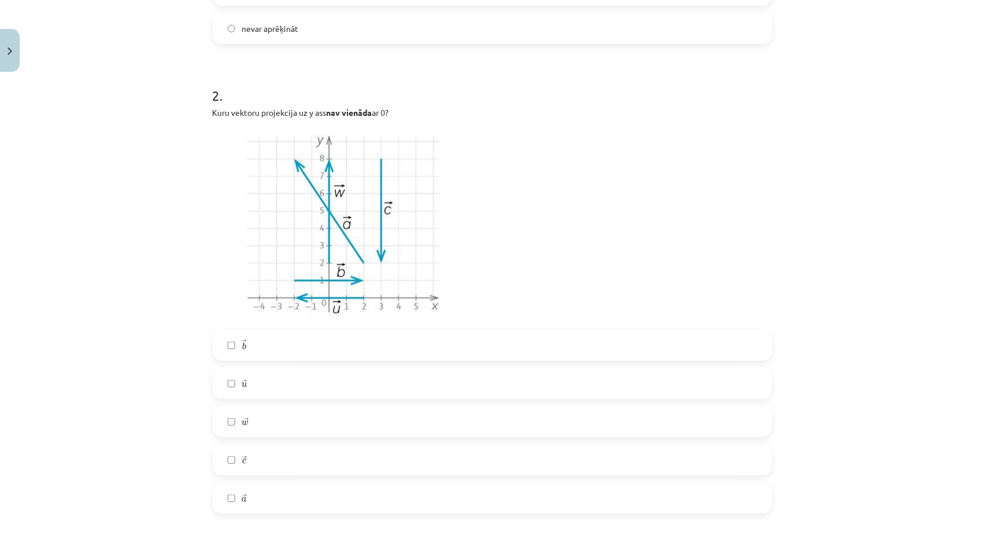
scroll to position [579, 0]
click at [261, 492] on label "→ a a →" at bounding box center [492, 497] width 557 height 29
click at [260, 445] on label "→ c c →" at bounding box center [492, 458] width 557 height 29
click at [275, 380] on label "→ u u →" at bounding box center [492, 382] width 557 height 29
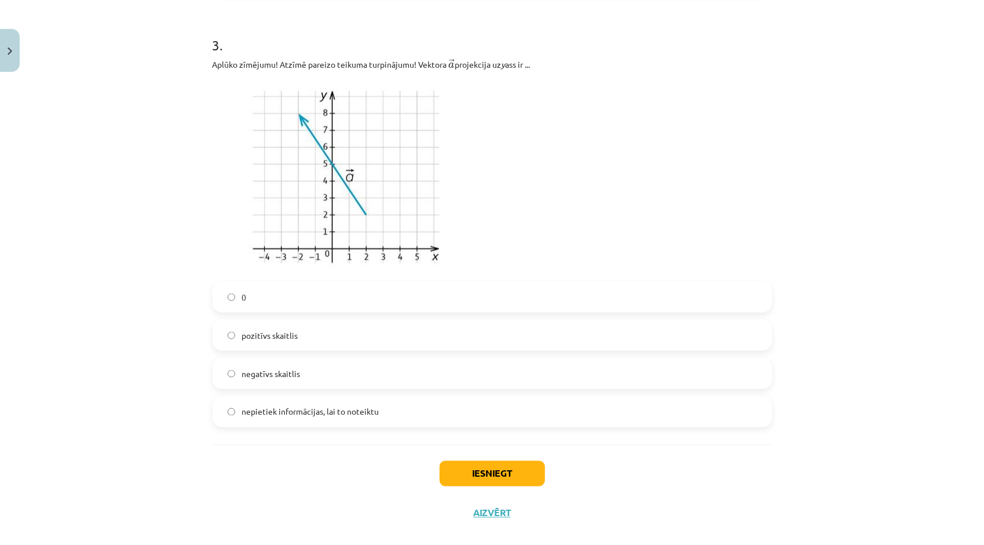
scroll to position [1101, 0]
click at [272, 341] on label "pozitīvs skaitlis" at bounding box center [492, 333] width 557 height 29
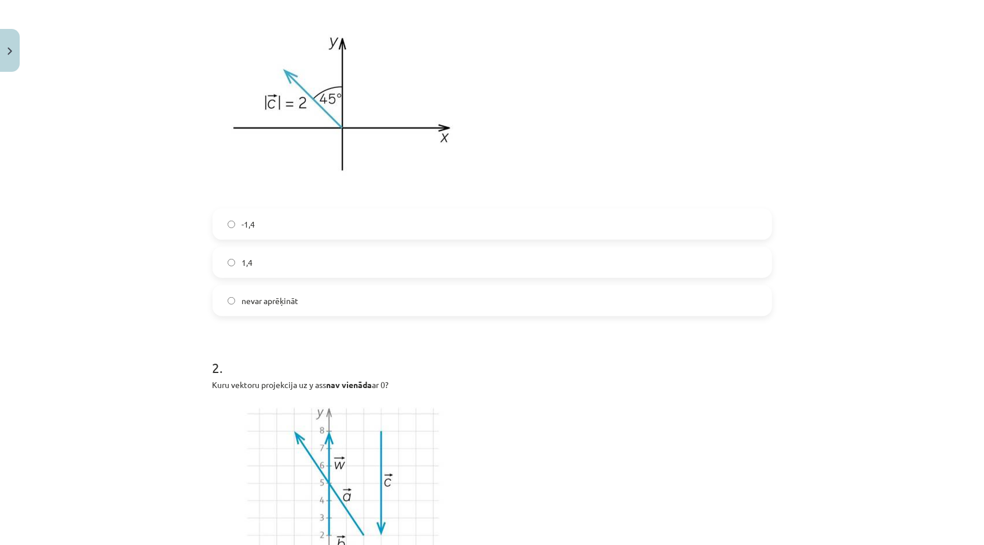
scroll to position [304, 0]
click at [317, 226] on label "-1,4" at bounding box center [492, 226] width 557 height 29
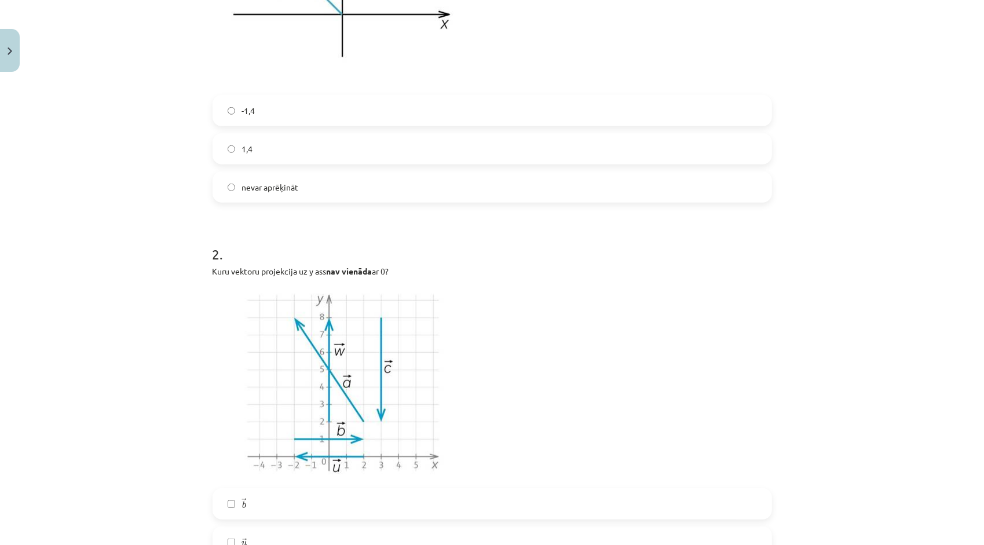
scroll to position [593, 0]
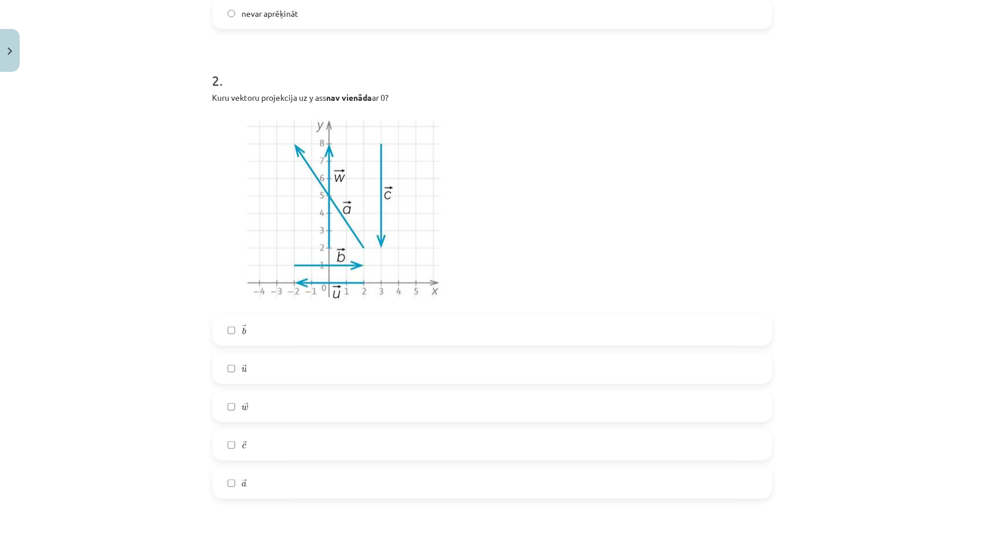
click at [272, 359] on label "→ u u →" at bounding box center [492, 368] width 557 height 29
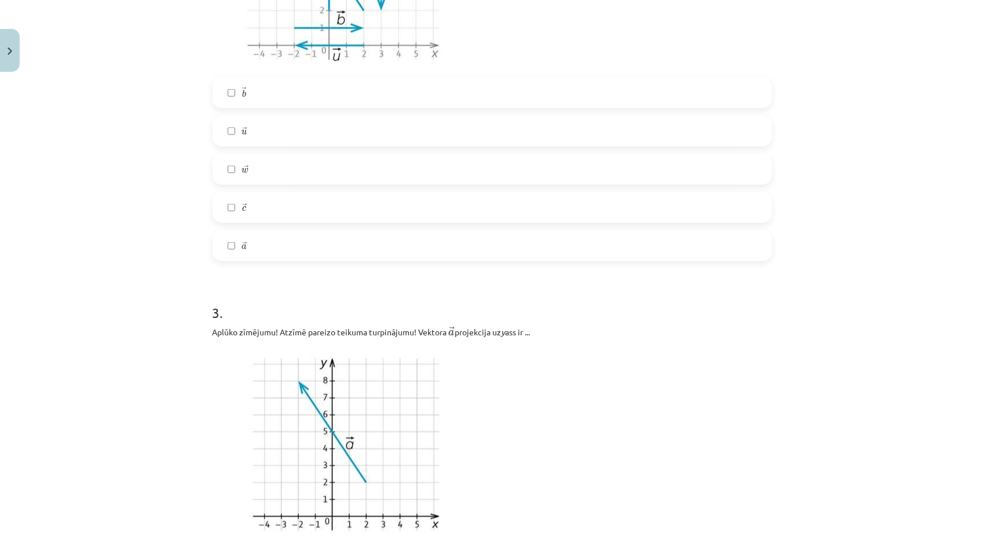
scroll to position [825, 0]
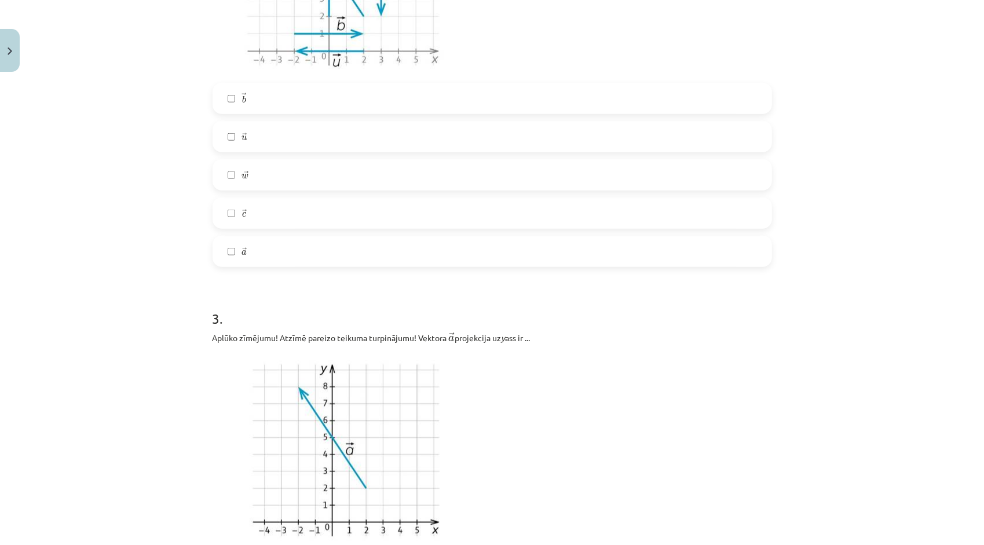
click at [278, 134] on label "→ u u →" at bounding box center [492, 136] width 557 height 29
click at [336, 144] on label "→ u u →" at bounding box center [492, 136] width 557 height 29
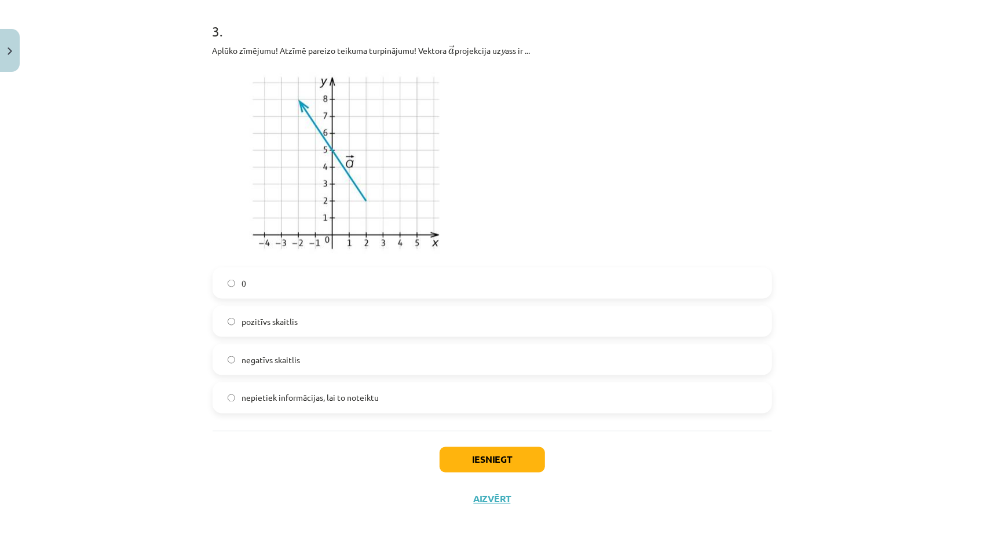
scroll to position [1115, 0]
click at [466, 464] on button "Iesniegt" at bounding box center [492, 457] width 105 height 25
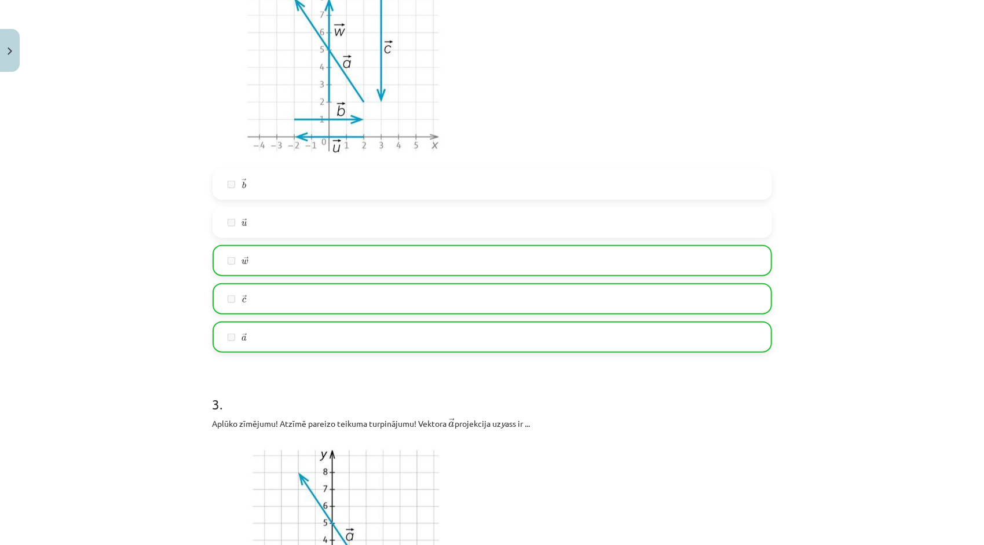
scroll to position [651, 0]
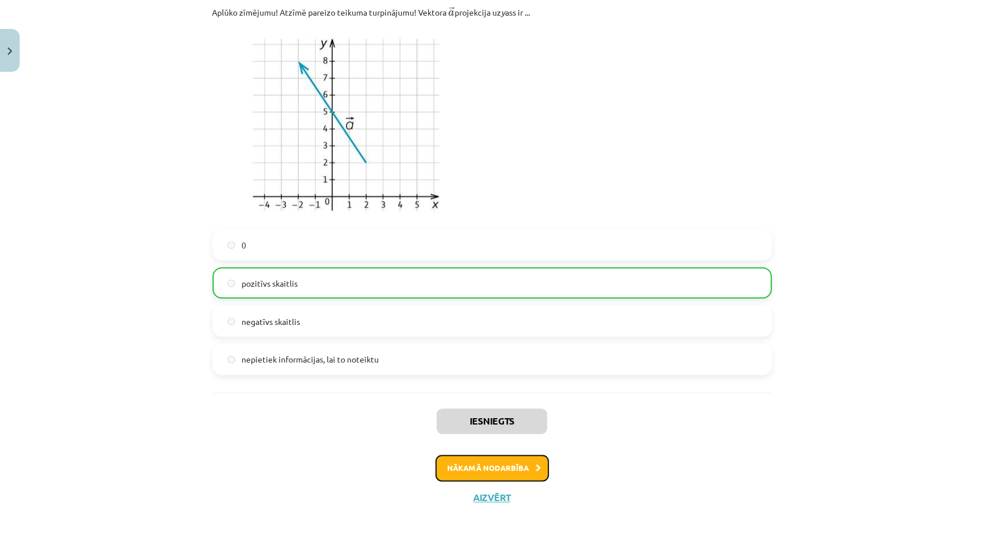
click at [470, 467] on button "Nākamā nodarbība" at bounding box center [493, 468] width 114 height 27
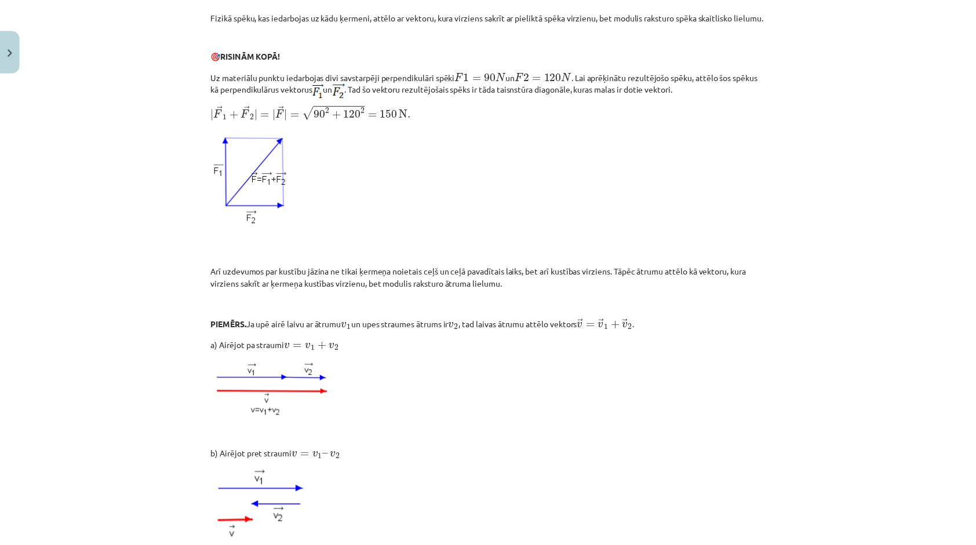
scroll to position [392, 0]
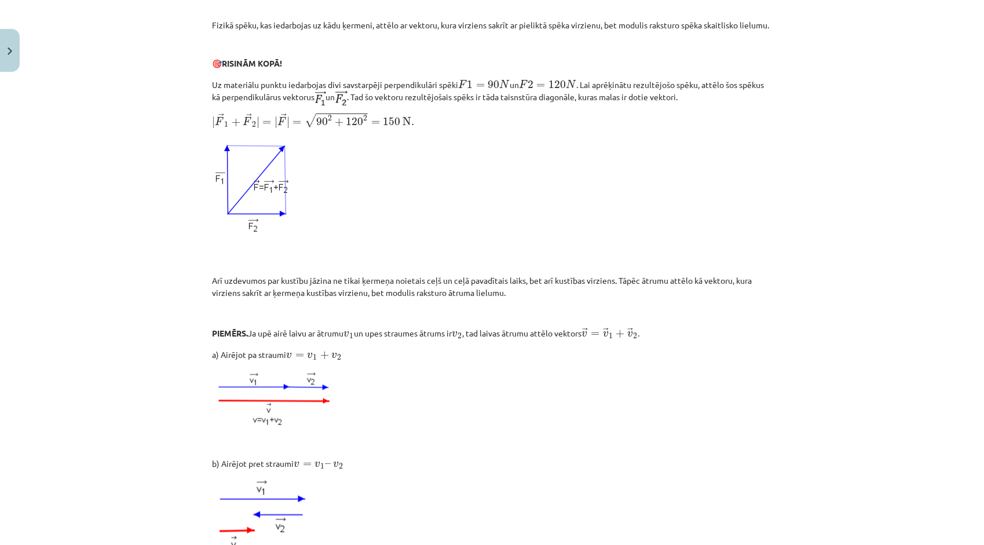
drag, startPoint x: 473, startPoint y: 468, endPoint x: 815, endPoint y: 342, distance: 363.8
click at [815, 342] on div "Mācību tēma: Matemātikas i - 10. klases 1. ieskaites mācību materiāls (a,b) #6 …" at bounding box center [492, 272] width 984 height 545
click at [15, 60] on button "Close" at bounding box center [10, 50] width 20 height 43
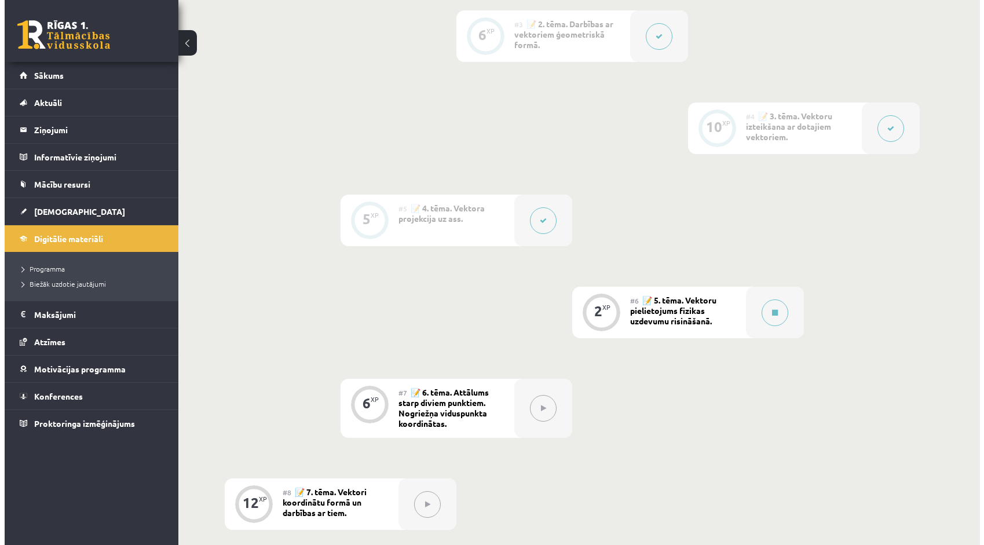
scroll to position [521, 0]
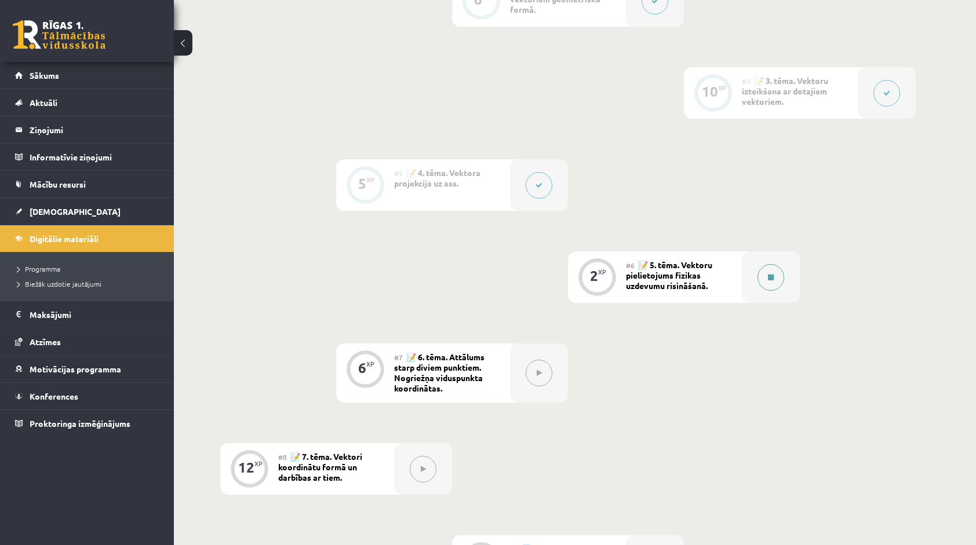
click at [757, 280] on div at bounding box center [771, 277] width 58 height 52
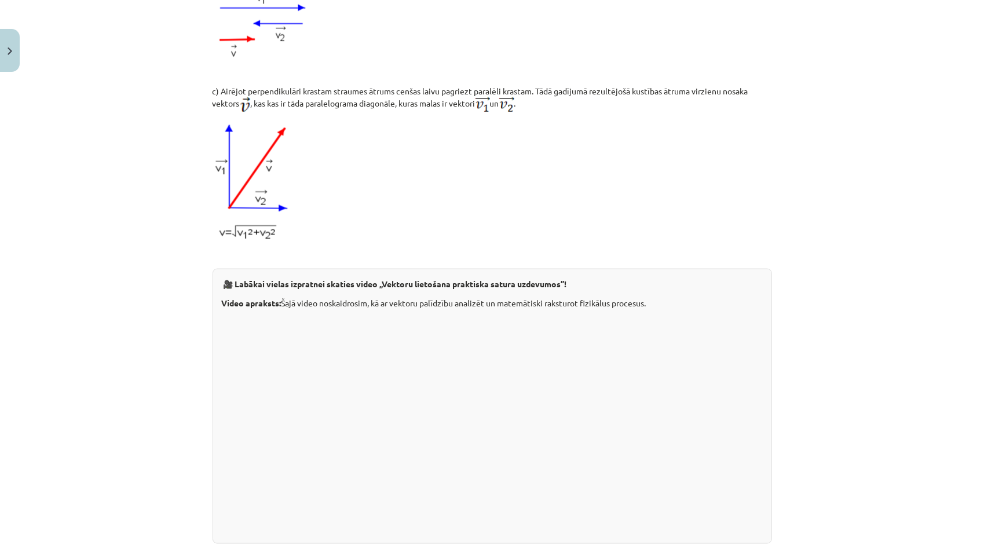
scroll to position [1087, 0]
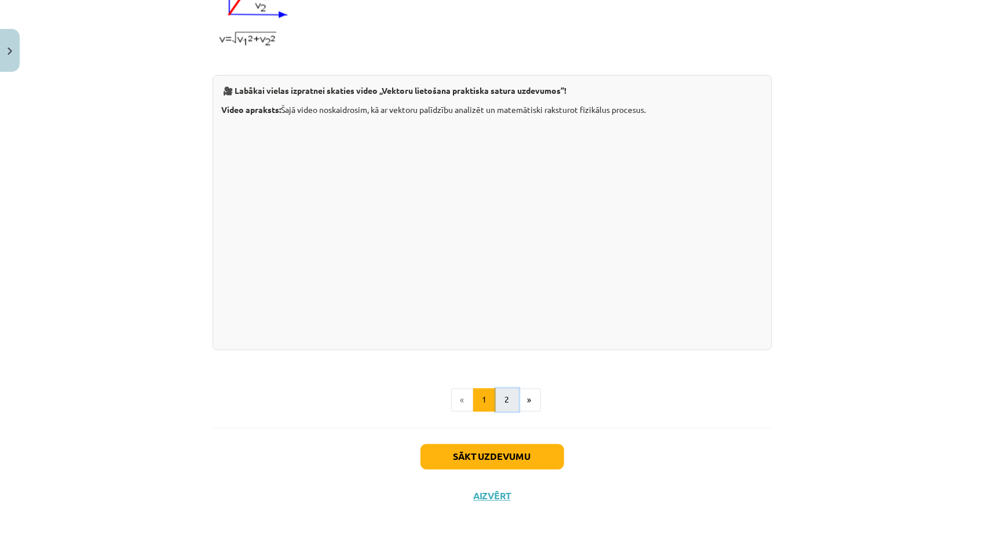
click at [505, 396] on button "2" at bounding box center [507, 400] width 23 height 23
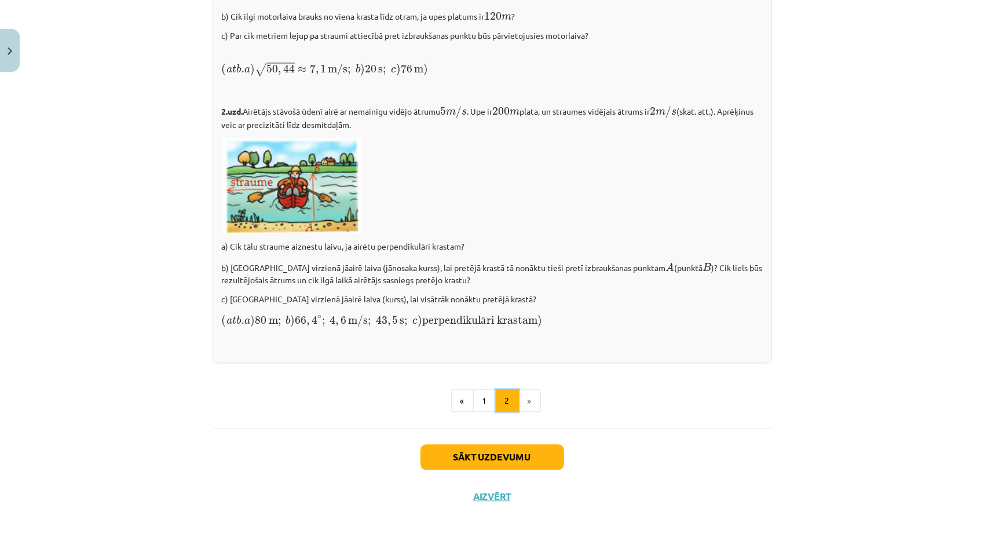
scroll to position [1542, 0]
click at [477, 397] on button "1" at bounding box center [484, 400] width 23 height 23
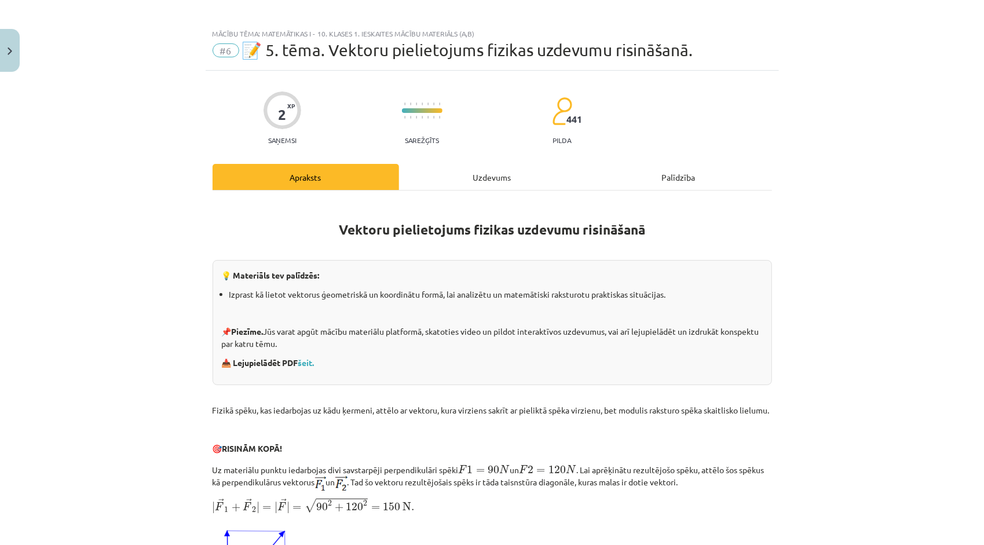
scroll to position [0, 0]
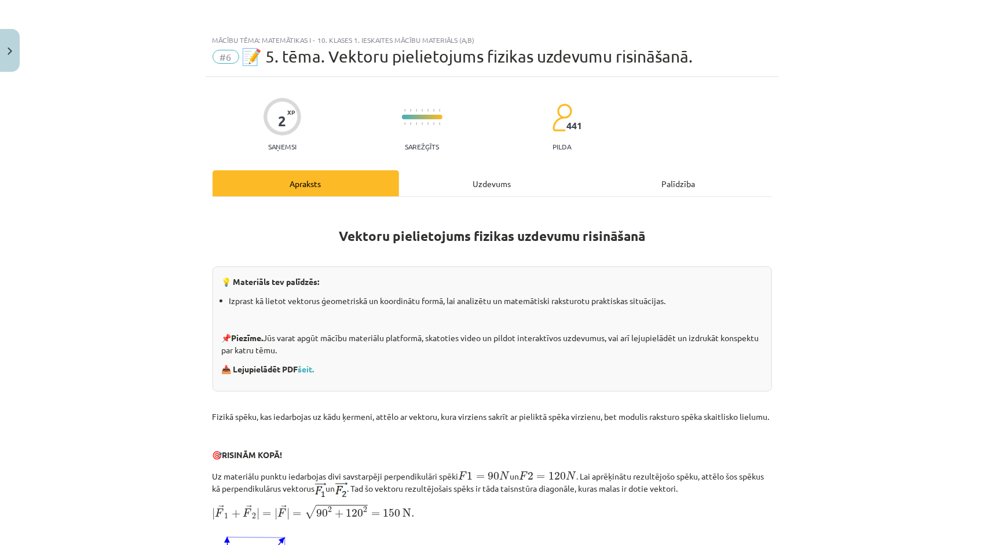
click at [489, 188] on div "Uzdevums" at bounding box center [492, 183] width 187 height 26
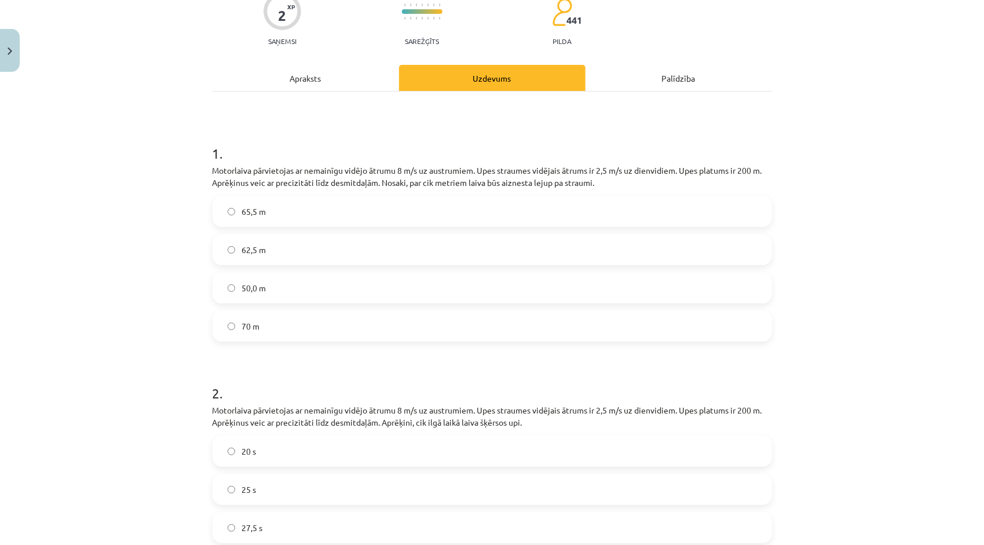
scroll to position [102, 0]
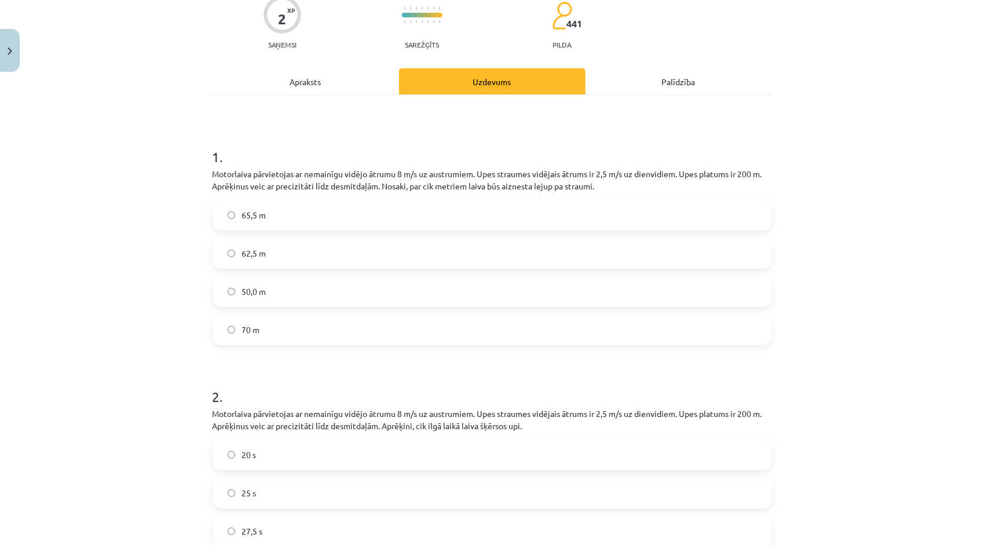
click at [317, 81] on div "Apraksts" at bounding box center [306, 81] width 187 height 26
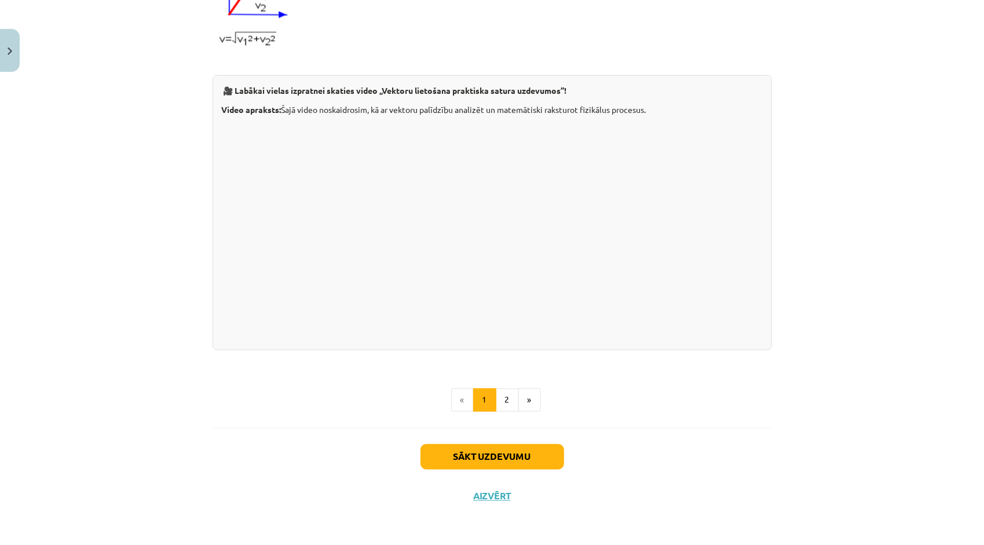
scroll to position [1087, 0]
click at [510, 391] on button "2" at bounding box center [507, 400] width 23 height 23
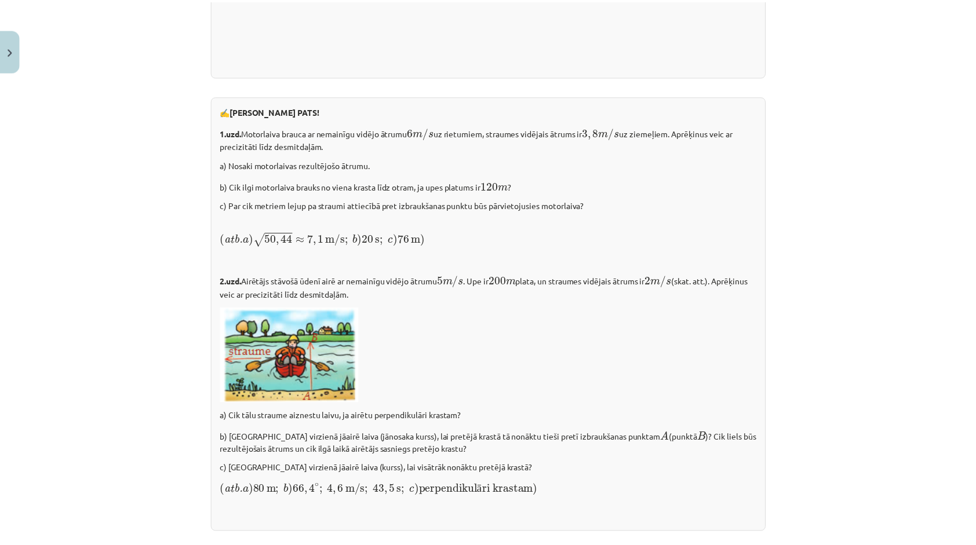
scroll to position [1365, 0]
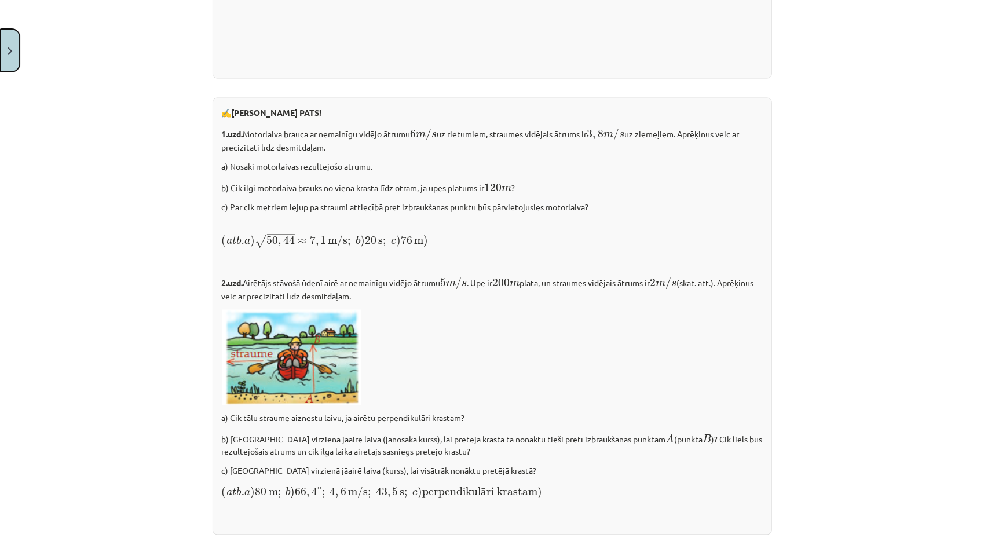
click at [14, 64] on button "Close" at bounding box center [10, 50] width 20 height 43
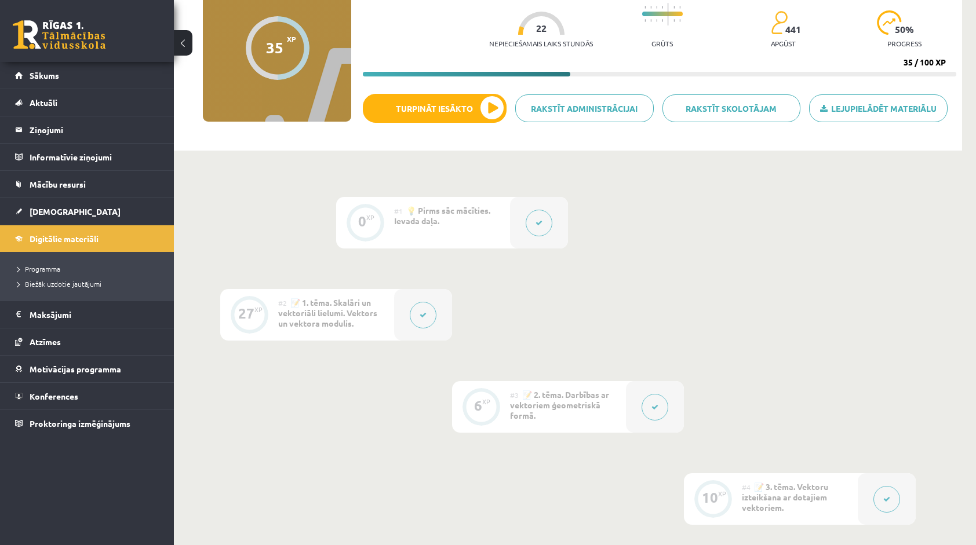
scroll to position [0, 0]
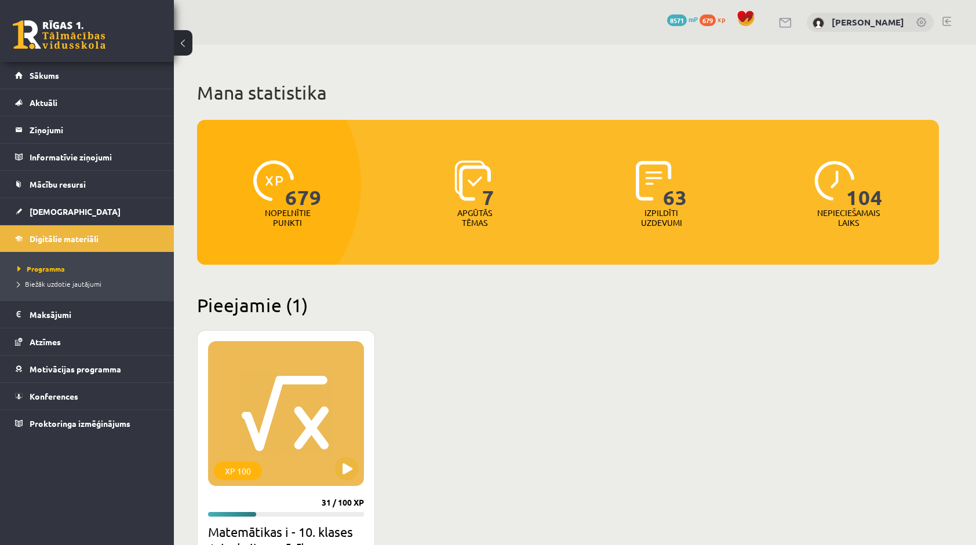
scroll to position [177, 0]
